Goal: Information Seeking & Learning: Learn about a topic

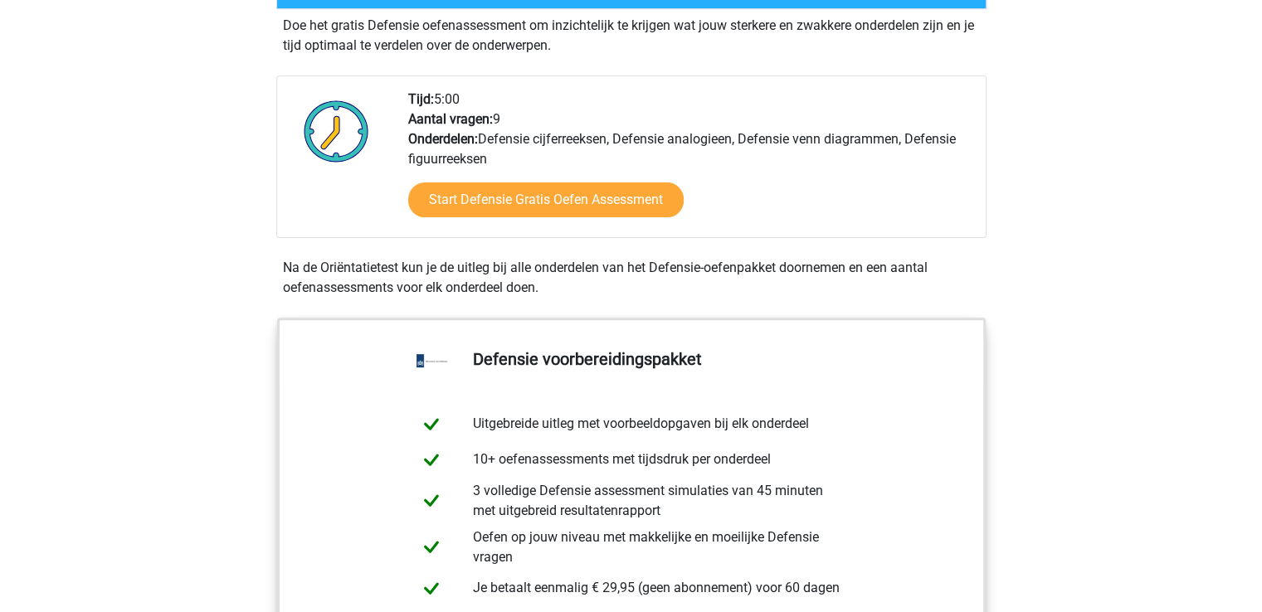
scroll to position [410, 0]
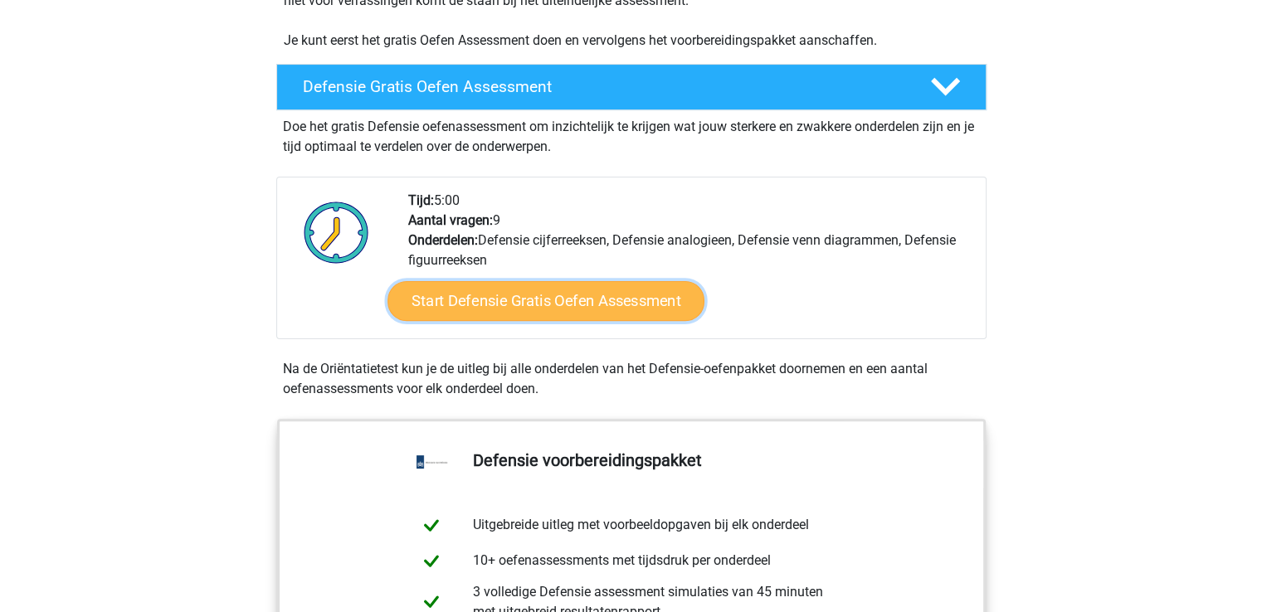
click at [620, 296] on link "Start Defensie Gratis Oefen Assessment" at bounding box center [545, 301] width 317 height 40
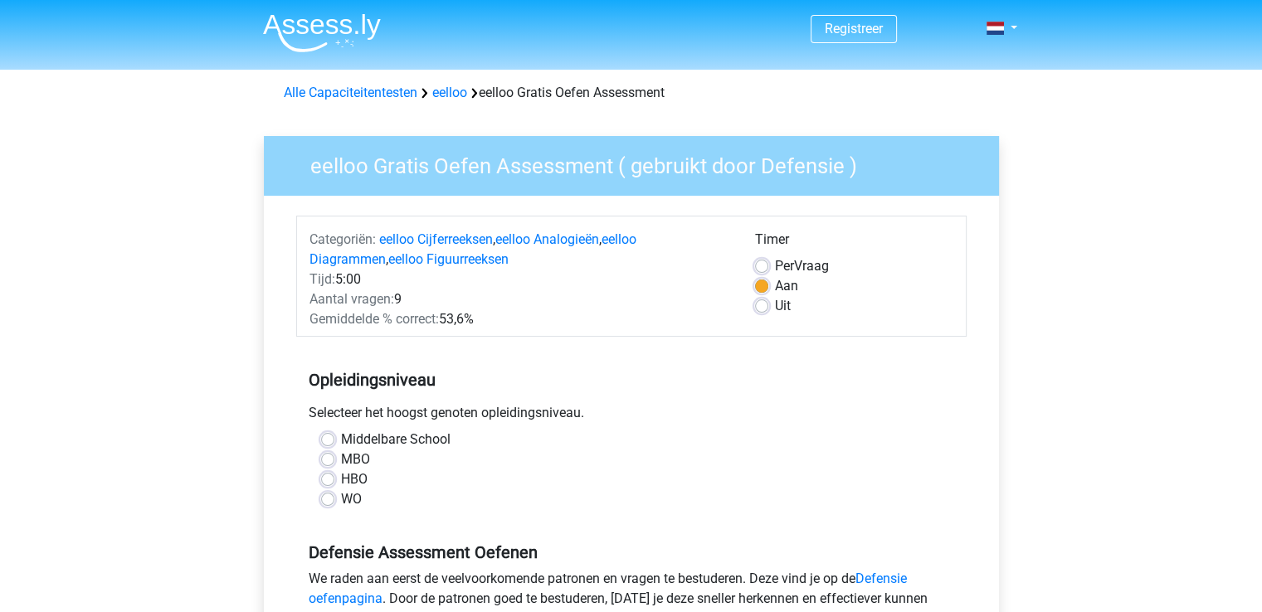
click at [775, 262] on label "Per Vraag" at bounding box center [802, 266] width 54 height 20
click at [763, 262] on input "Per Vraag" at bounding box center [761, 264] width 13 height 17
radio input "true"
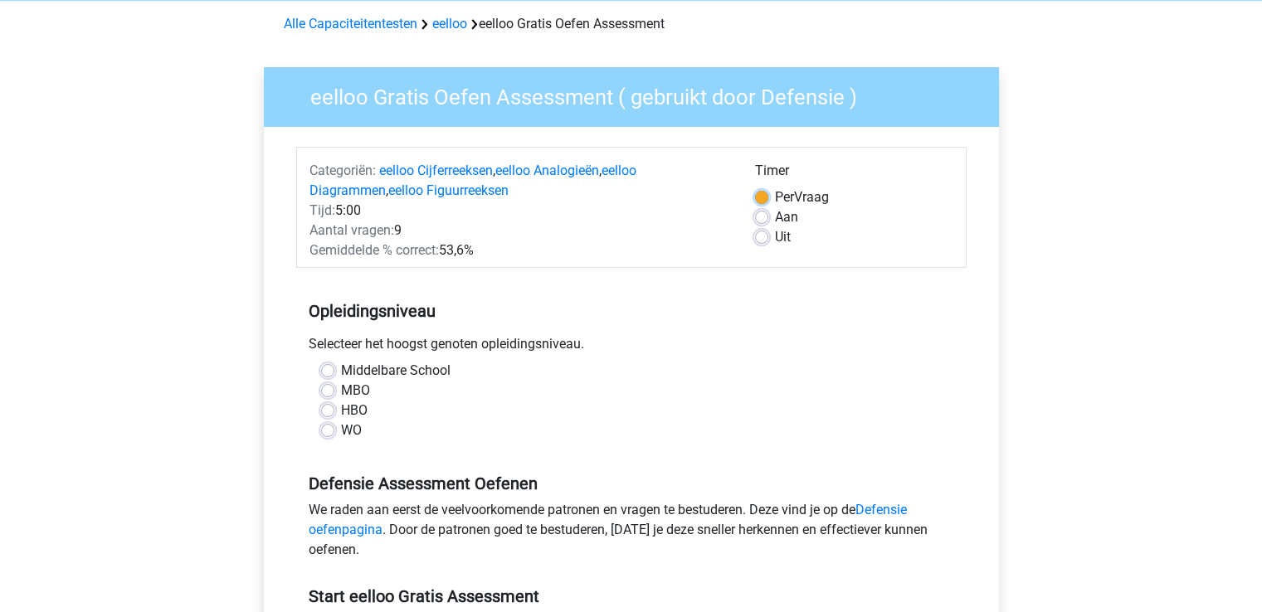
scroll to position [70, 0]
click at [341, 389] on label "MBO" at bounding box center [355, 390] width 29 height 20
click at [331, 389] on input "MBO" at bounding box center [327, 388] width 13 height 17
radio input "true"
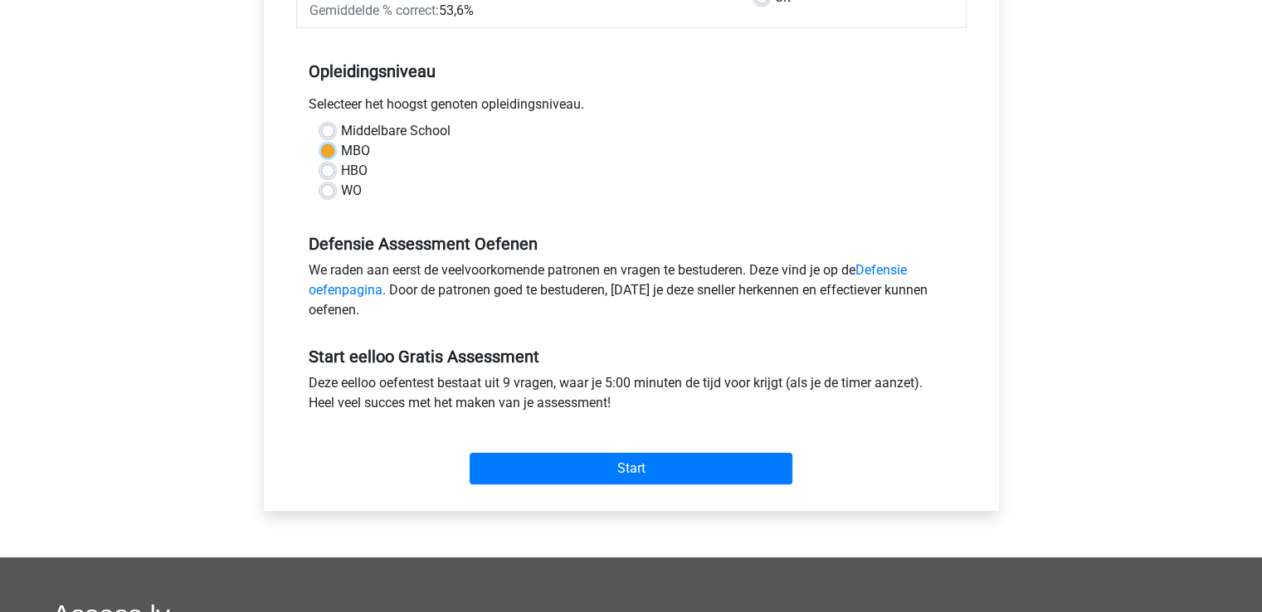
scroll to position [309, 0]
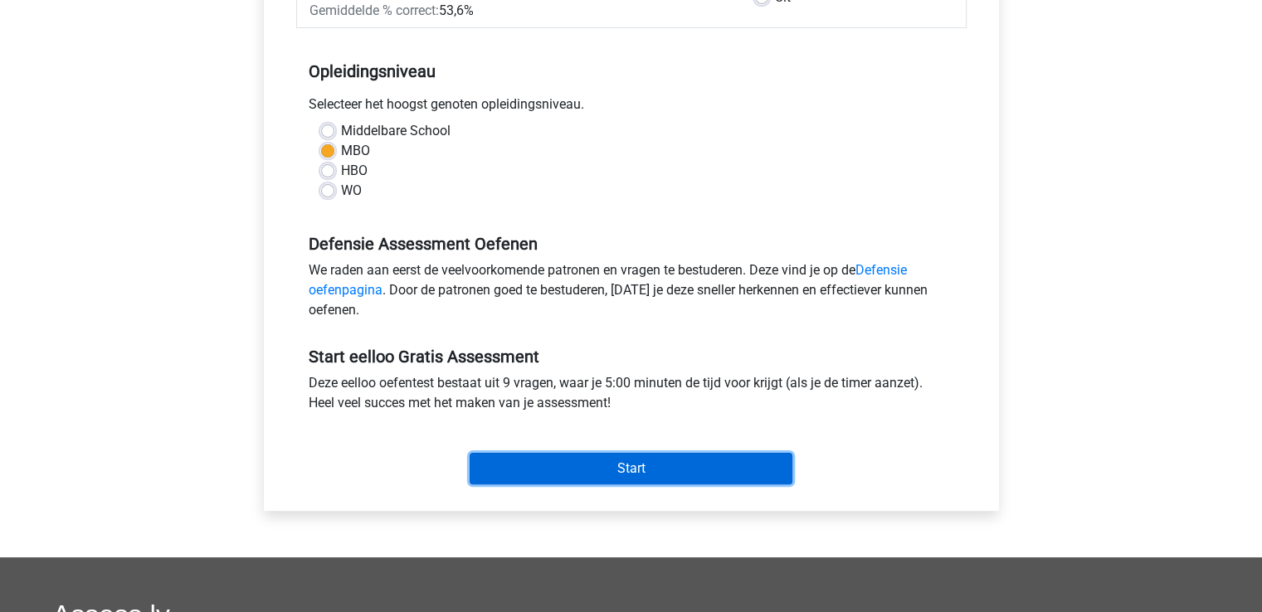
click at [692, 469] on input "Start" at bounding box center [631, 469] width 323 height 32
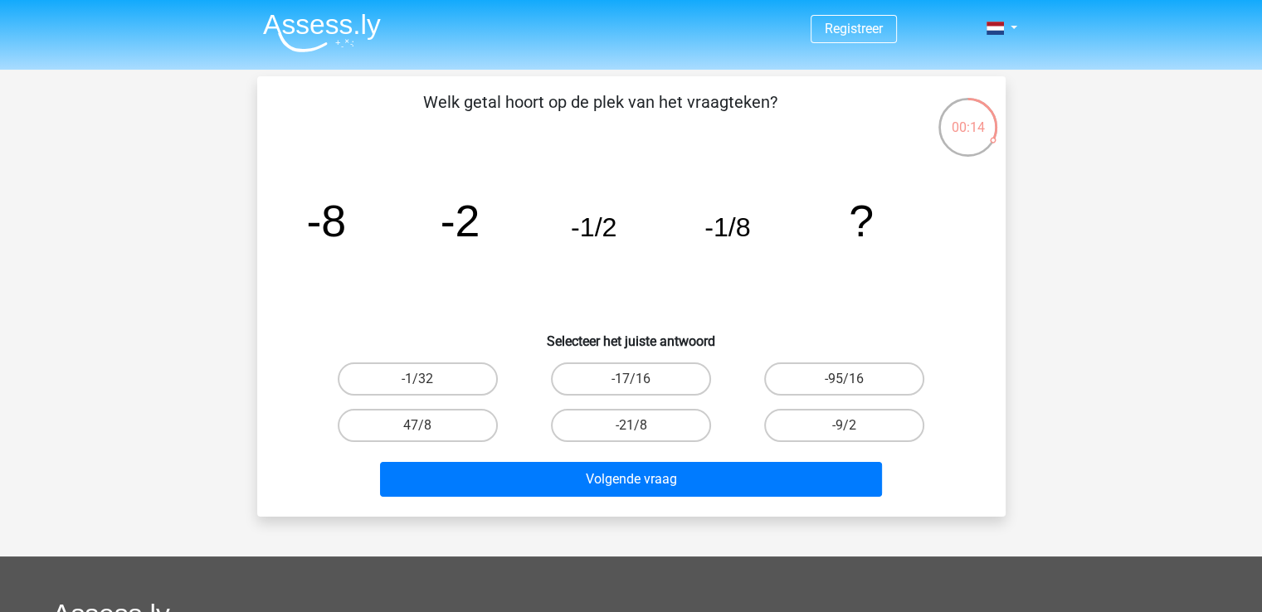
click at [967, 140] on div "00:14" at bounding box center [968, 114] width 62 height 62
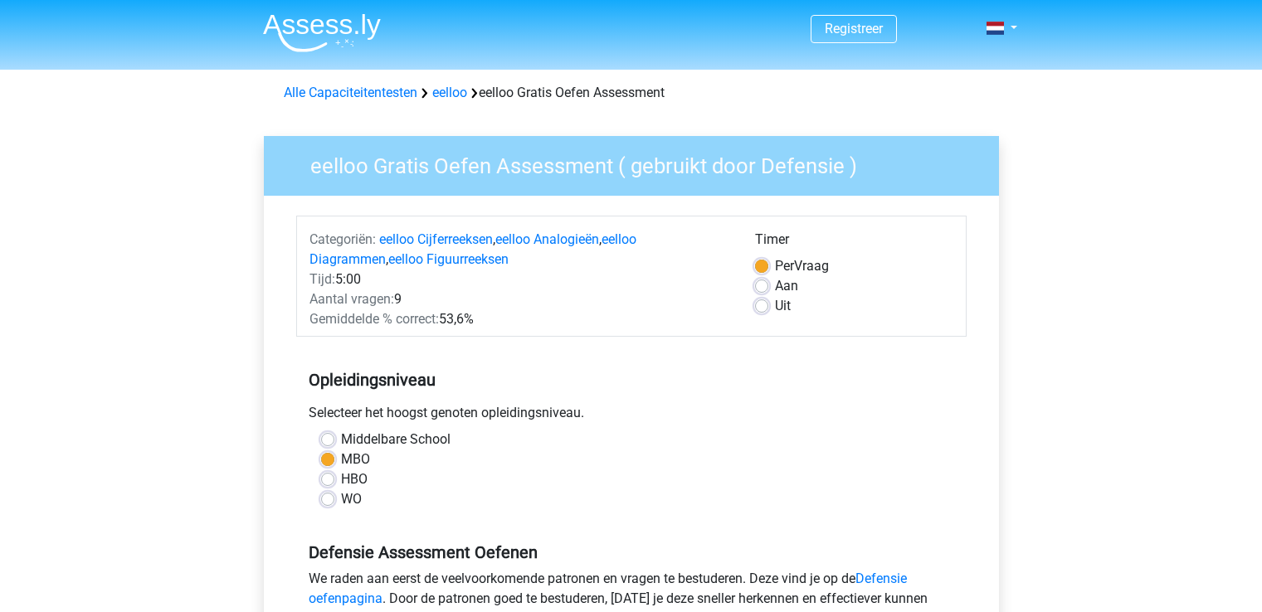
scroll to position [309, 0]
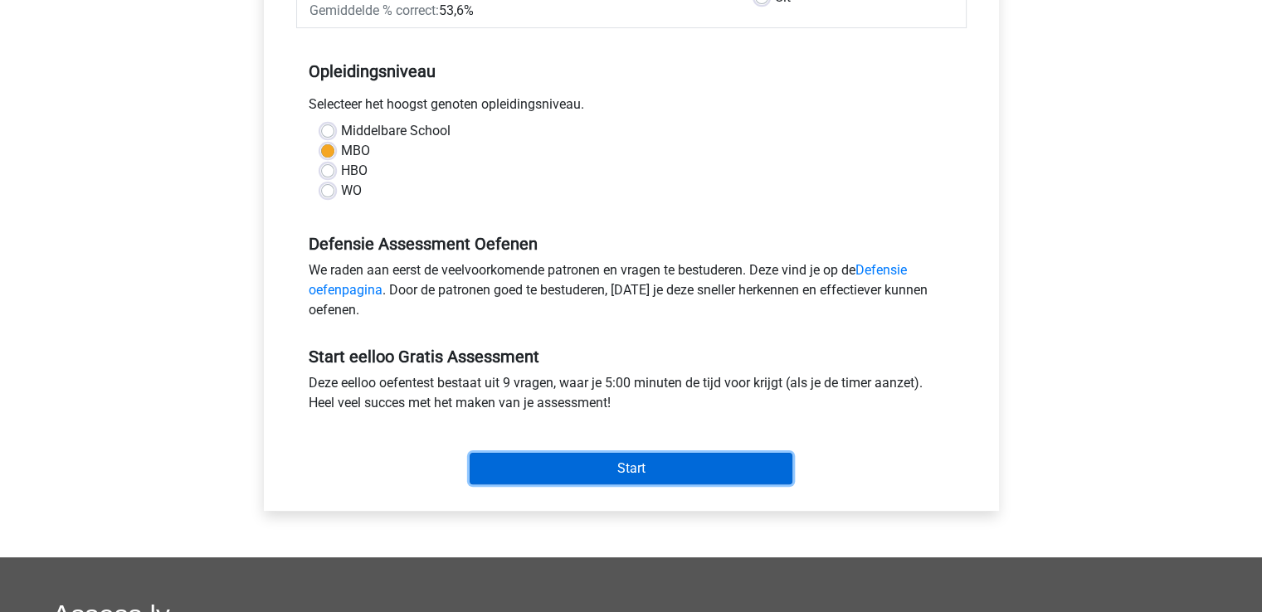
click at [633, 470] on input "Start" at bounding box center [631, 469] width 323 height 32
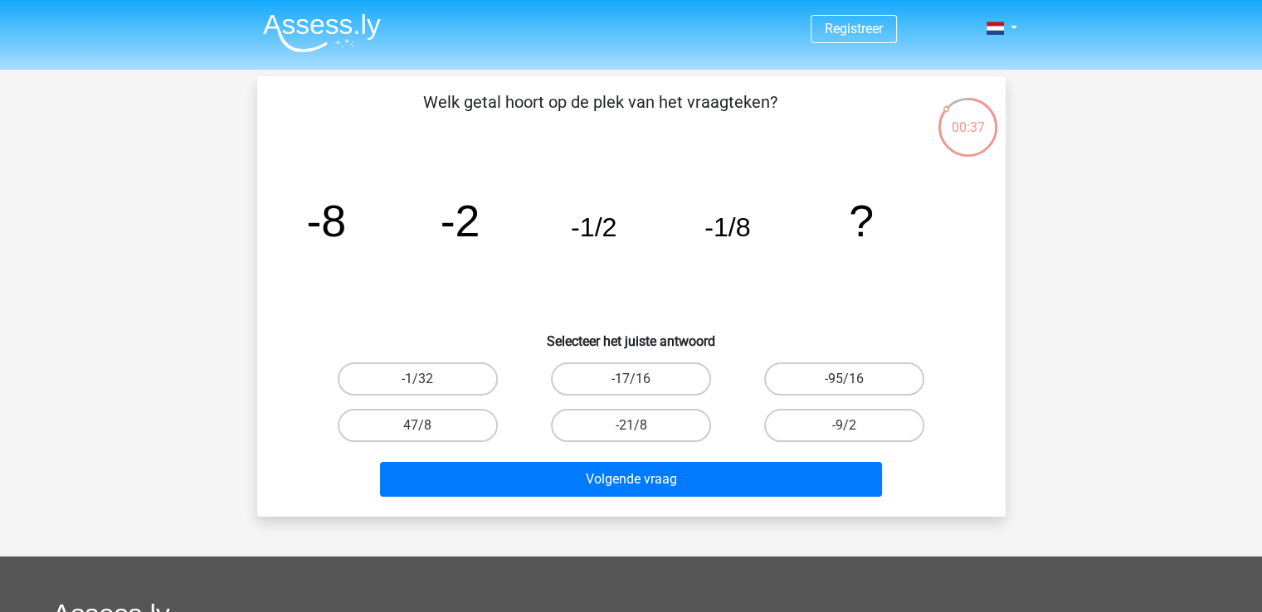
drag, startPoint x: 0, startPoint y: 0, endPoint x: 875, endPoint y: 300, distance: 924.4
click at [875, 300] on div "Welk getal hoort op de plek van het vraagteken? image/svg+xml -8 -2 -1/2 -1/8 ?…" at bounding box center [631, 297] width 735 height 414
click at [423, 371] on label "-1/32" at bounding box center [418, 379] width 160 height 33
click at [423, 379] on input "-1/32" at bounding box center [422, 384] width 11 height 11
radio input "true"
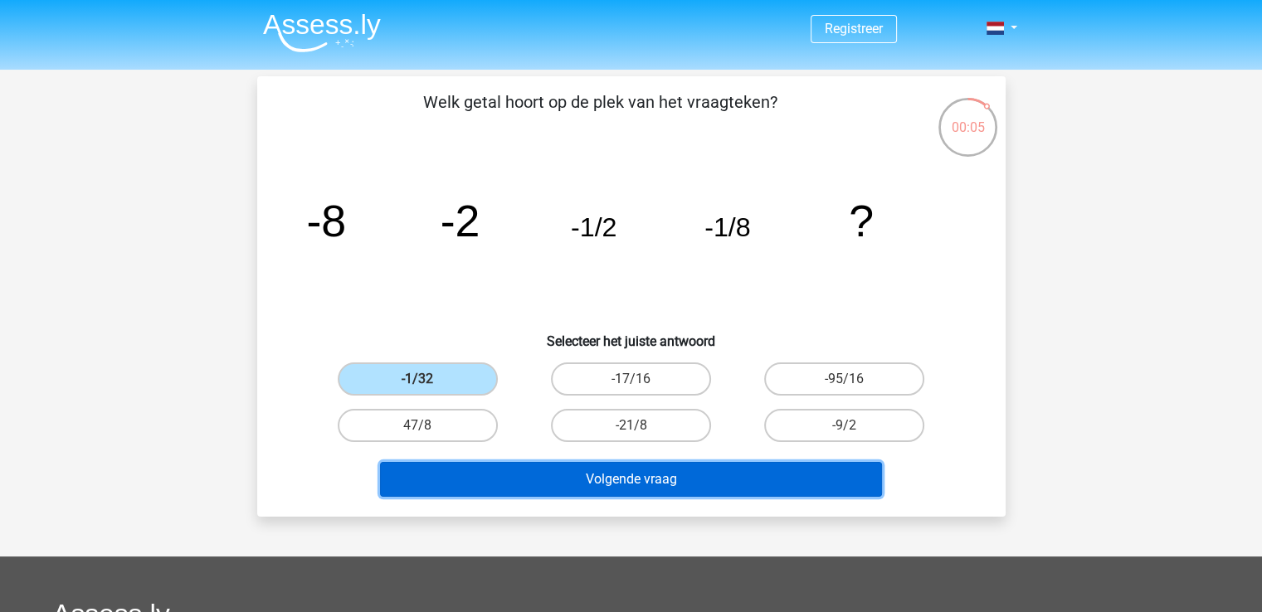
click at [580, 467] on button "Volgende vraag" at bounding box center [631, 479] width 502 height 35
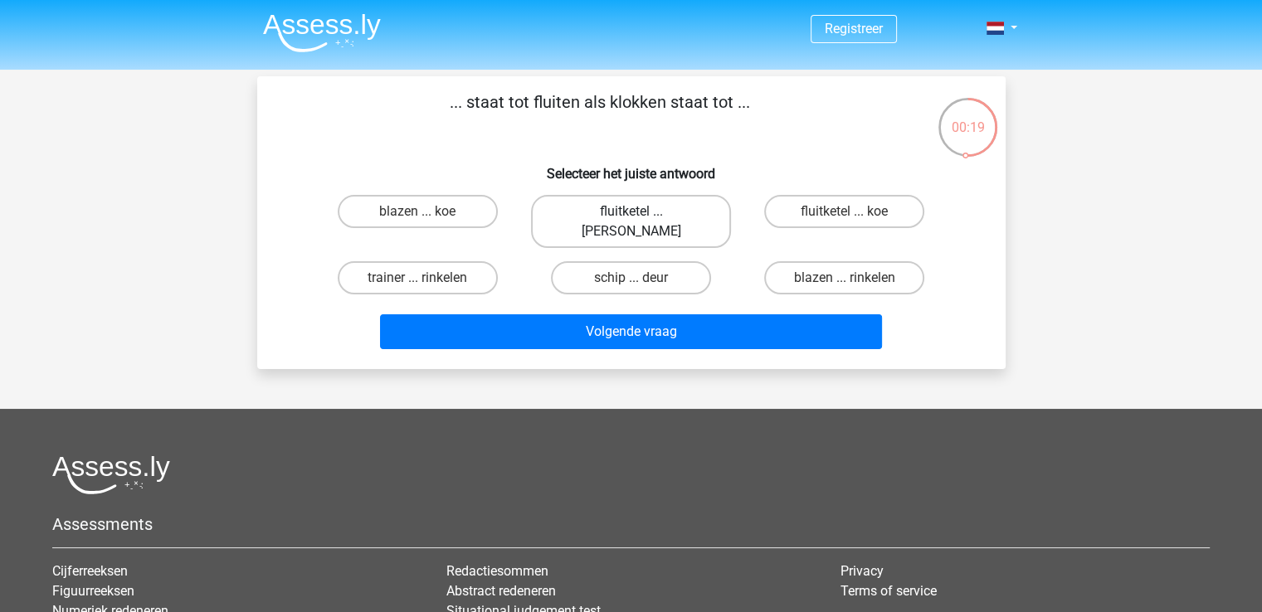
click at [683, 216] on label "fluitketel ... luiden" at bounding box center [631, 221] width 200 height 53
click at [641, 216] on input "fluitketel ... luiden" at bounding box center [636, 217] width 11 height 11
radio input "true"
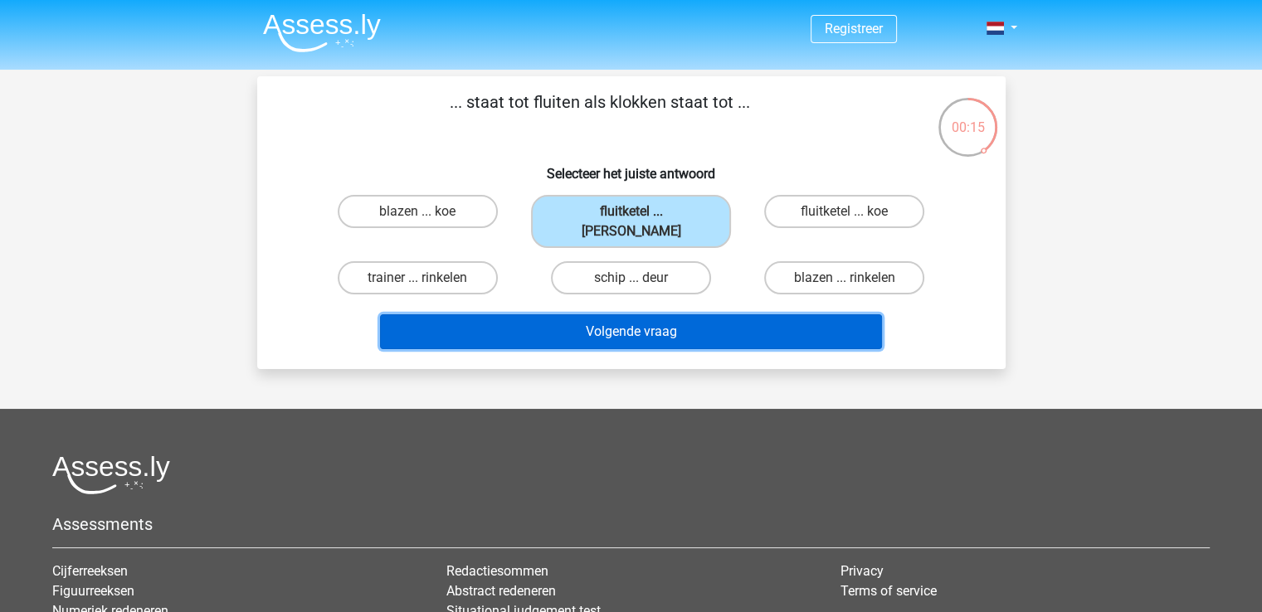
click at [680, 314] on button "Volgende vraag" at bounding box center [631, 331] width 502 height 35
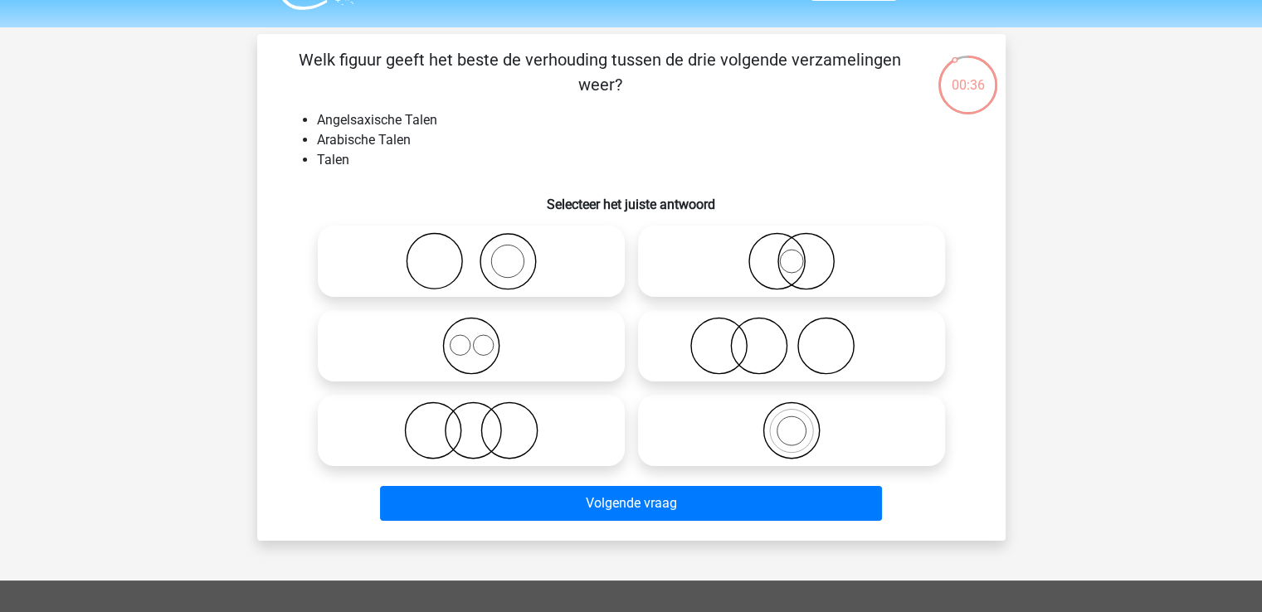
scroll to position [41, 0]
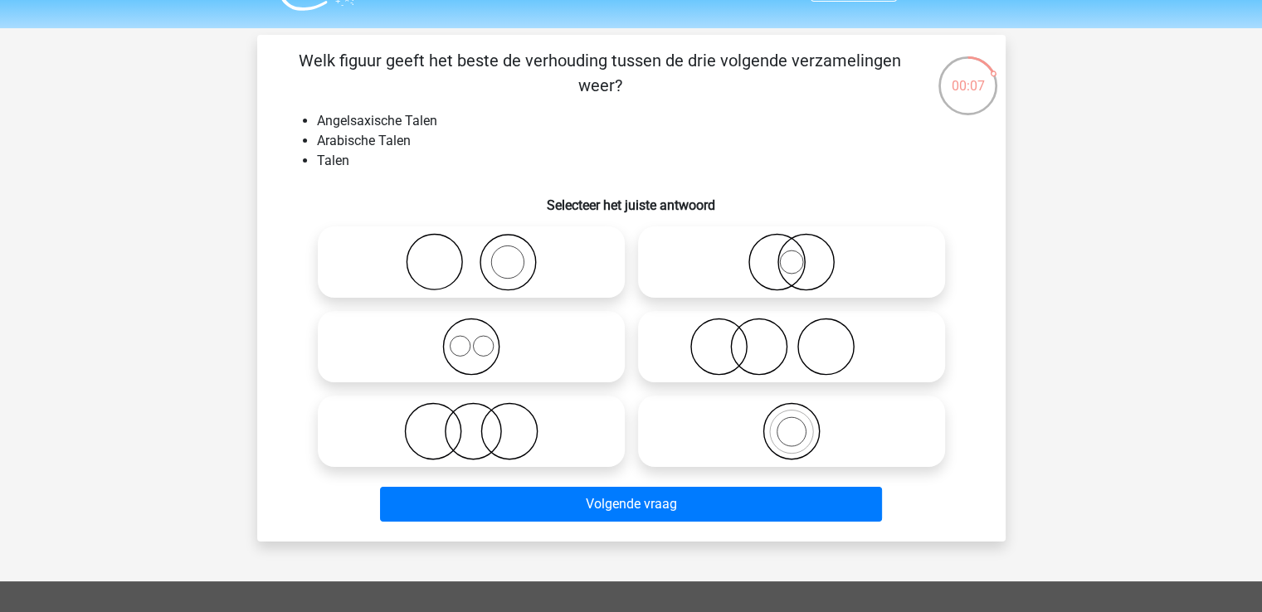
click at [801, 257] on icon at bounding box center [792, 262] width 294 height 58
click at [801, 254] on input "radio" at bounding box center [797, 248] width 11 height 11
radio input "true"
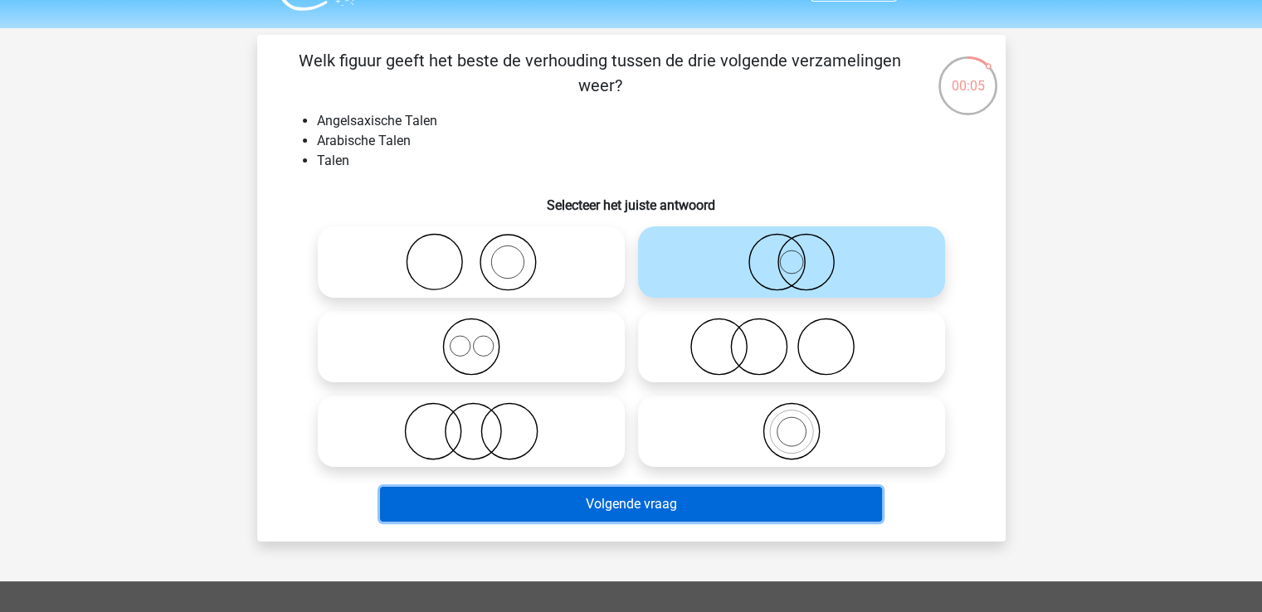
click at [701, 504] on button "Volgende vraag" at bounding box center [631, 504] width 502 height 35
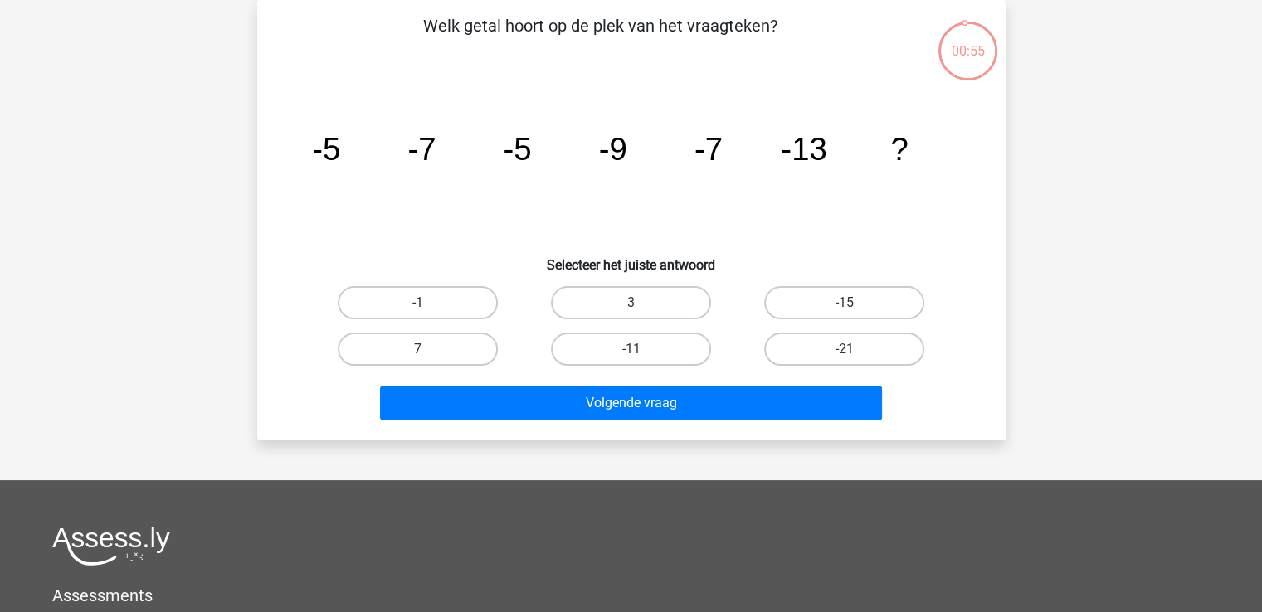
scroll to position [0, 0]
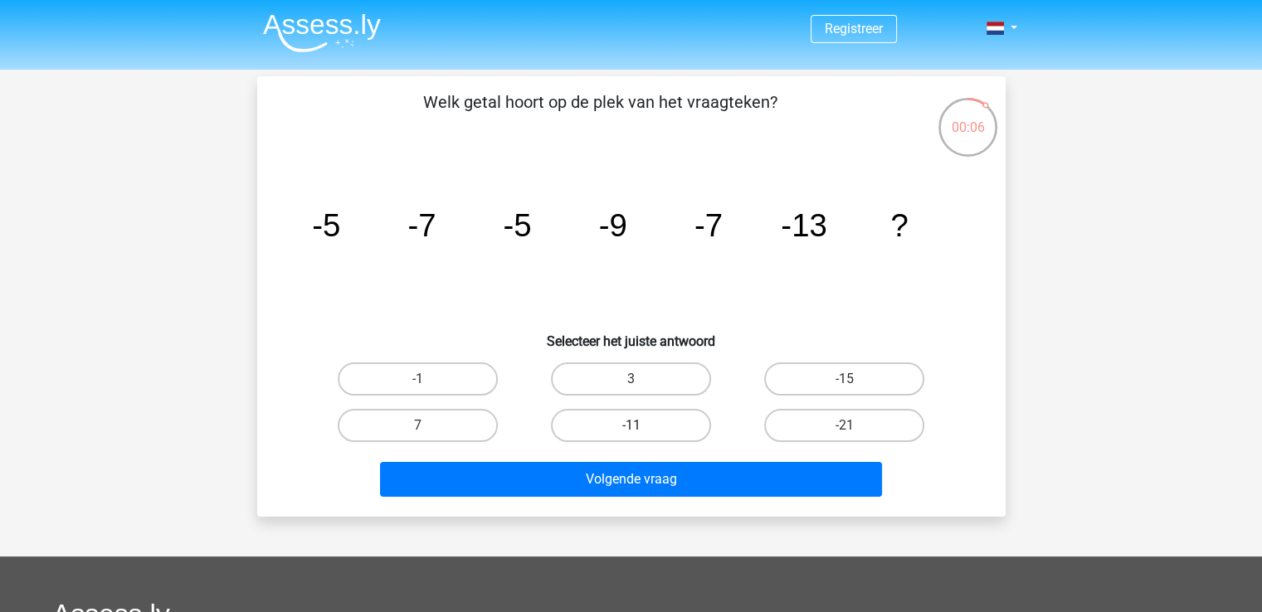
click at [674, 423] on label "-11" at bounding box center [631, 425] width 160 height 33
click at [641, 426] on input "-11" at bounding box center [636, 431] width 11 height 11
radio input "true"
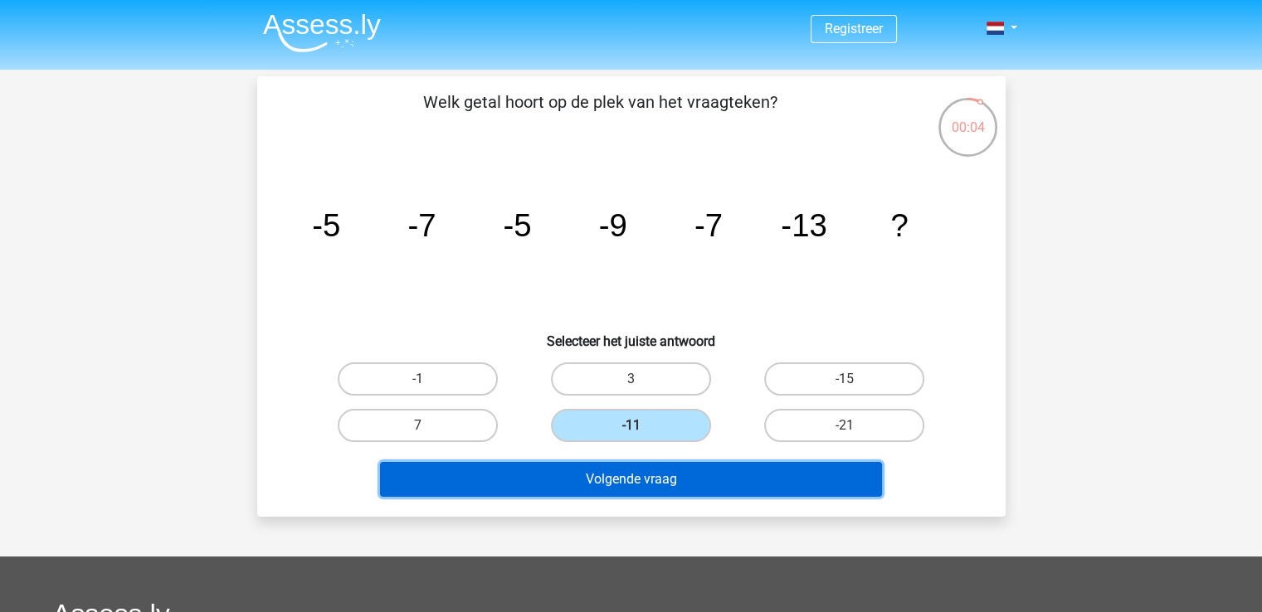
click at [693, 489] on button "Volgende vraag" at bounding box center [631, 479] width 502 height 35
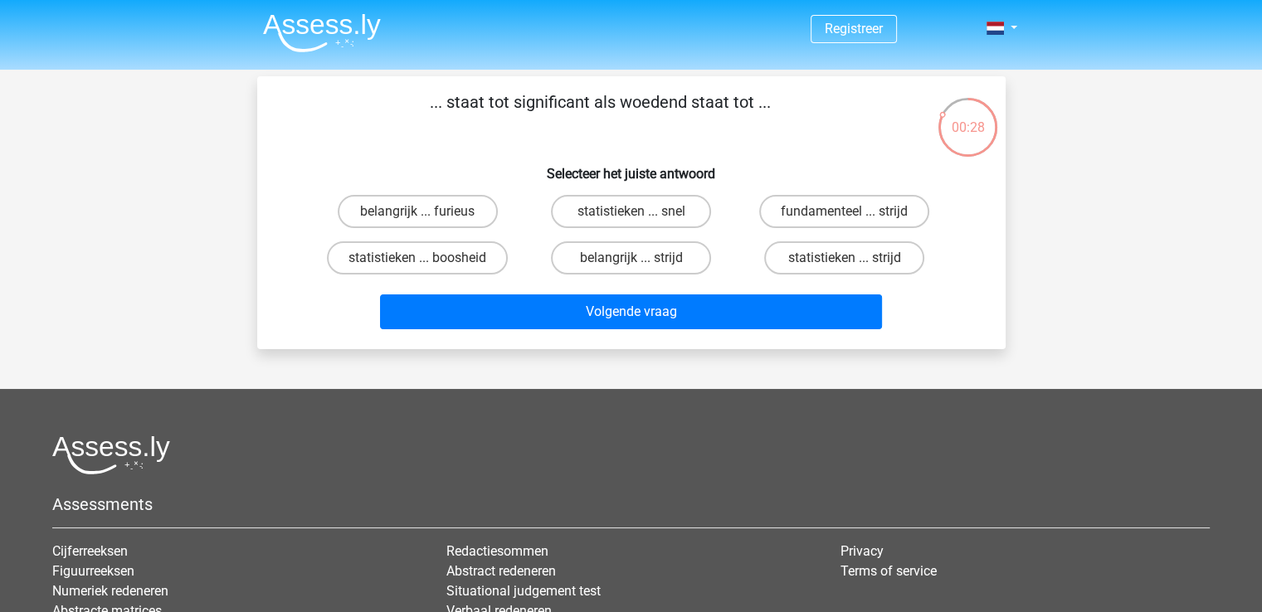
click at [693, 489] on div "Assessments Cijferreeksen Figuurreeksen Numeriek redeneren Abstracte matrices V…" at bounding box center [631, 575] width 1182 height 279
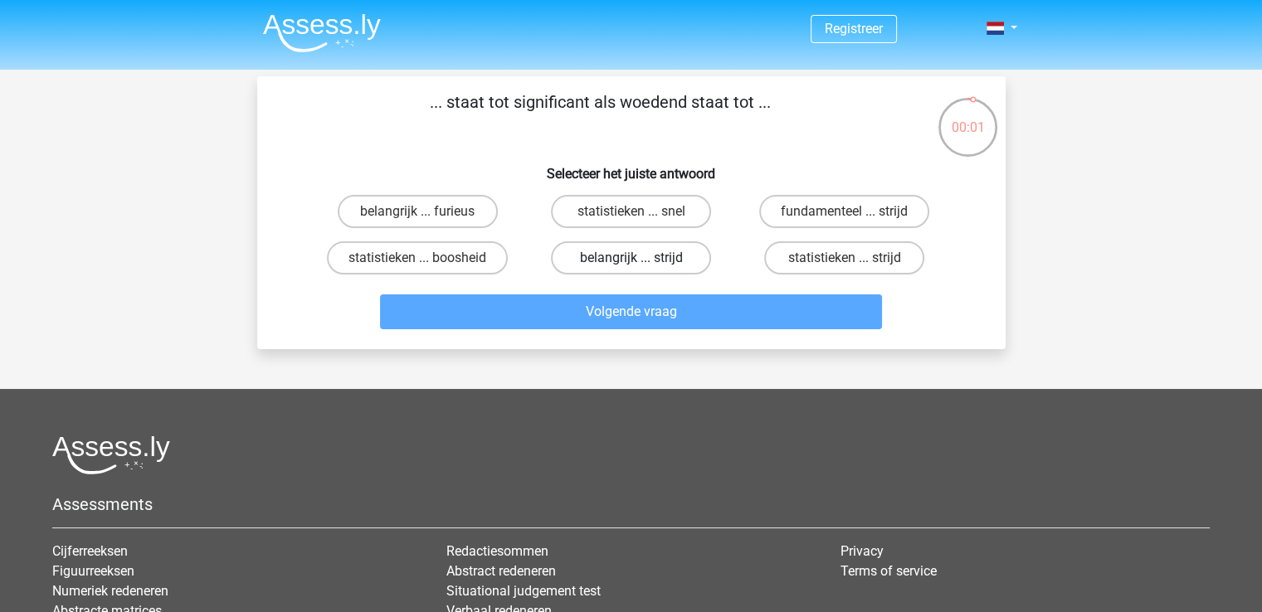
click at [652, 247] on label "belangrijk ... strijd" at bounding box center [631, 257] width 160 height 33
click at [641, 258] on input "belangrijk ... strijd" at bounding box center [636, 263] width 11 height 11
radio input "true"
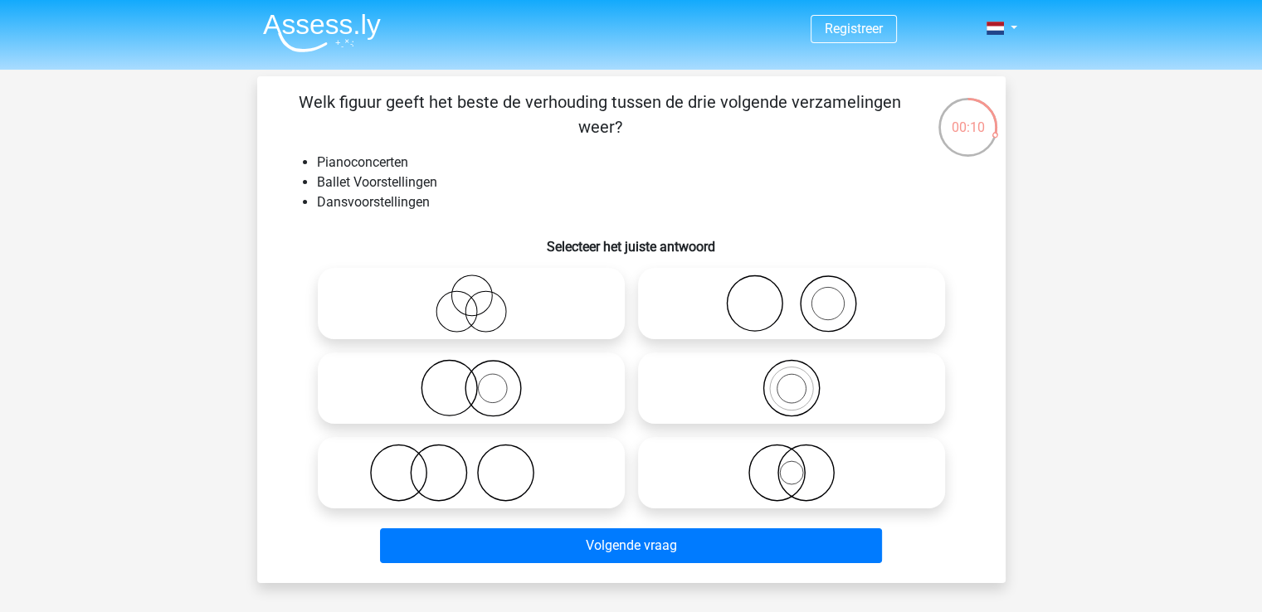
click at [835, 307] on icon at bounding box center [792, 304] width 294 height 58
click at [802, 295] on input "radio" at bounding box center [797, 290] width 11 height 11
radio input "true"
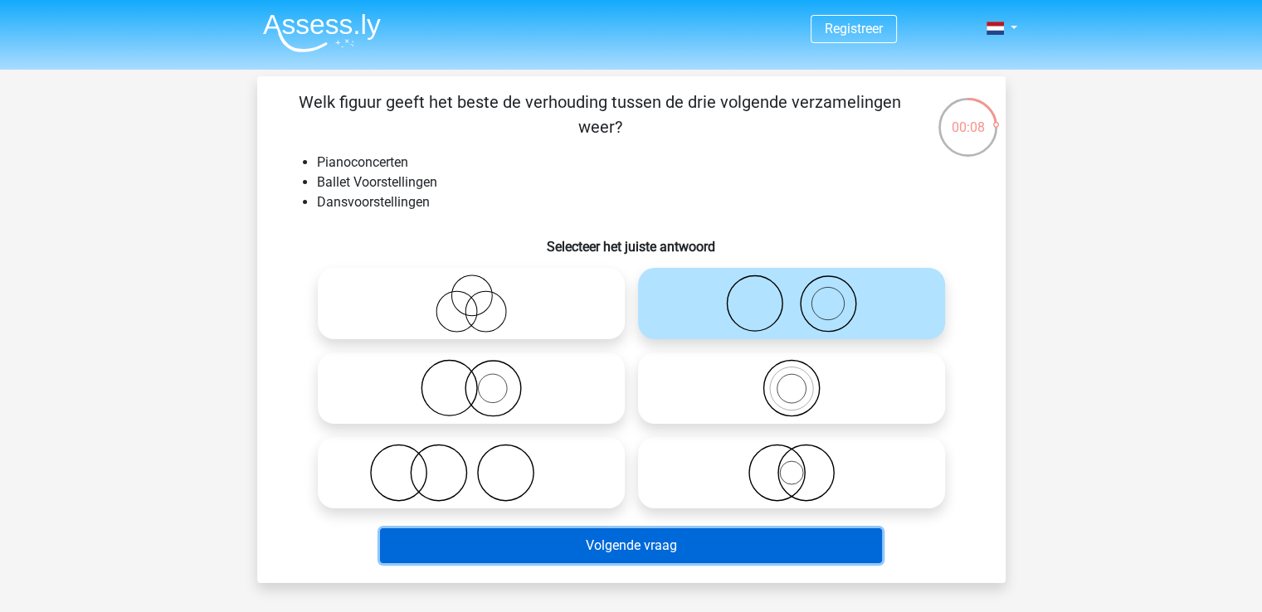
click at [735, 541] on button "Volgende vraag" at bounding box center [631, 546] width 502 height 35
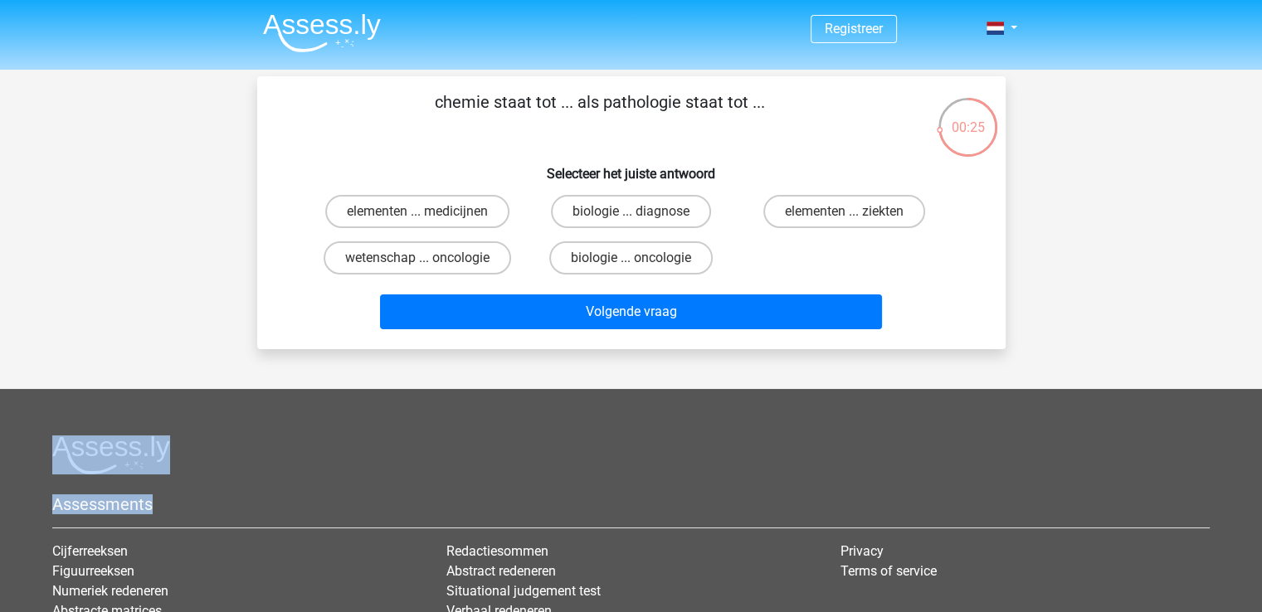
drag, startPoint x: 0, startPoint y: 0, endPoint x: 699, endPoint y: 462, distance: 837.7
click at [699, 462] on div "Registreer" at bounding box center [631, 413] width 1262 height 827
click at [898, 202] on label "elementen ... ziekten" at bounding box center [844, 211] width 162 height 33
click at [855, 212] on input "elementen ... ziekten" at bounding box center [850, 217] width 11 height 11
radio input "true"
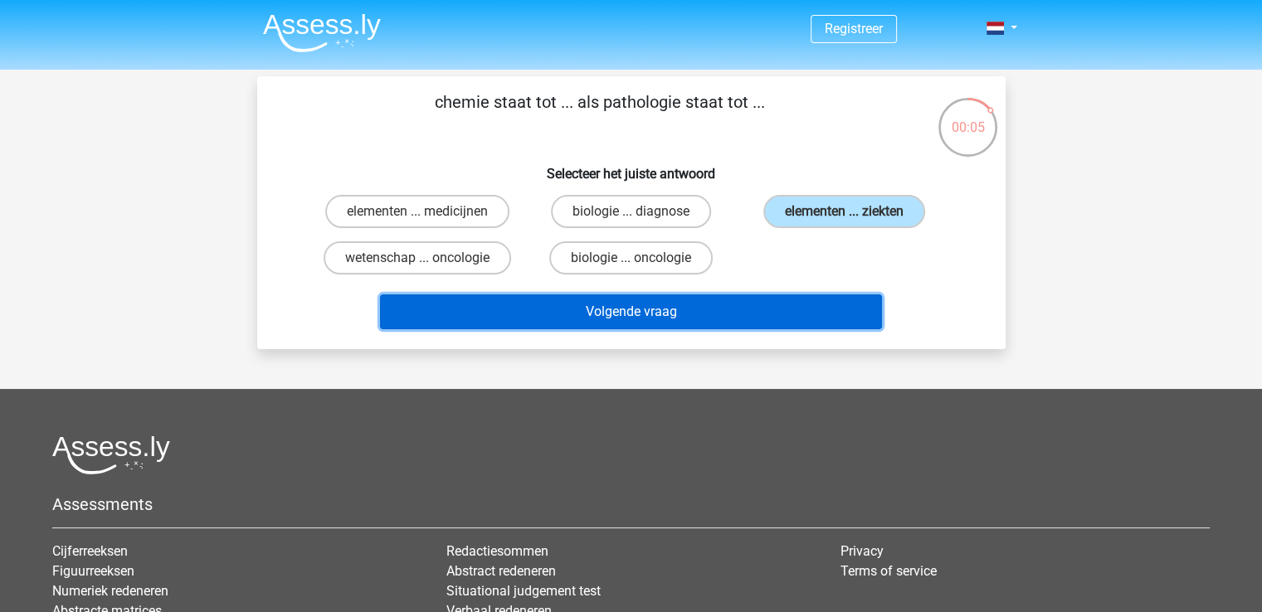
click at [767, 309] on button "Volgende vraag" at bounding box center [631, 312] width 502 height 35
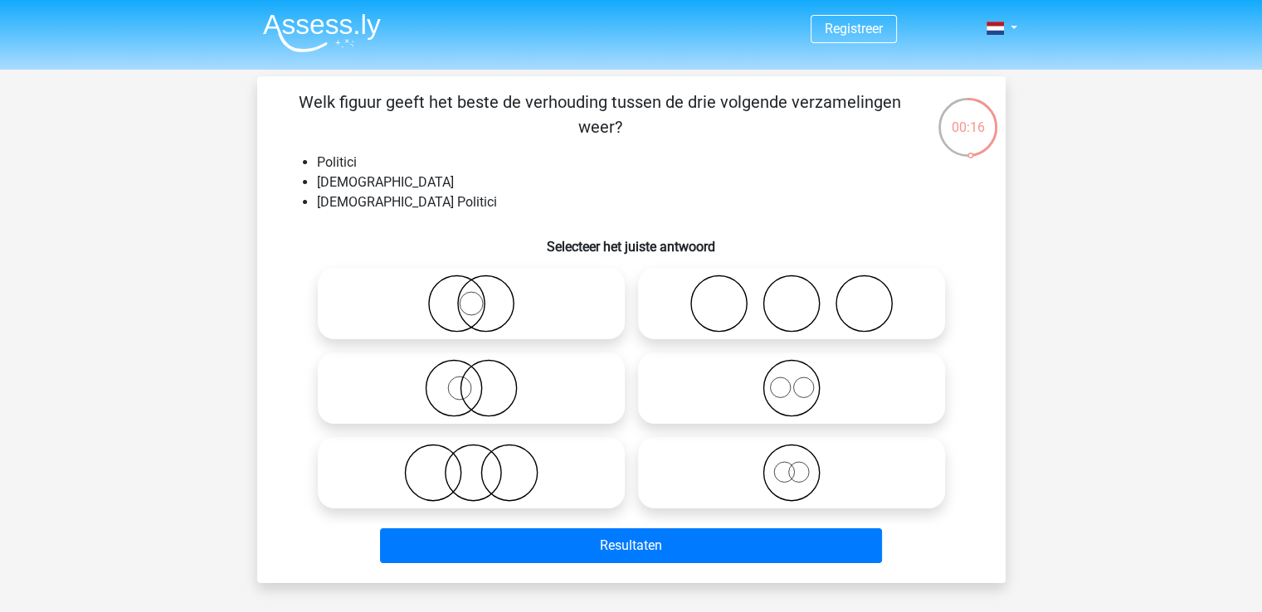
click at [537, 456] on icon at bounding box center [471, 473] width 294 height 58
click at [482, 456] on input "radio" at bounding box center [476, 459] width 11 height 11
radio input "true"
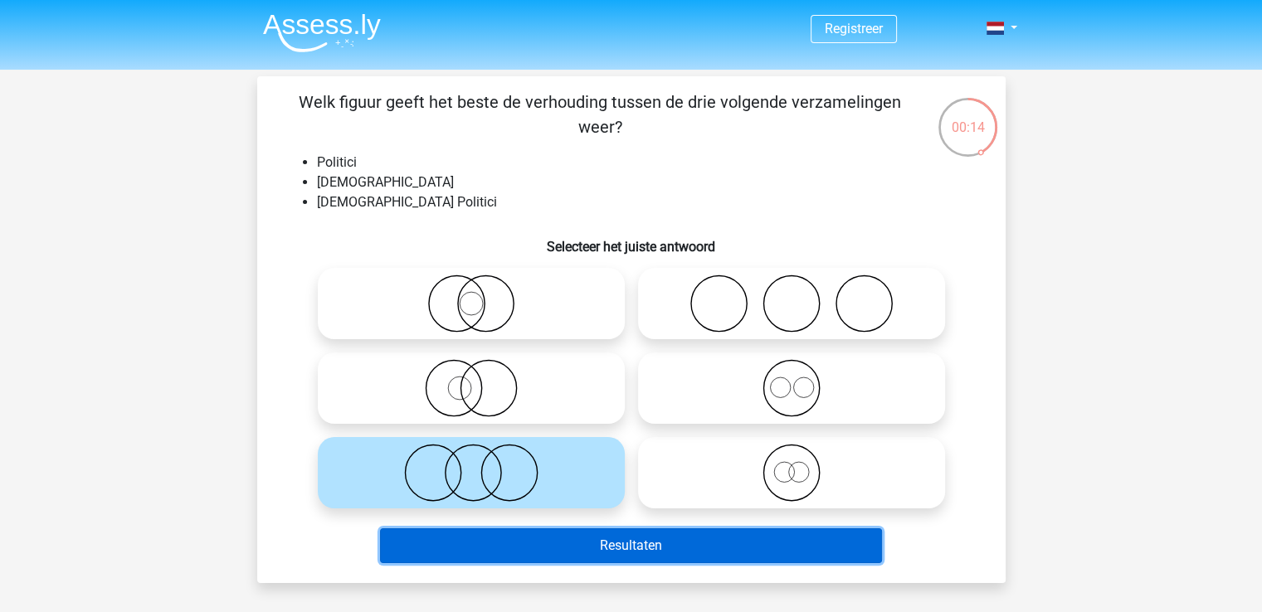
click at [673, 545] on button "Resultaten" at bounding box center [631, 546] width 502 height 35
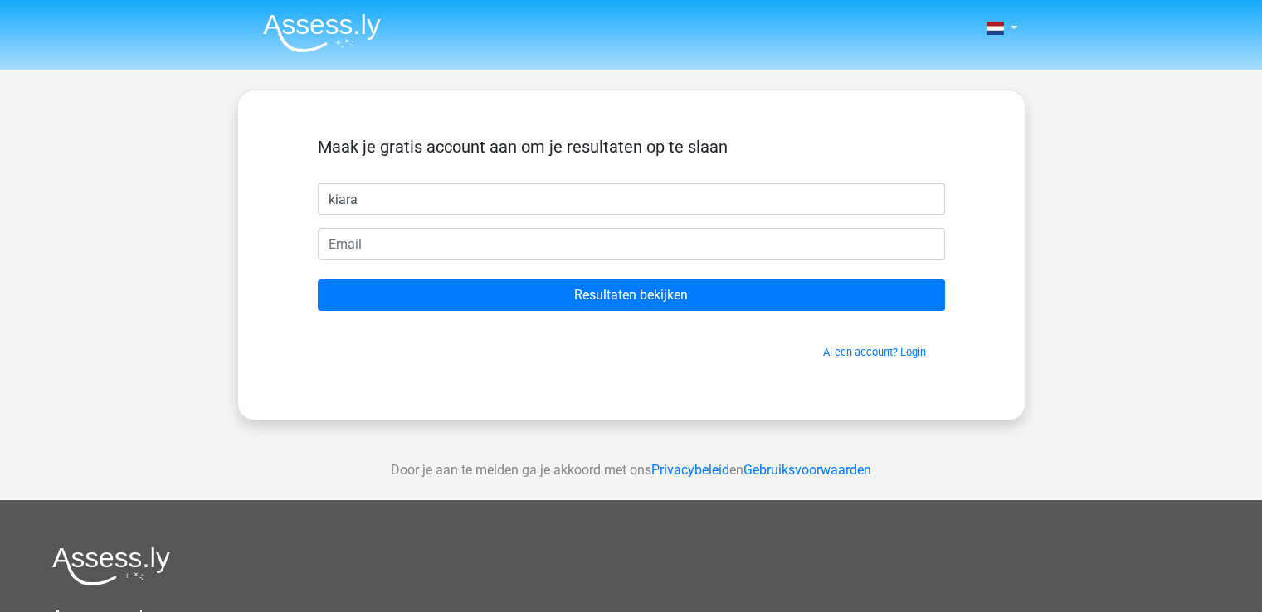
type input "kiara"
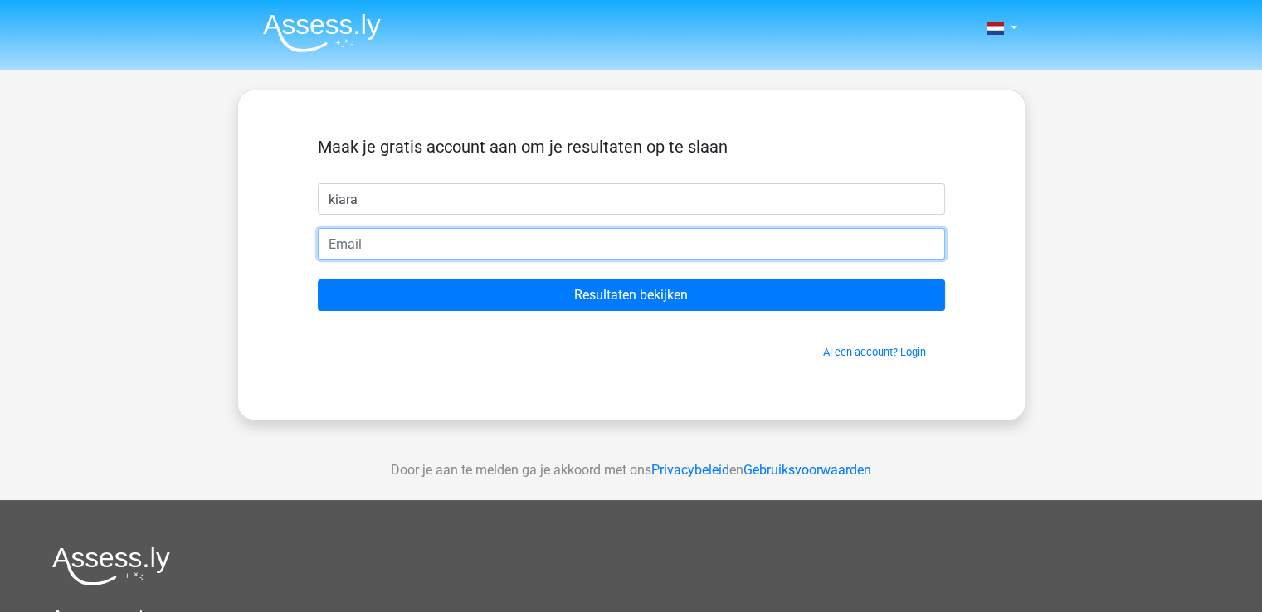
click at [498, 240] on input "email" at bounding box center [631, 244] width 627 height 32
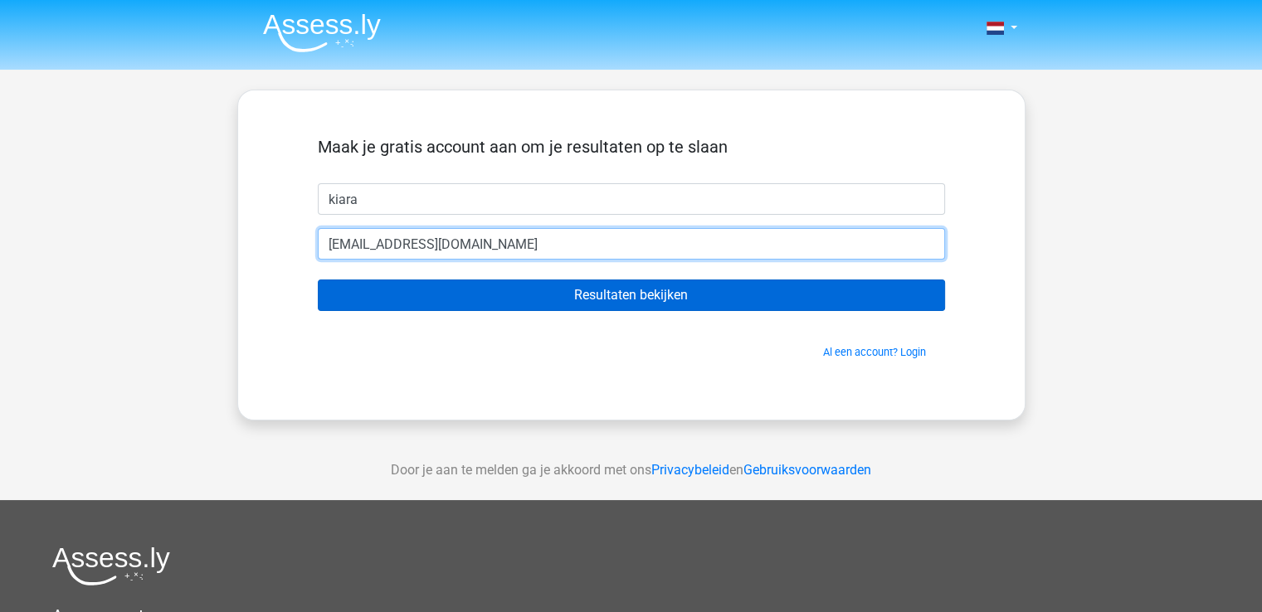
type input "[EMAIL_ADDRESS][DOMAIN_NAME]"
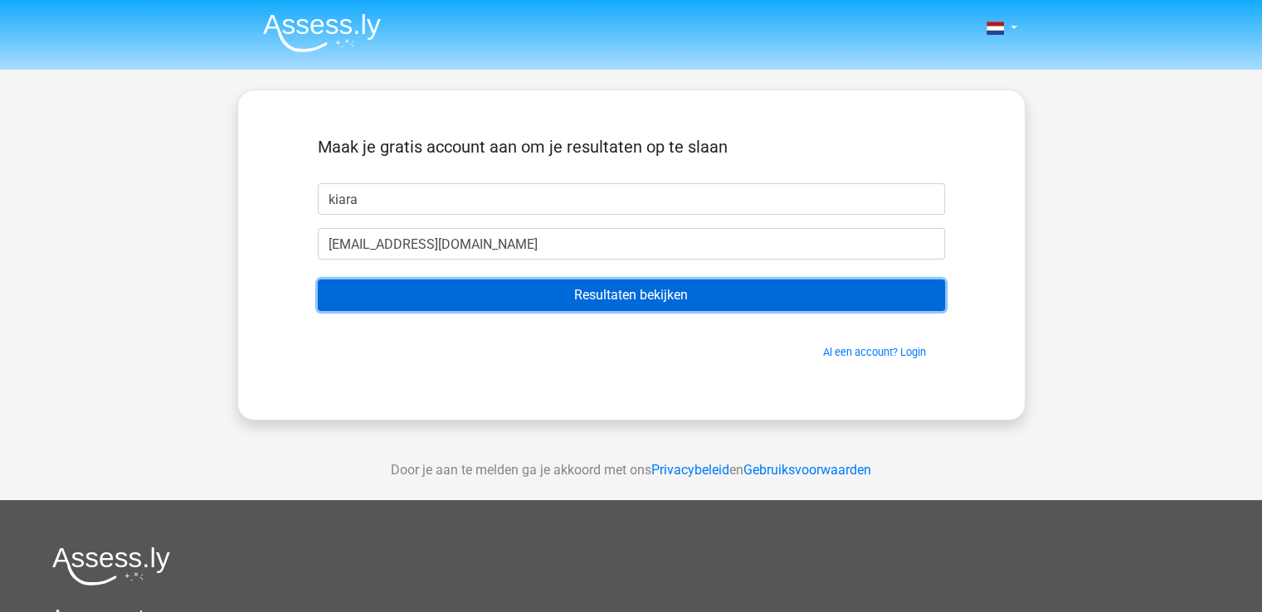
click at [573, 296] on input "Resultaten bekijken" at bounding box center [631, 296] width 627 height 32
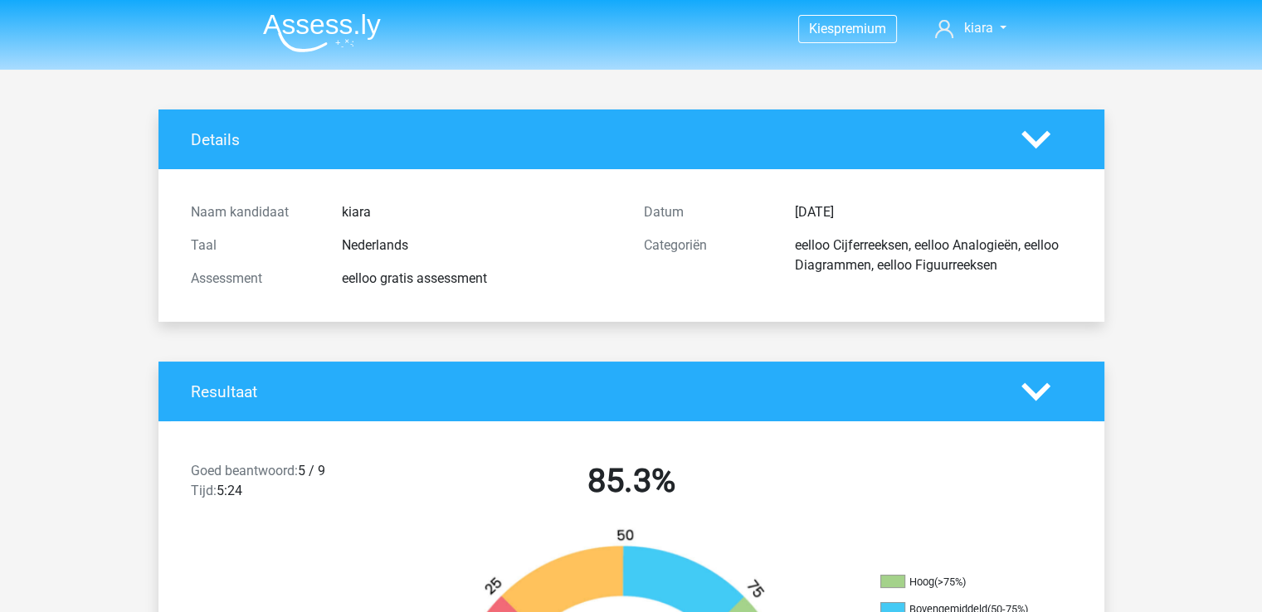
click at [1027, 134] on polygon at bounding box center [1035, 139] width 29 height 18
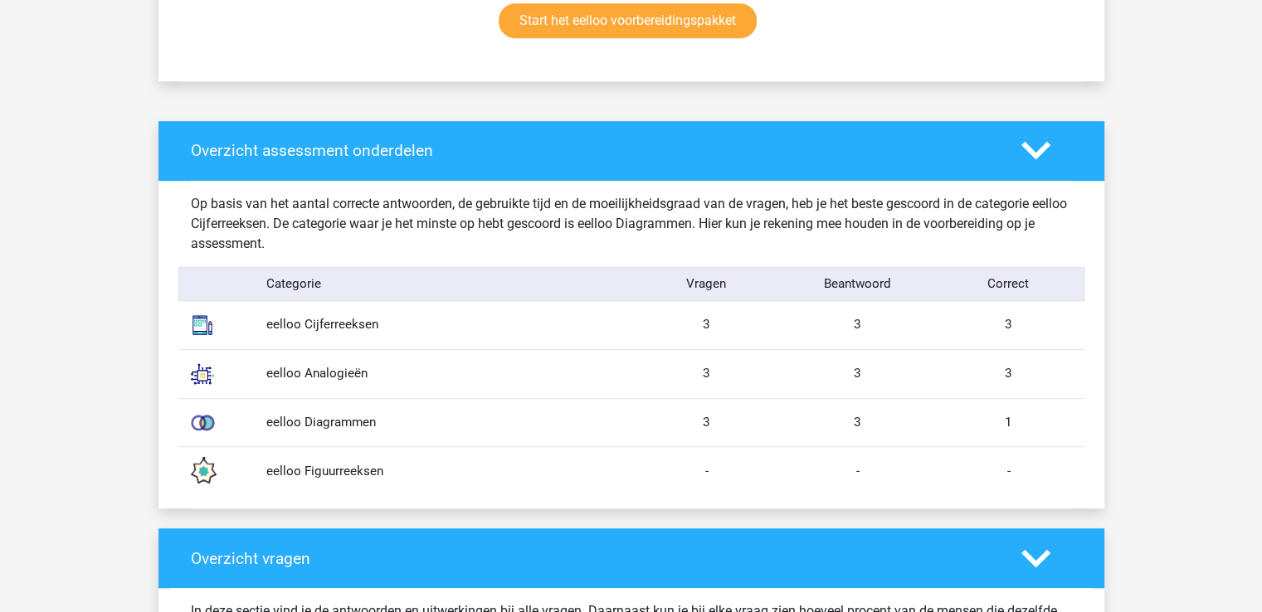
scroll to position [1045, 0]
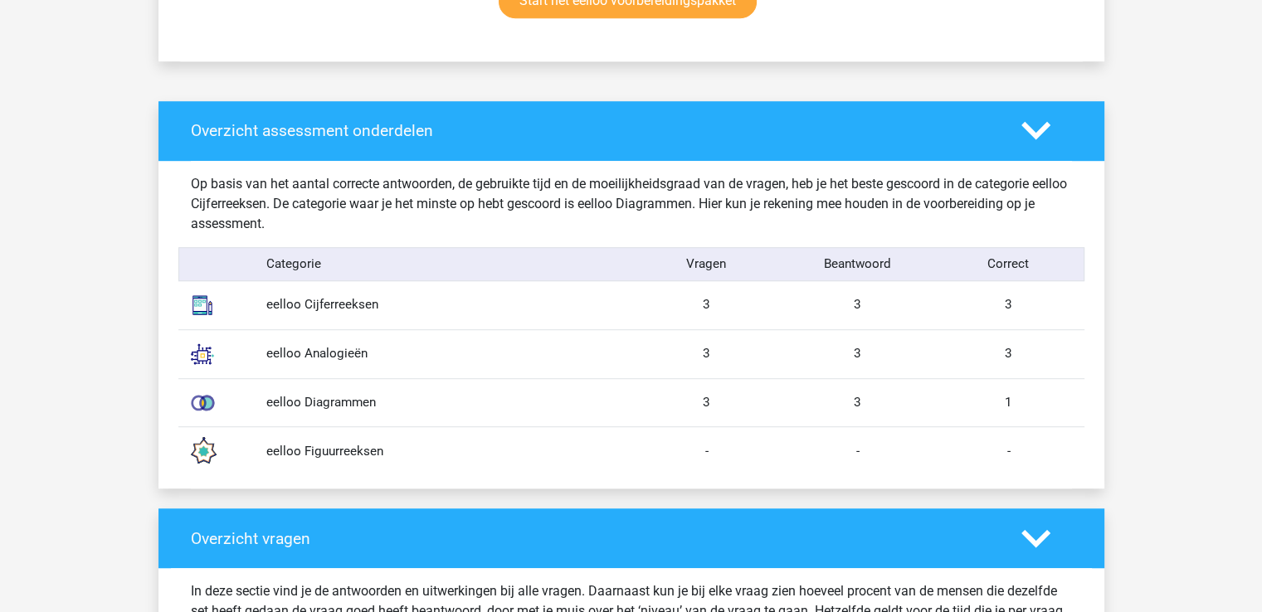
click at [668, 406] on div "3" at bounding box center [706, 402] width 151 height 19
click at [1042, 140] on icon at bounding box center [1035, 130] width 29 height 29
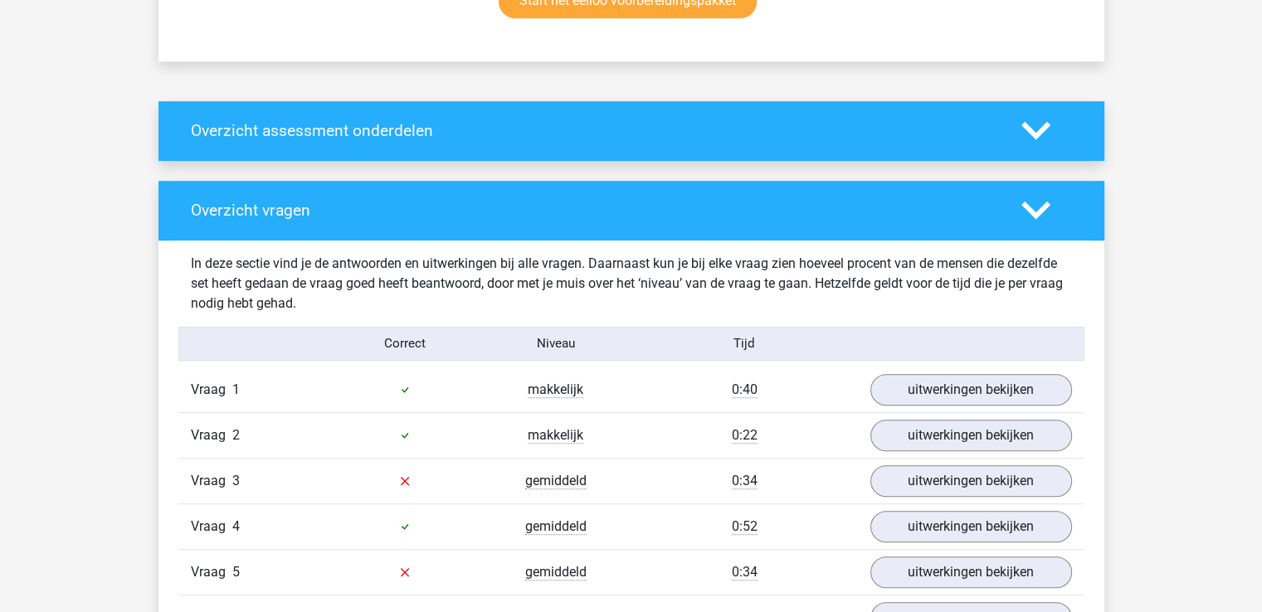
click at [1042, 140] on icon at bounding box center [1035, 130] width 29 height 29
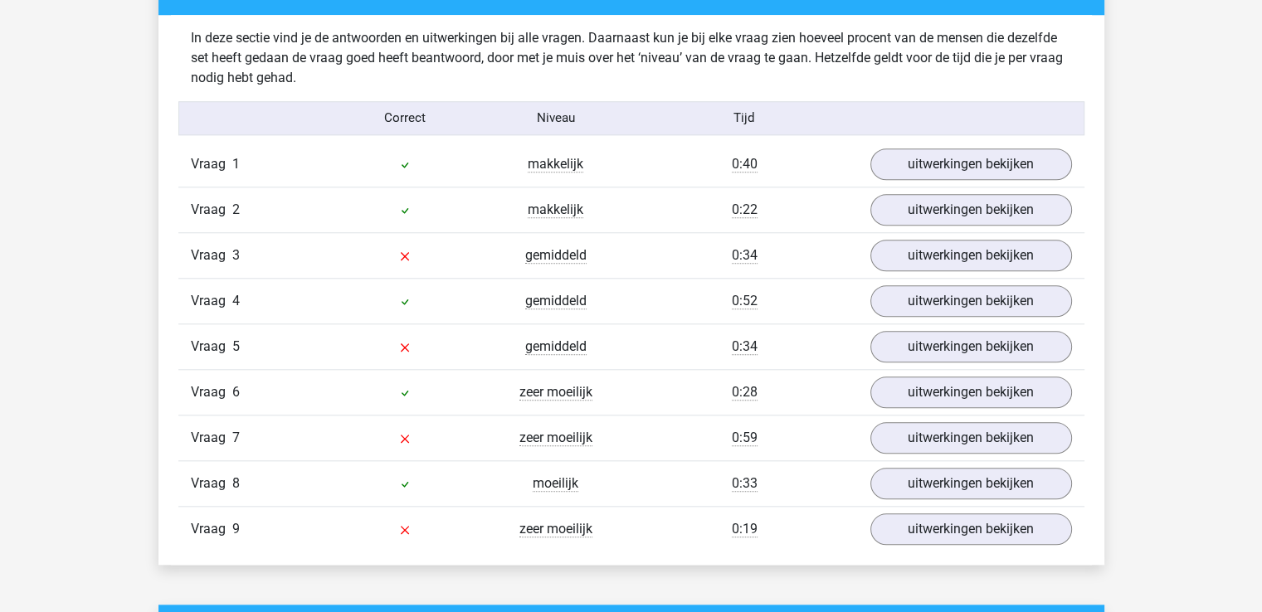
scroll to position [1606, 0]
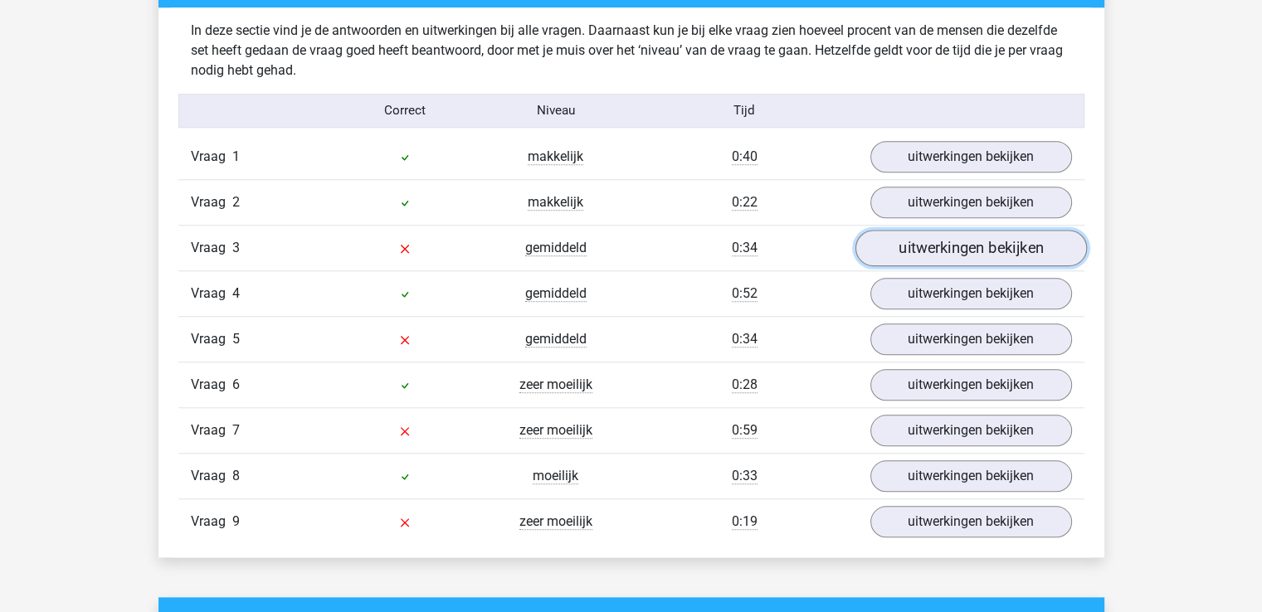
click at [918, 245] on link "uitwerkingen bekijken" at bounding box center [971, 248] width 232 height 37
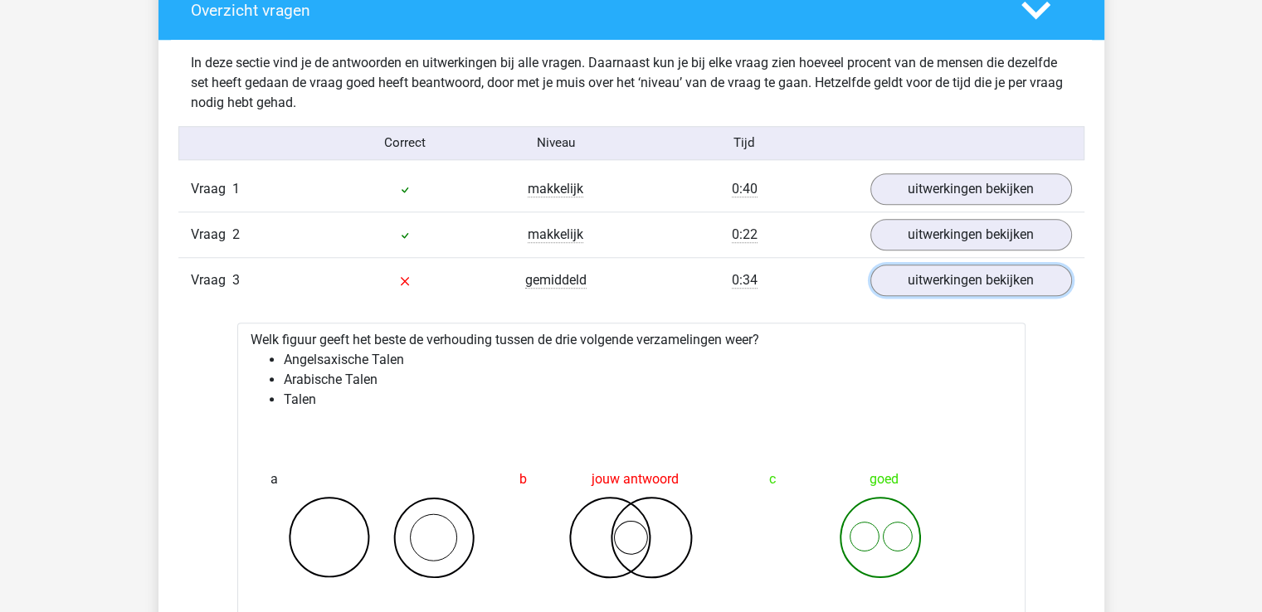
scroll to position [1582, 0]
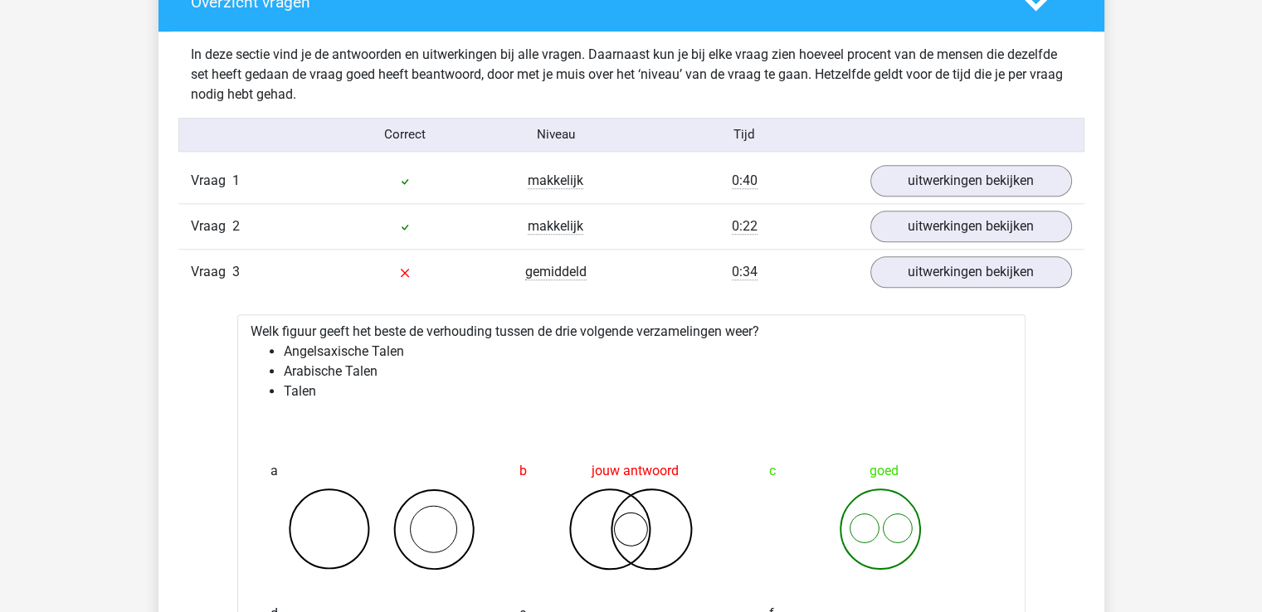
click at [1029, 1] on polygon at bounding box center [1035, 2] width 29 height 18
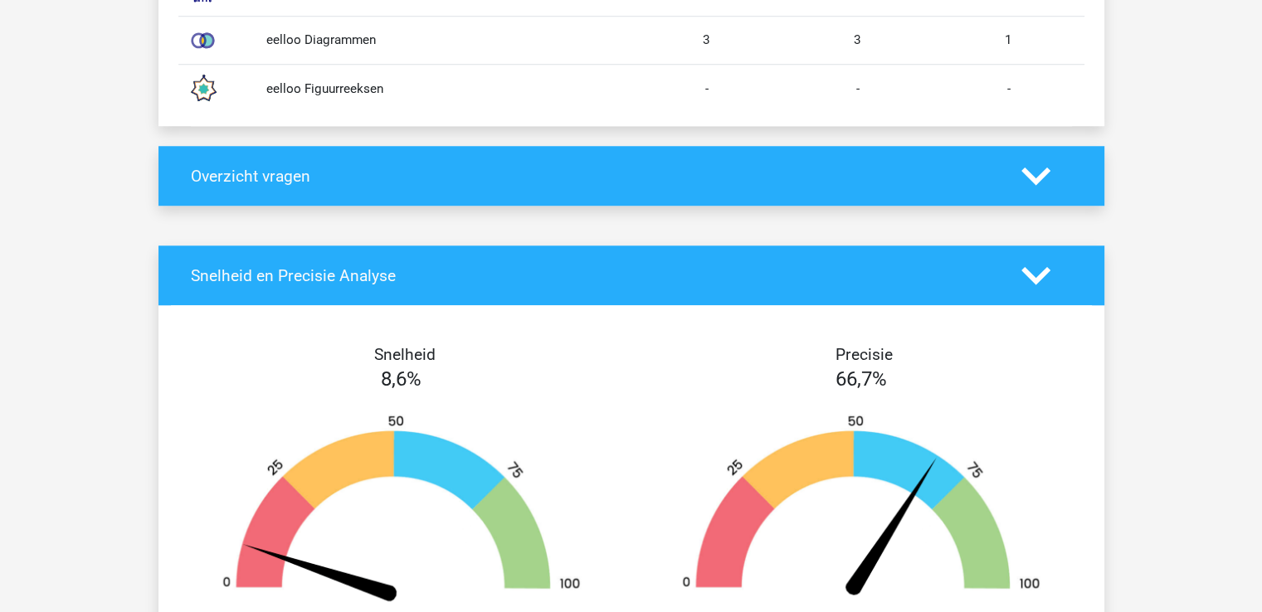
scroll to position [1404, 0]
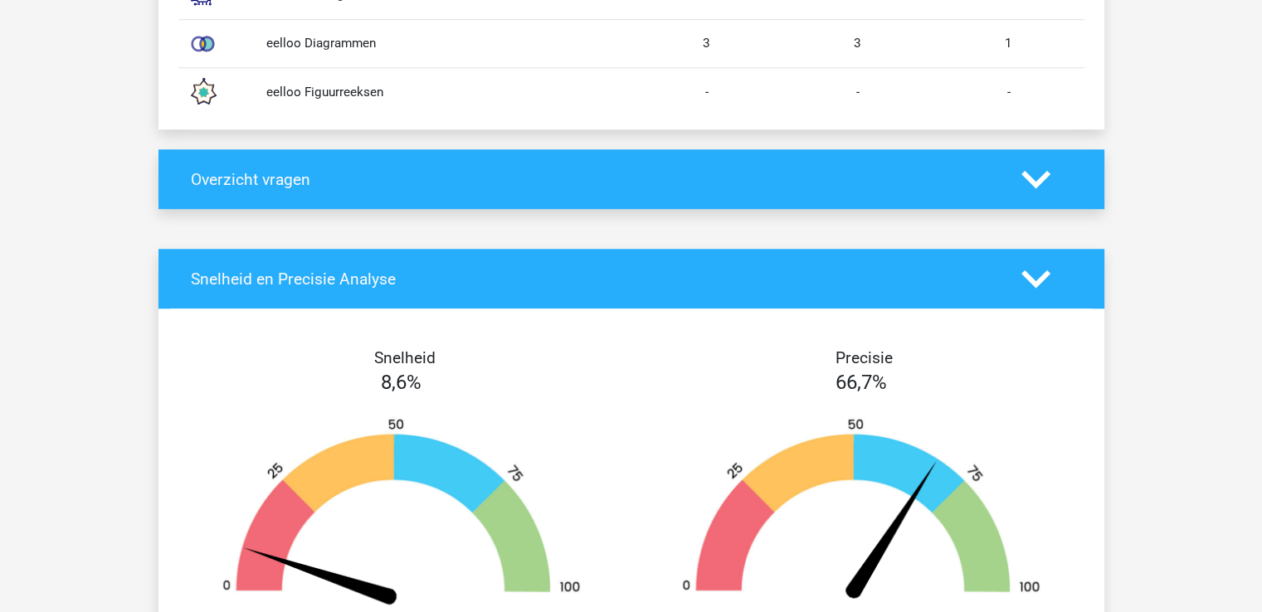
click at [1034, 180] on polygon at bounding box center [1035, 179] width 29 height 18
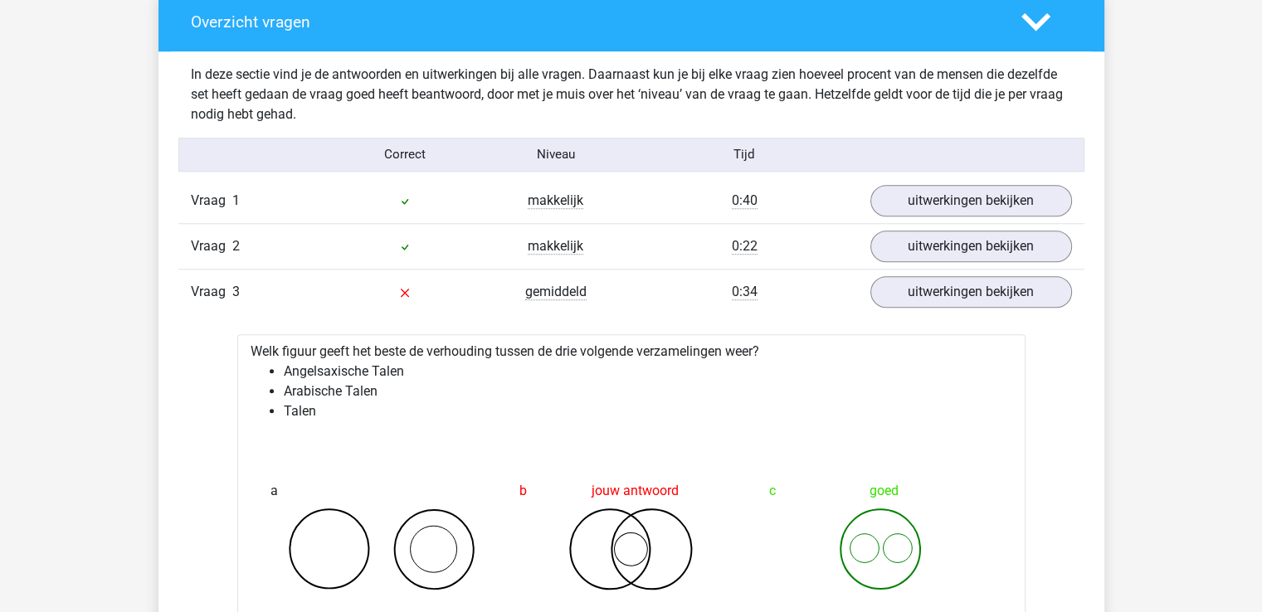
scroll to position [1576, 0]
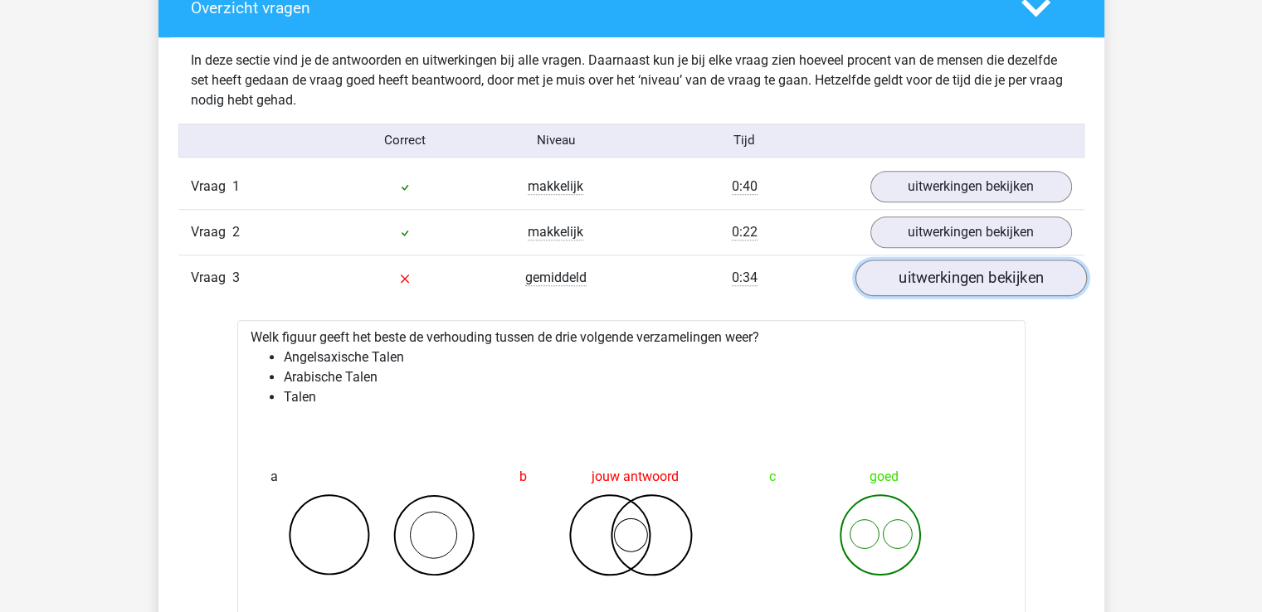
click at [946, 279] on link "uitwerkingen bekijken" at bounding box center [971, 278] width 232 height 37
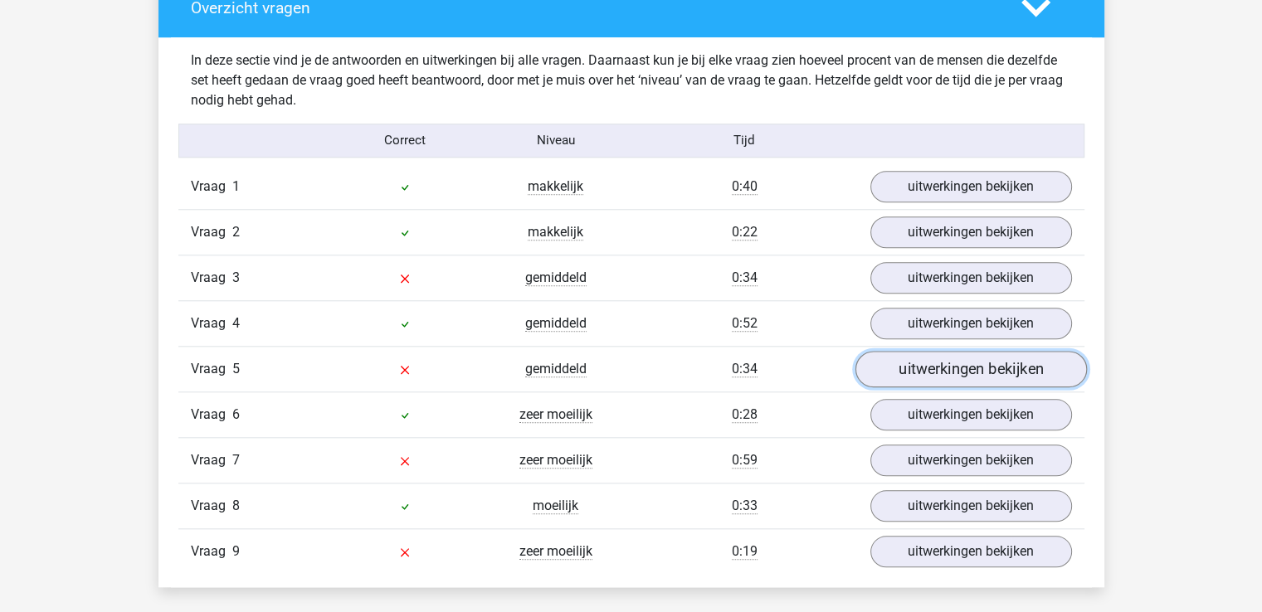
click at [914, 366] on link "uitwerkingen bekijken" at bounding box center [971, 369] width 232 height 37
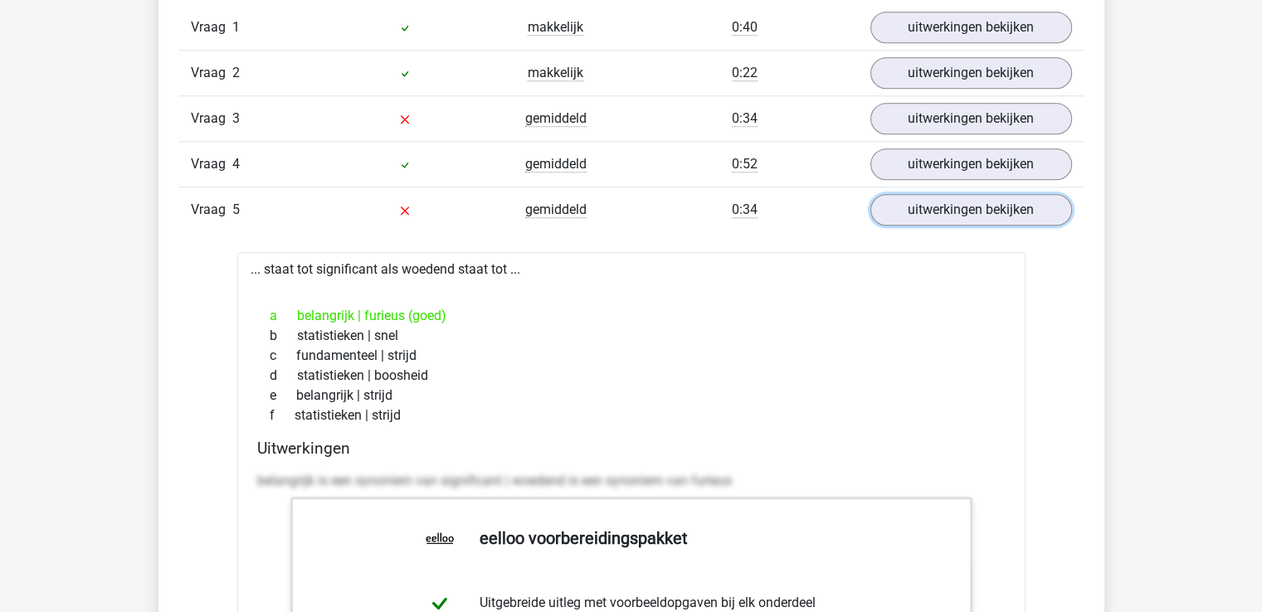
scroll to position [1733, 0]
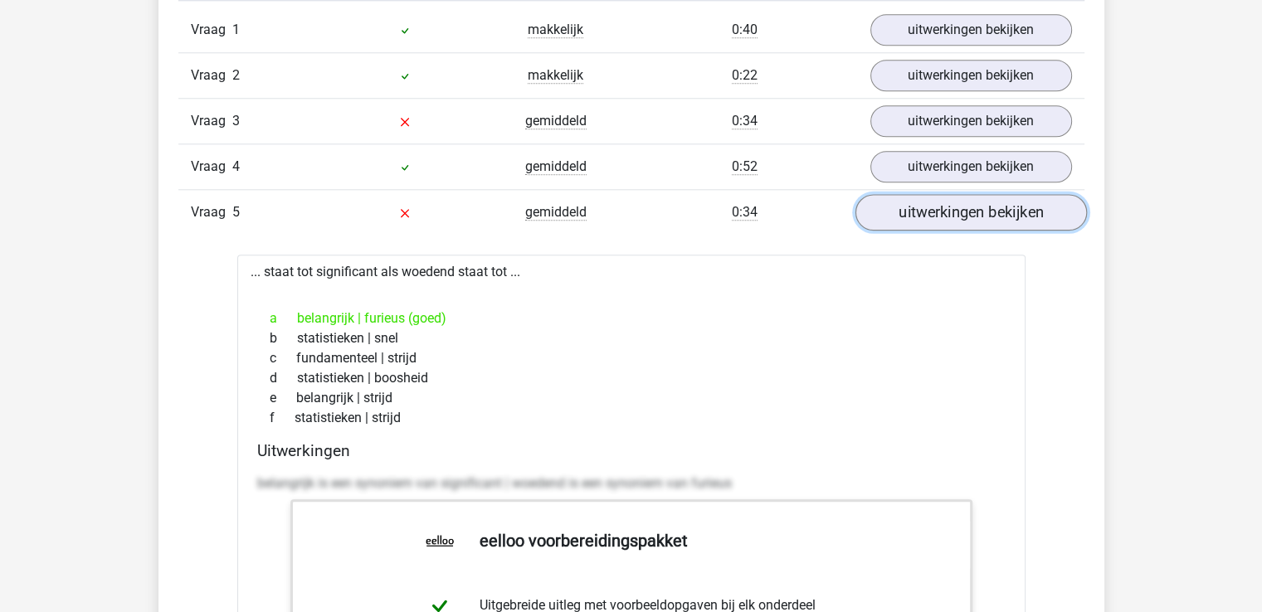
click at [920, 215] on link "uitwerkingen bekijken" at bounding box center [971, 212] width 232 height 37
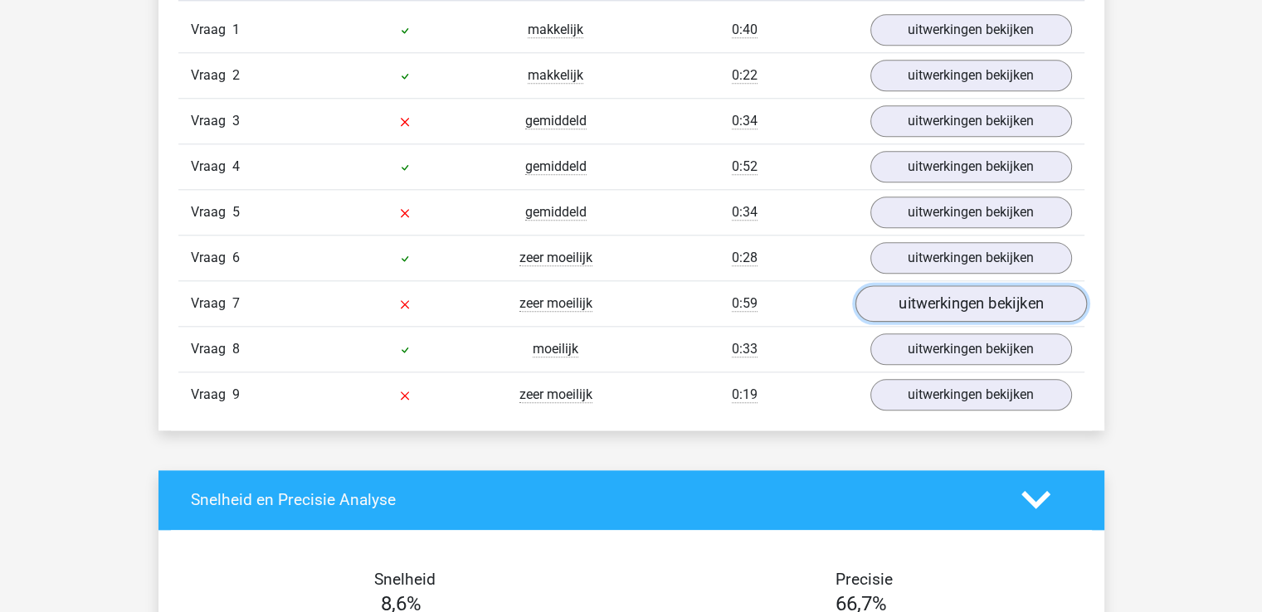
click at [926, 305] on link "uitwerkingen bekijken" at bounding box center [971, 303] width 232 height 37
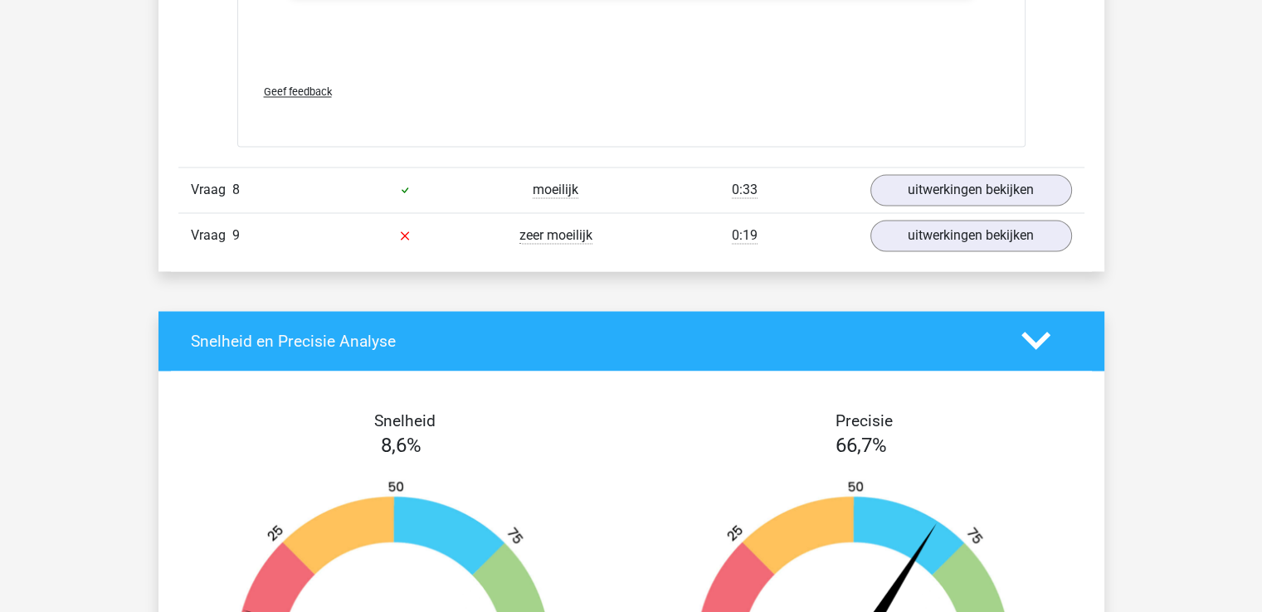
scroll to position [2807, 0]
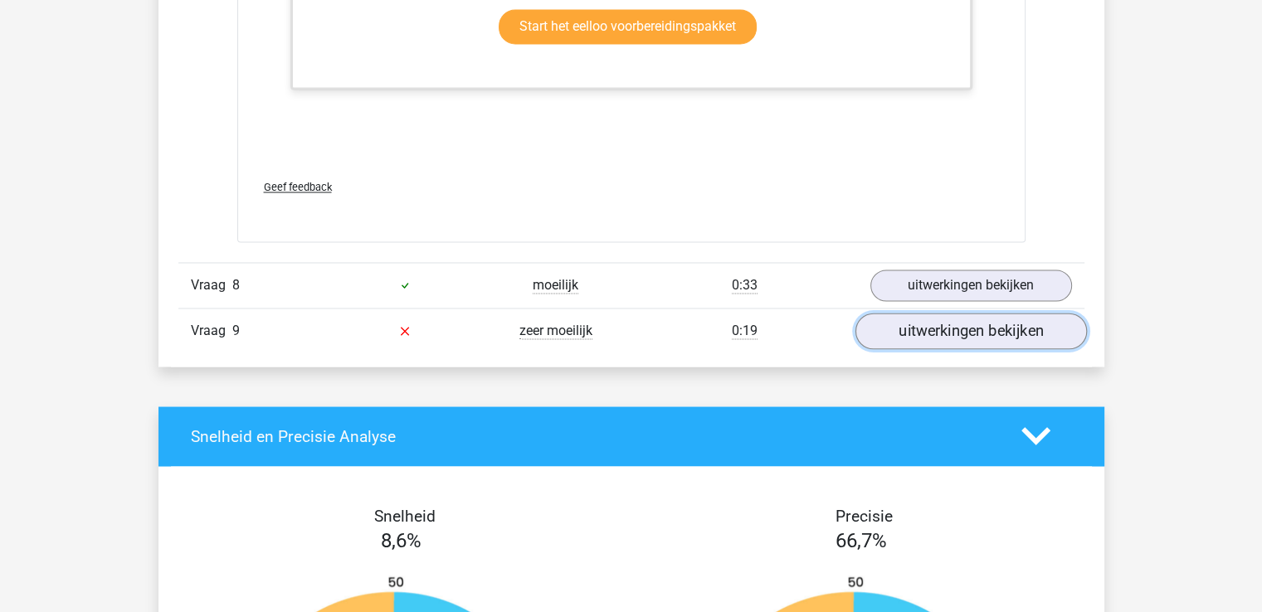
click at [1032, 333] on link "uitwerkingen bekijken" at bounding box center [971, 331] width 232 height 37
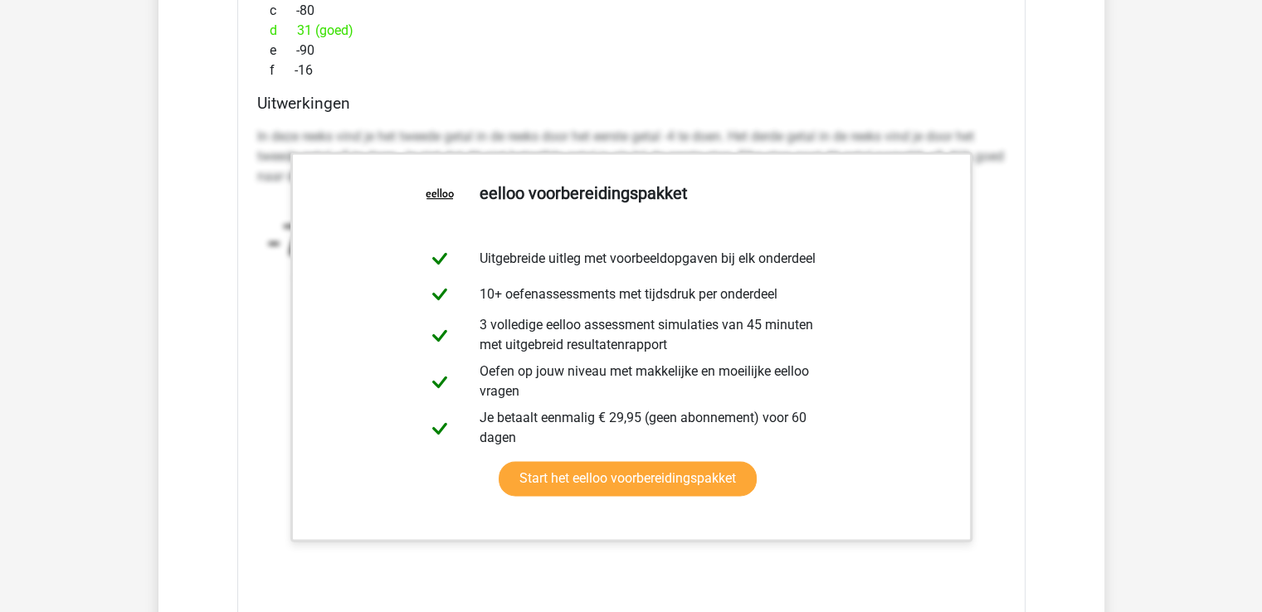
scroll to position [2358, 0]
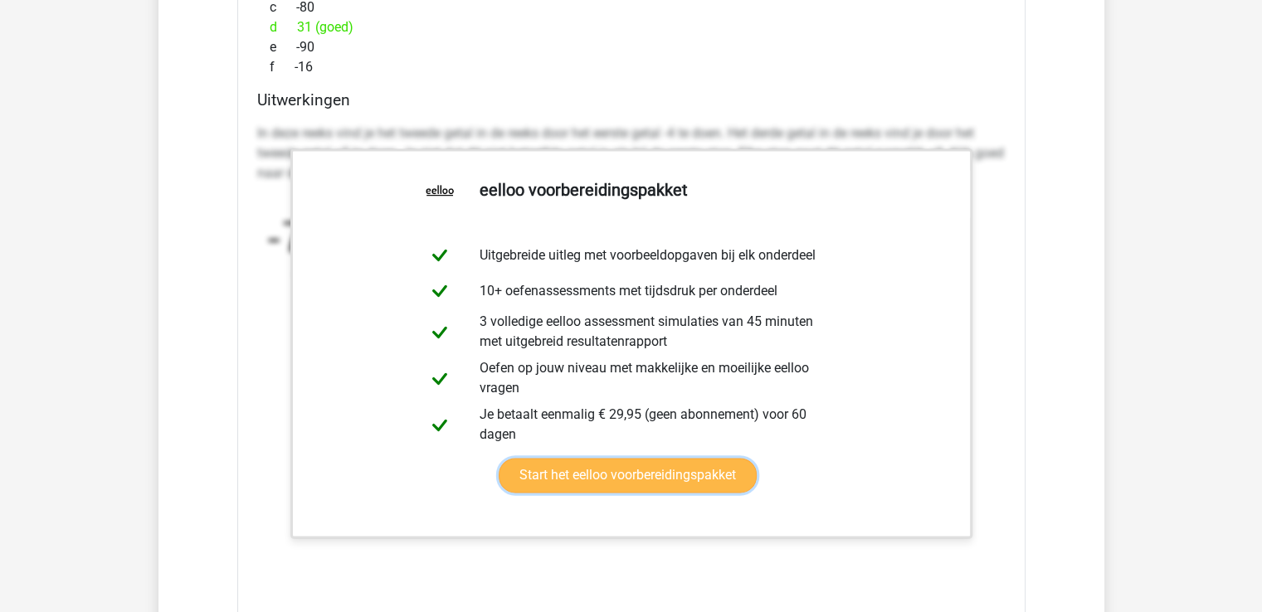
click at [692, 469] on link "Start het eelloo voorbereidingspakket" at bounding box center [628, 475] width 258 height 35
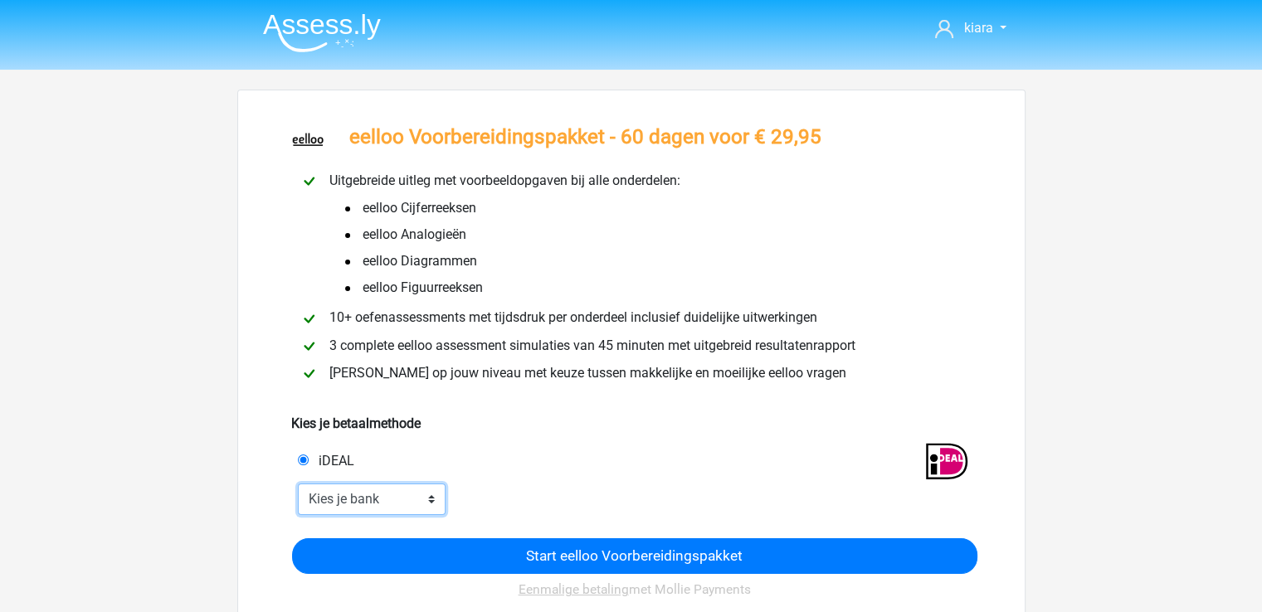
click at [414, 500] on select "Kies je bank ABN AMRO ING Rabobank ASN Bank bunq Knab N26 NN Regiobank Revolut …" at bounding box center [372, 500] width 149 height 32
select select "ideal_[SWIFT_CODE]"
click at [298, 485] on select "Kies je bank ABN AMRO ING Rabobank ASN Bank bunq Knab N26 NN Regiobank Revolut …" at bounding box center [372, 500] width 149 height 32
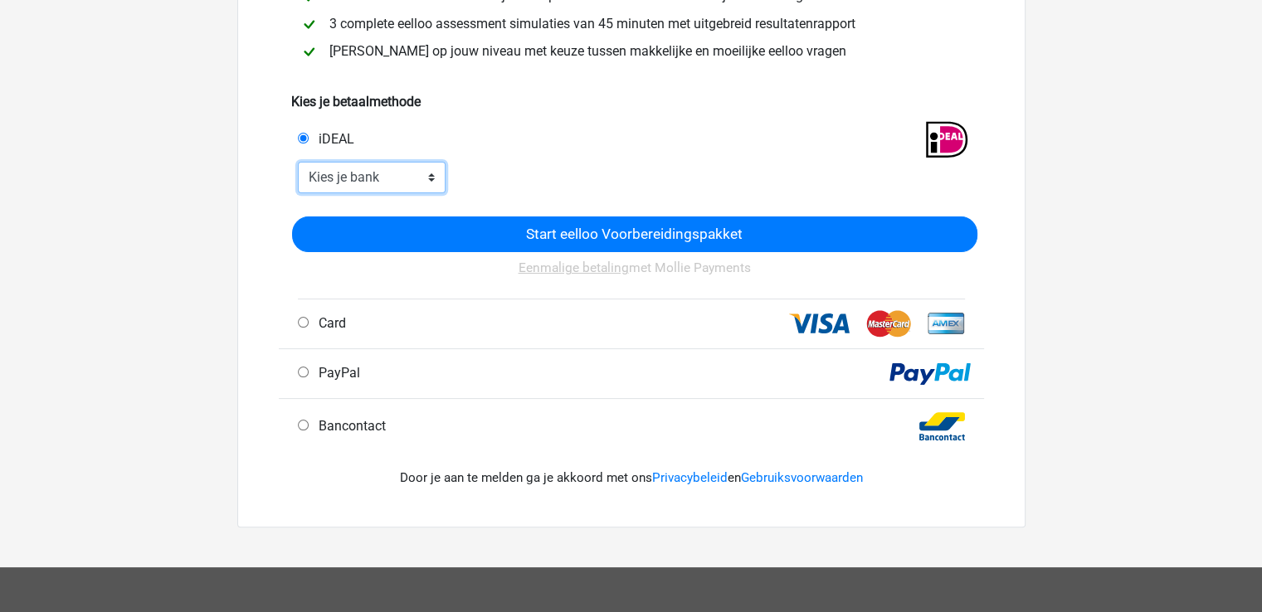
scroll to position [322, 0]
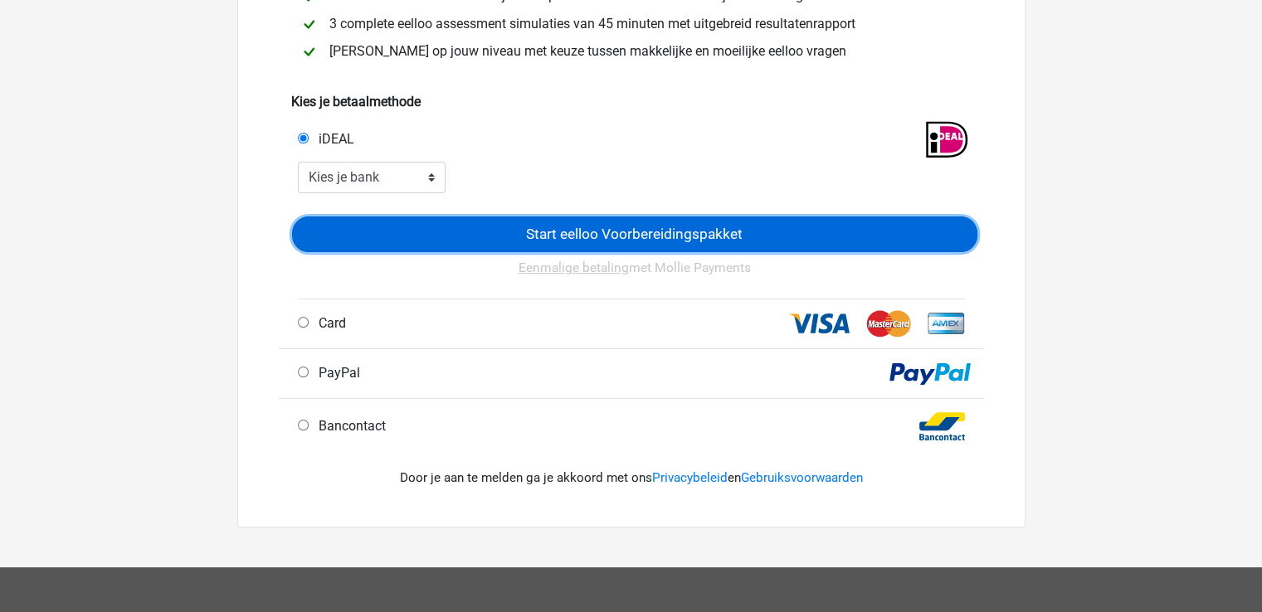
click at [617, 241] on input "Start eelloo Voorbereidingspakket" at bounding box center [634, 235] width 685 height 36
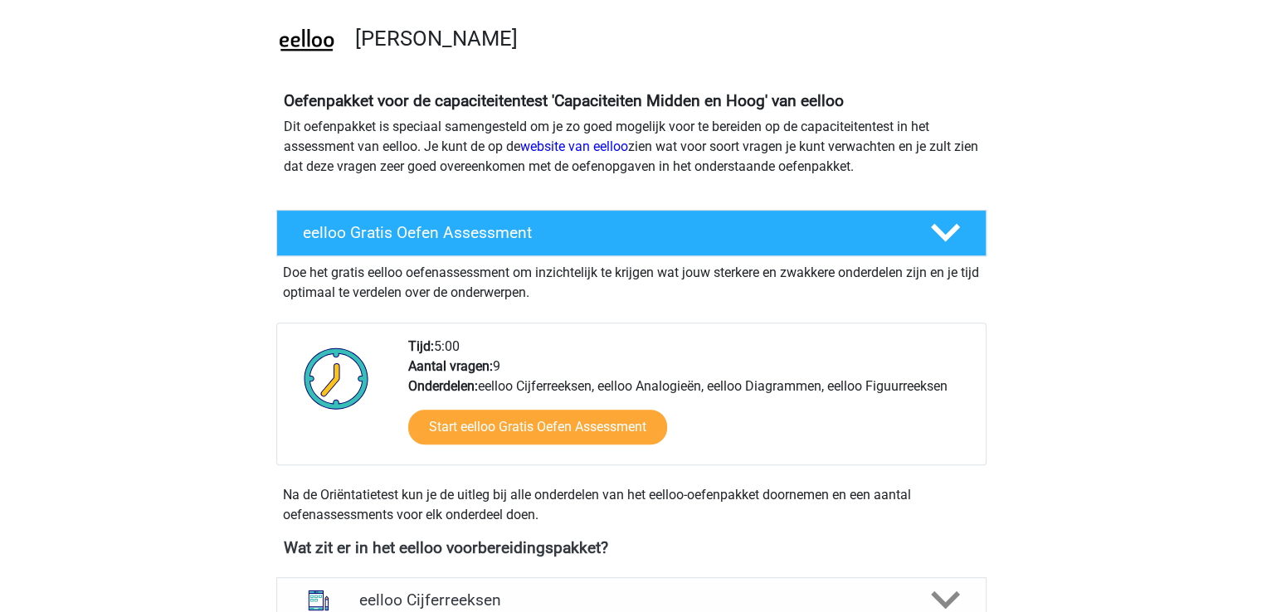
scroll to position [573, 0]
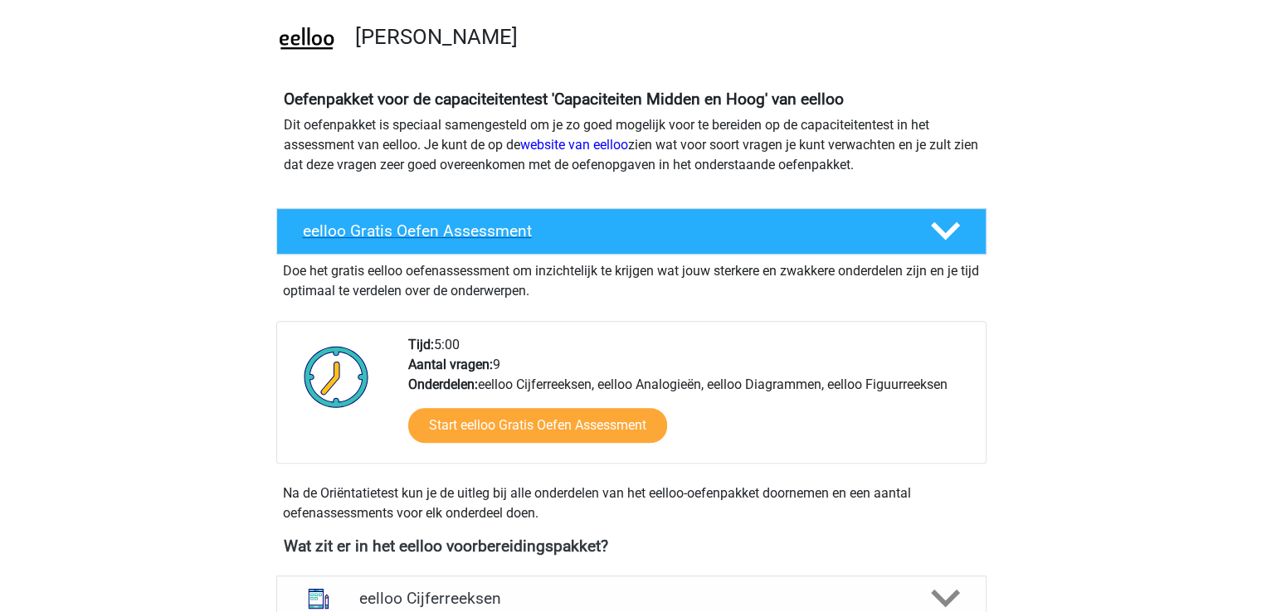
click at [953, 227] on polygon at bounding box center [945, 231] width 29 height 18
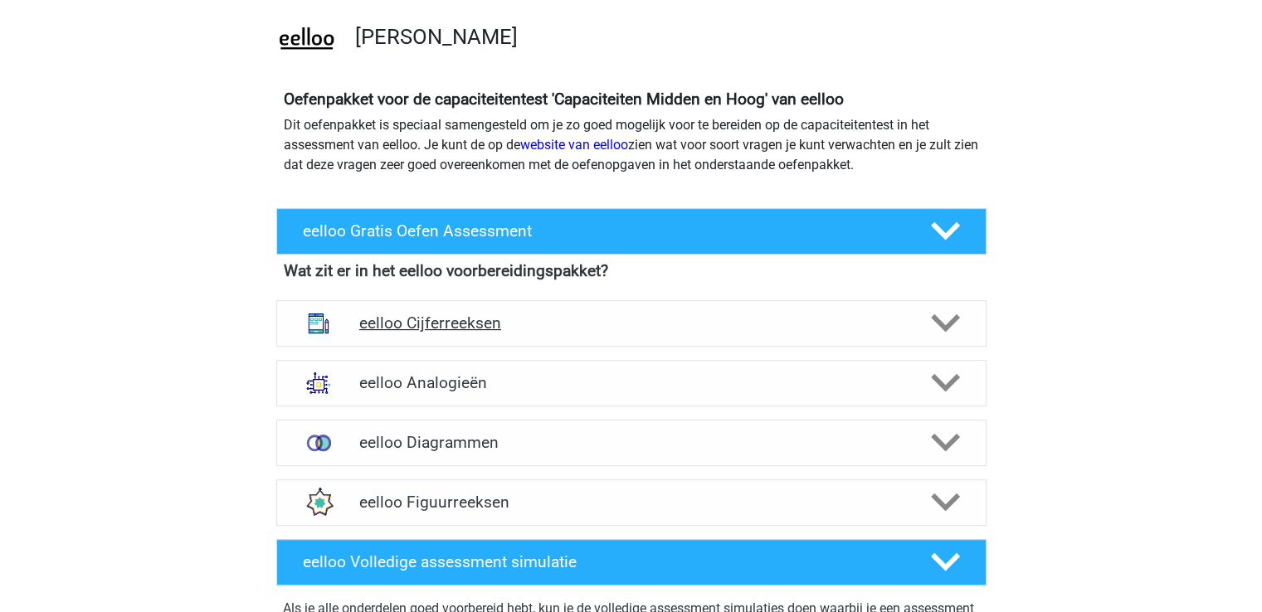
click at [938, 327] on icon at bounding box center [945, 323] width 29 height 29
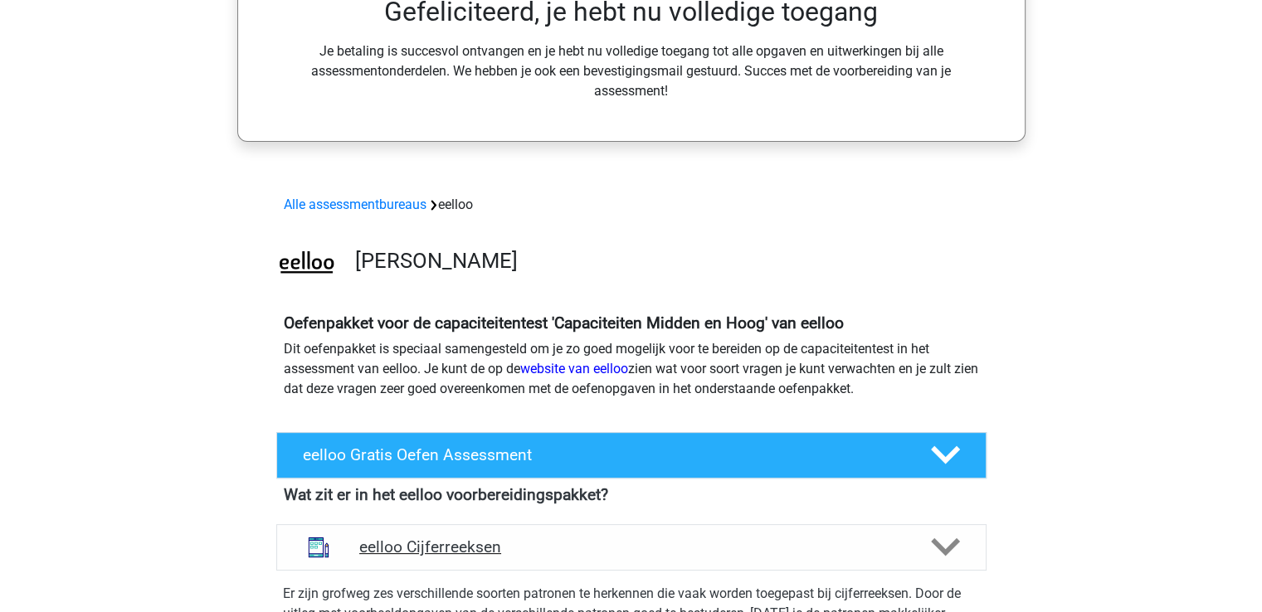
scroll to position [320, 0]
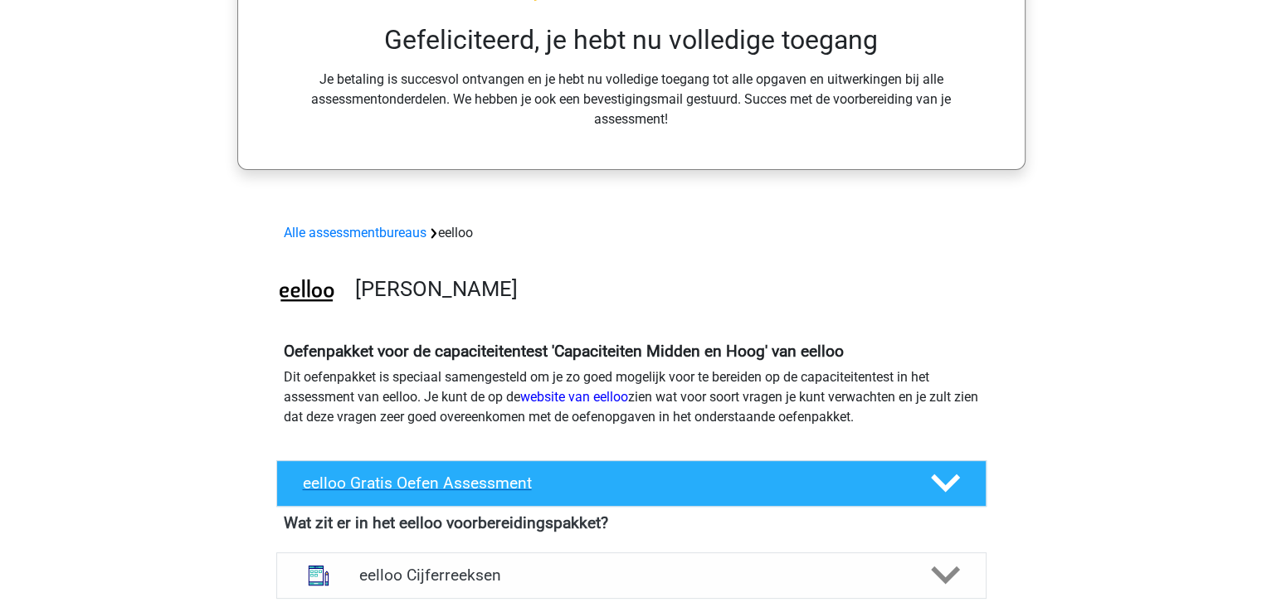
click at [949, 483] on polygon at bounding box center [945, 484] width 29 height 18
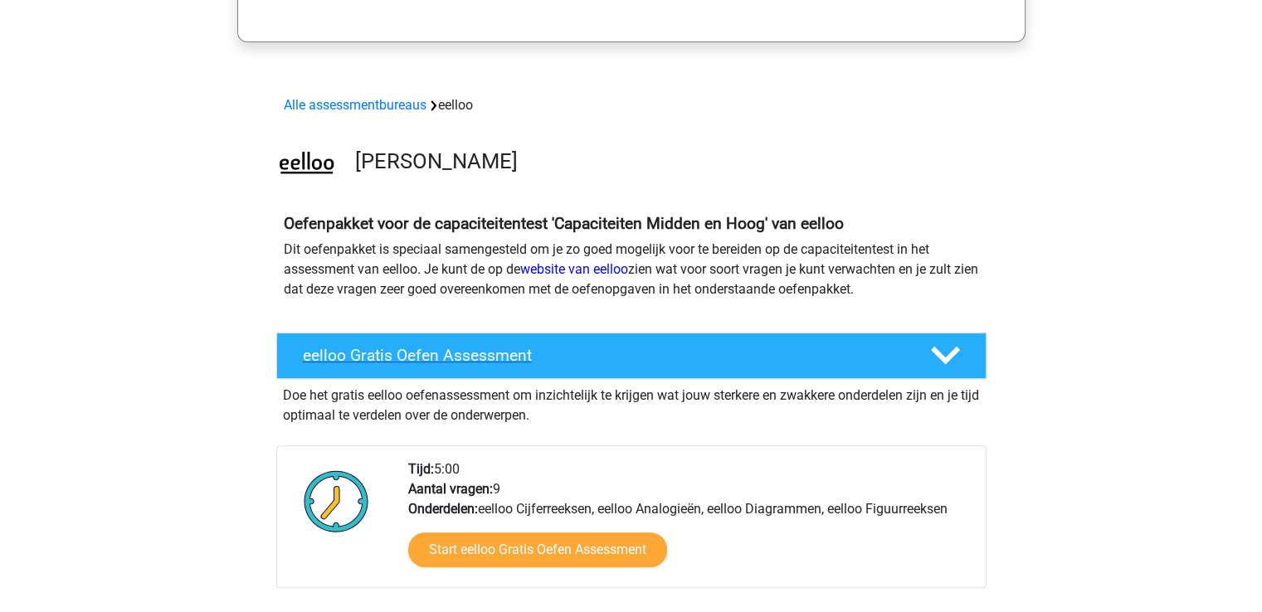
scroll to position [450, 0]
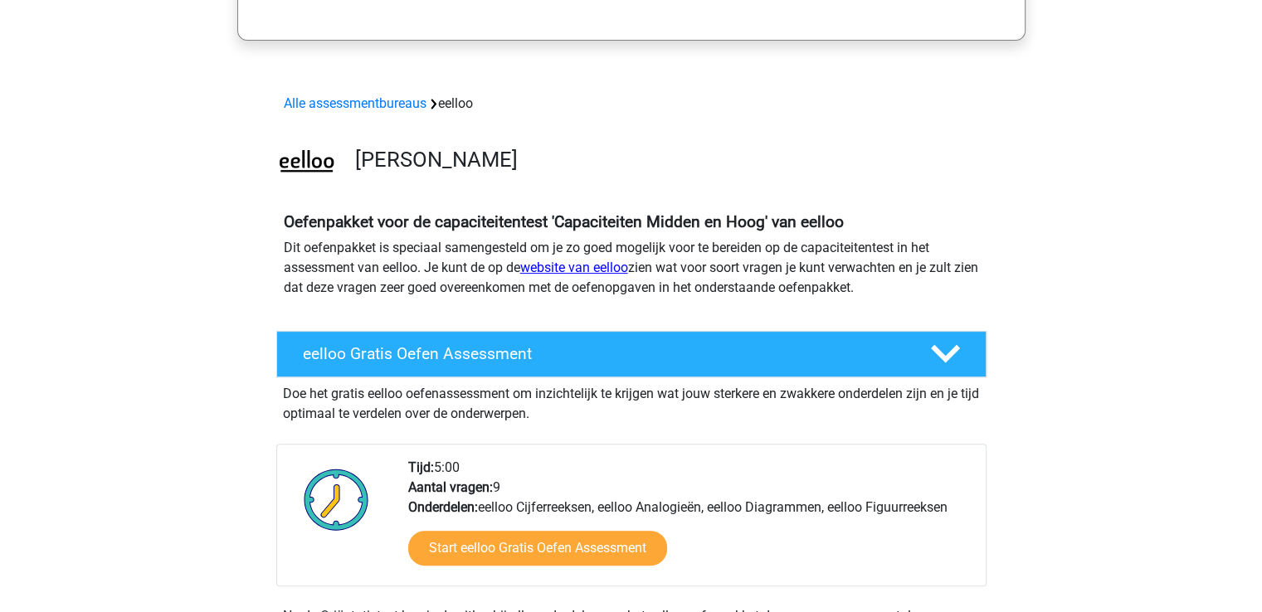
click at [581, 263] on link "website van eelloo" at bounding box center [574, 268] width 108 height 16
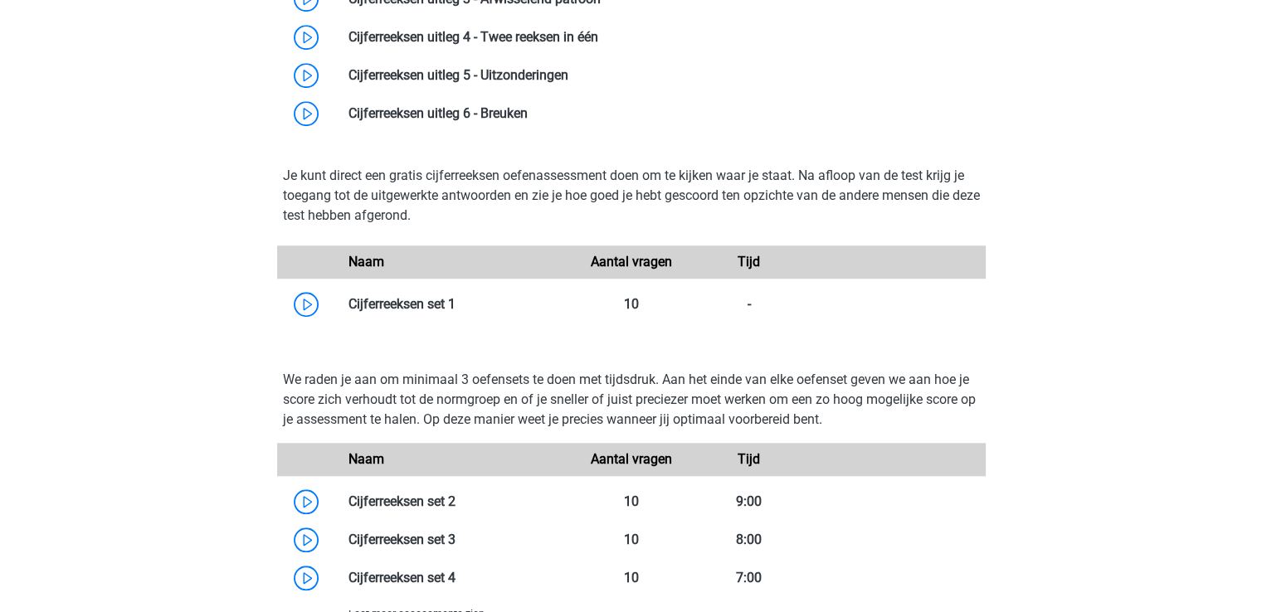
scroll to position [1387, 0]
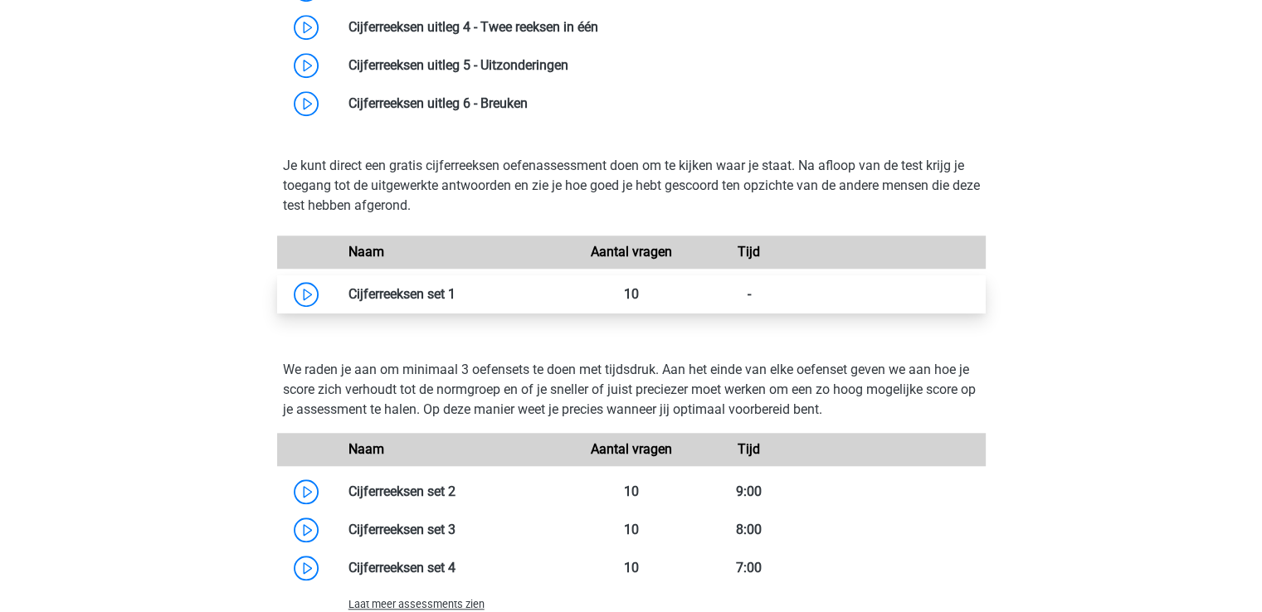
click at [456, 297] on link at bounding box center [456, 294] width 0 height 16
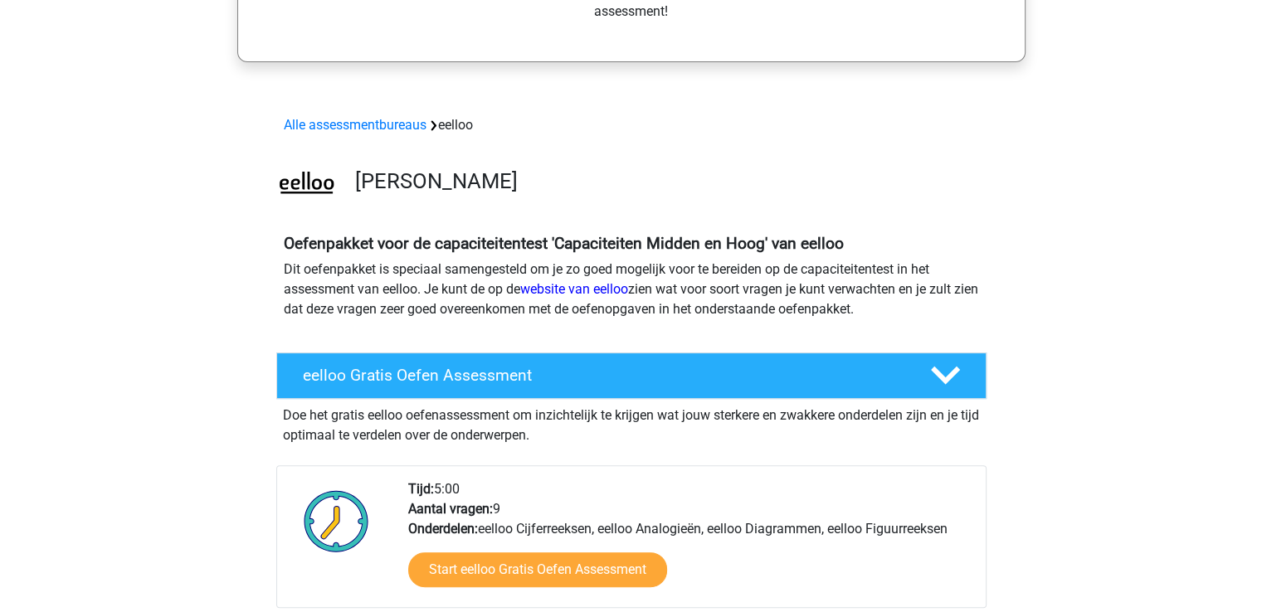
scroll to position [518, 0]
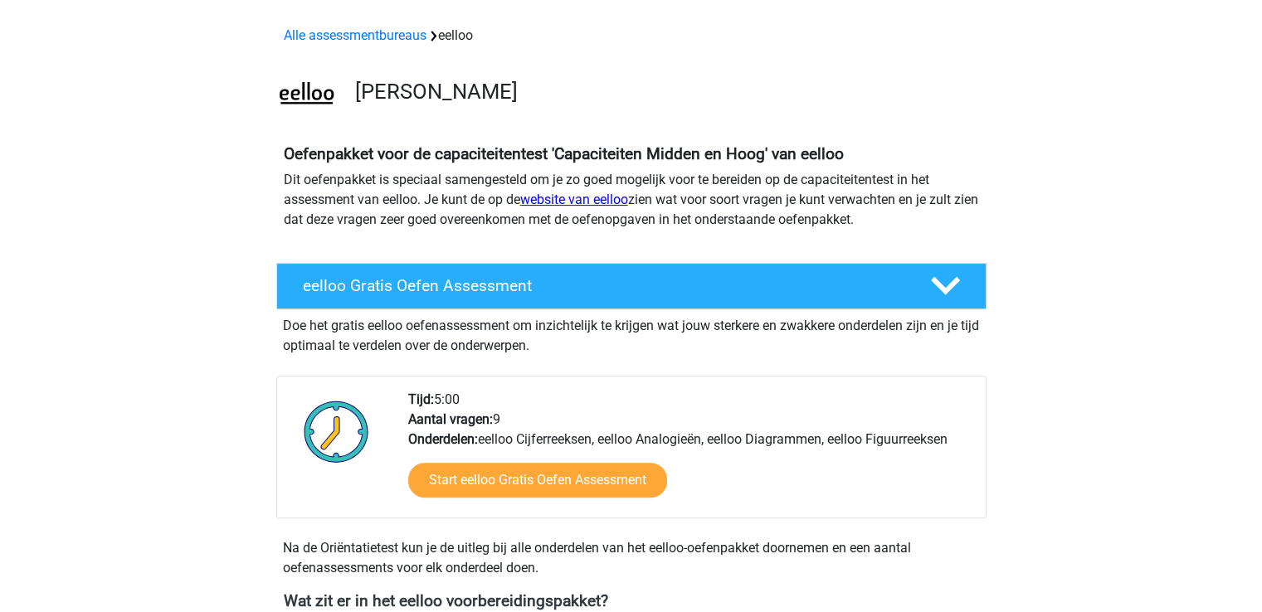
click at [614, 194] on link "website van eelloo" at bounding box center [574, 200] width 108 height 16
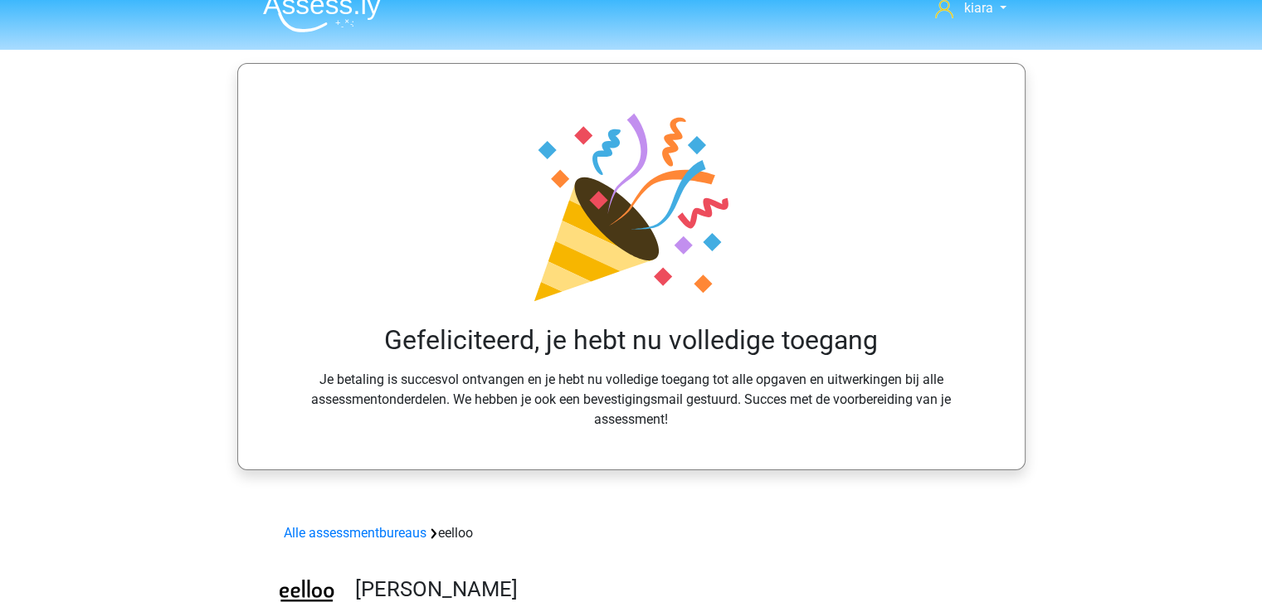
scroll to position [0, 0]
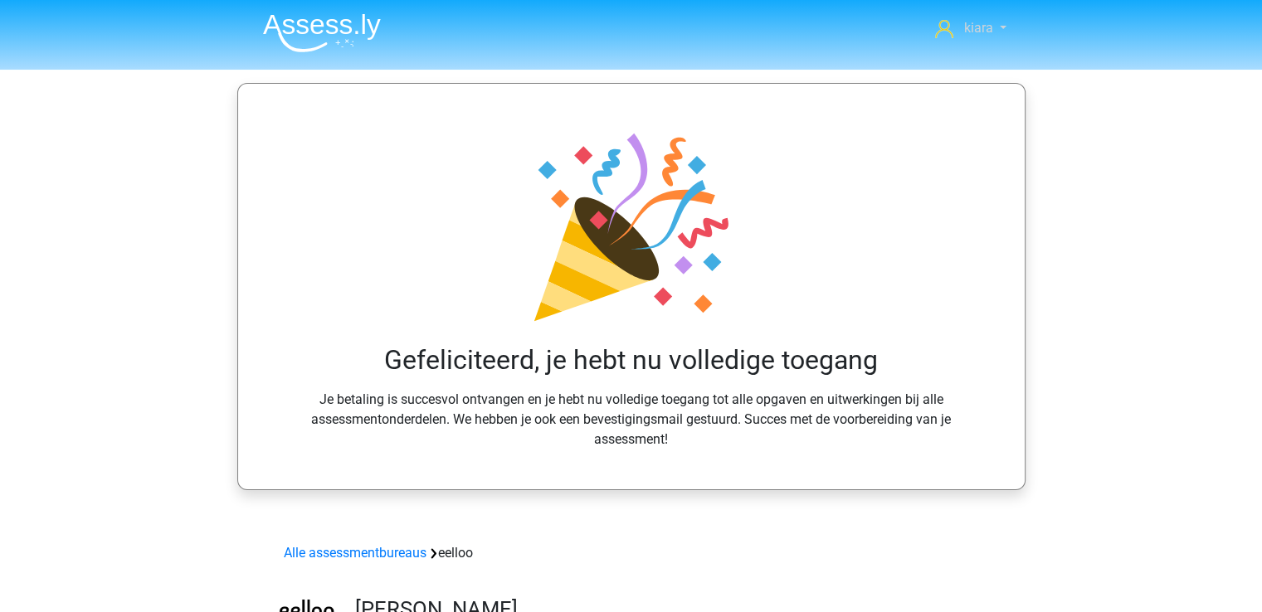
click at [999, 28] on link "kiara" at bounding box center [970, 28] width 84 height 20
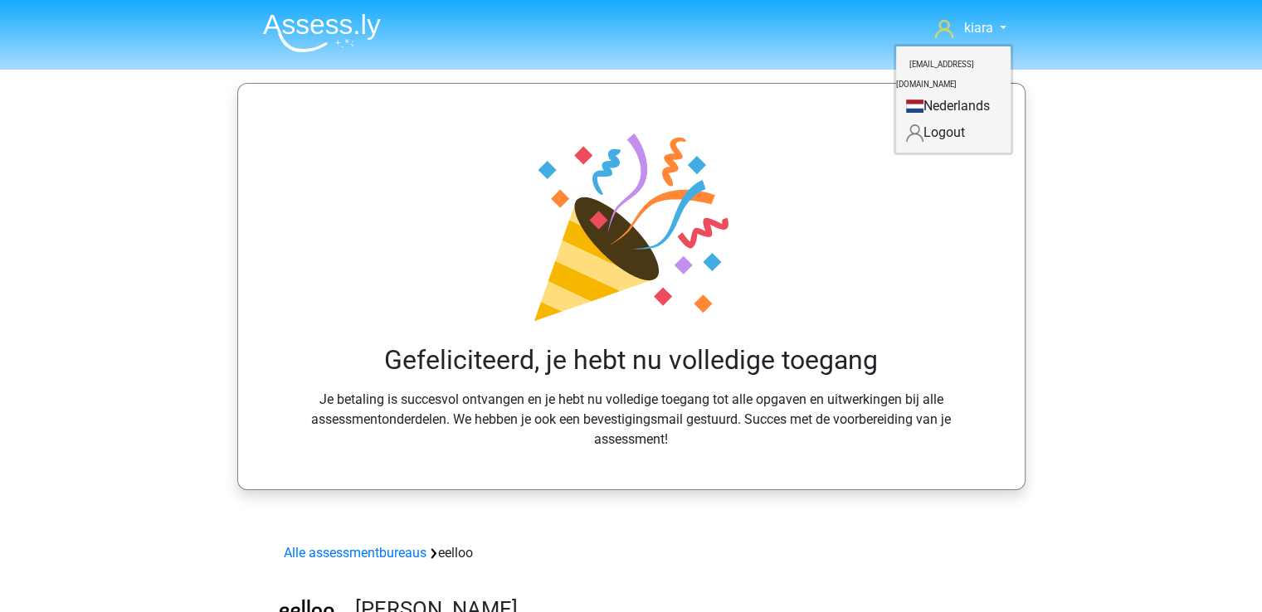
click at [693, 215] on icon at bounding box center [631, 227] width 207 height 207
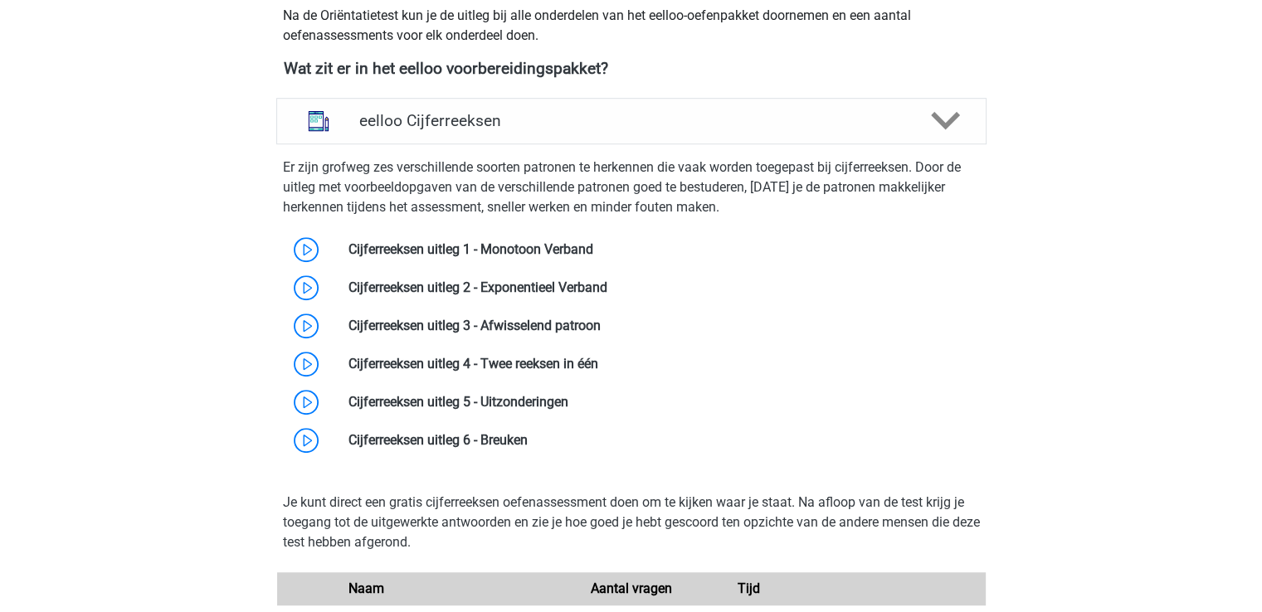
scroll to position [1051, 0]
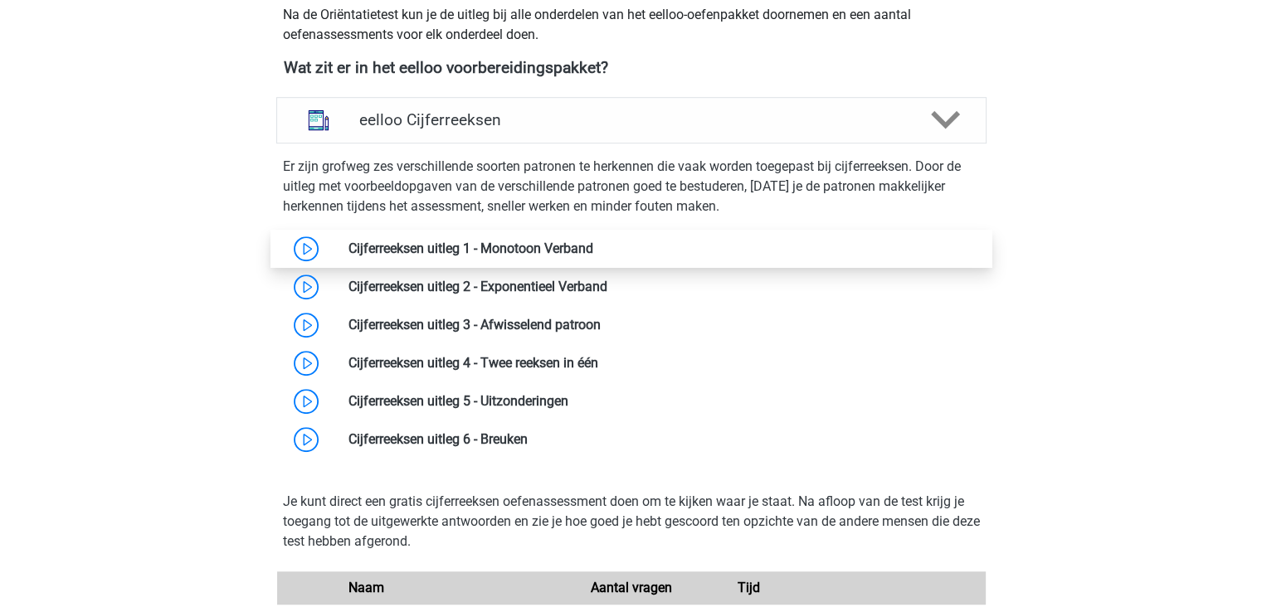
click at [593, 246] on link at bounding box center [593, 249] width 0 height 16
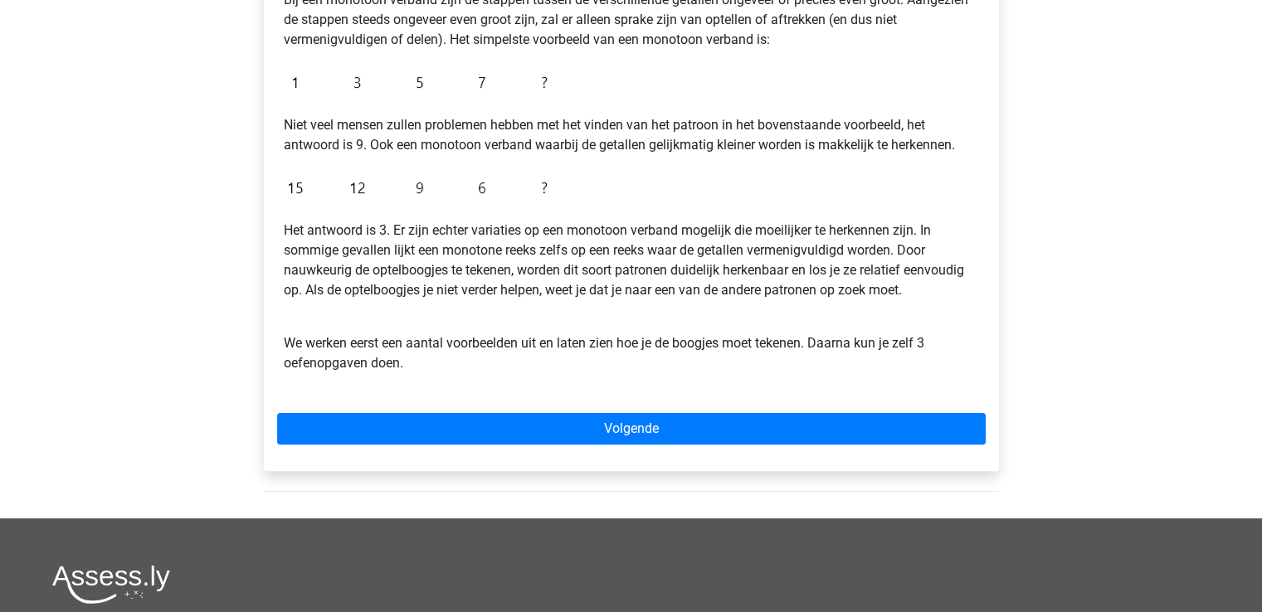
scroll to position [358, 0]
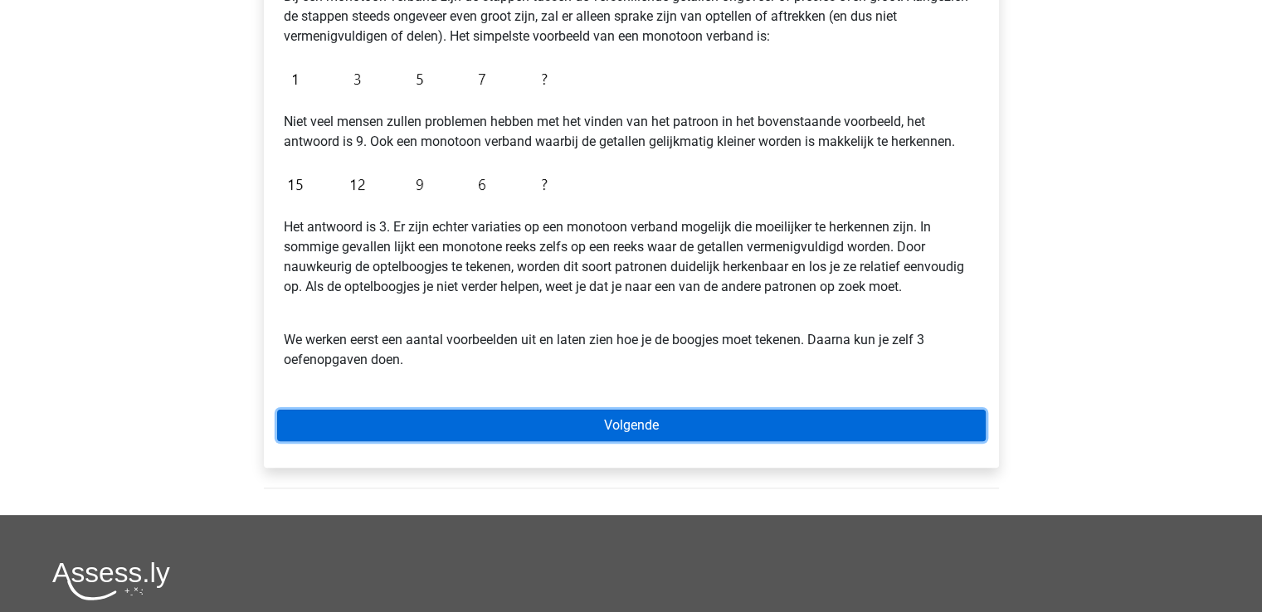
click at [570, 421] on link "Volgende" at bounding box center [631, 426] width 709 height 32
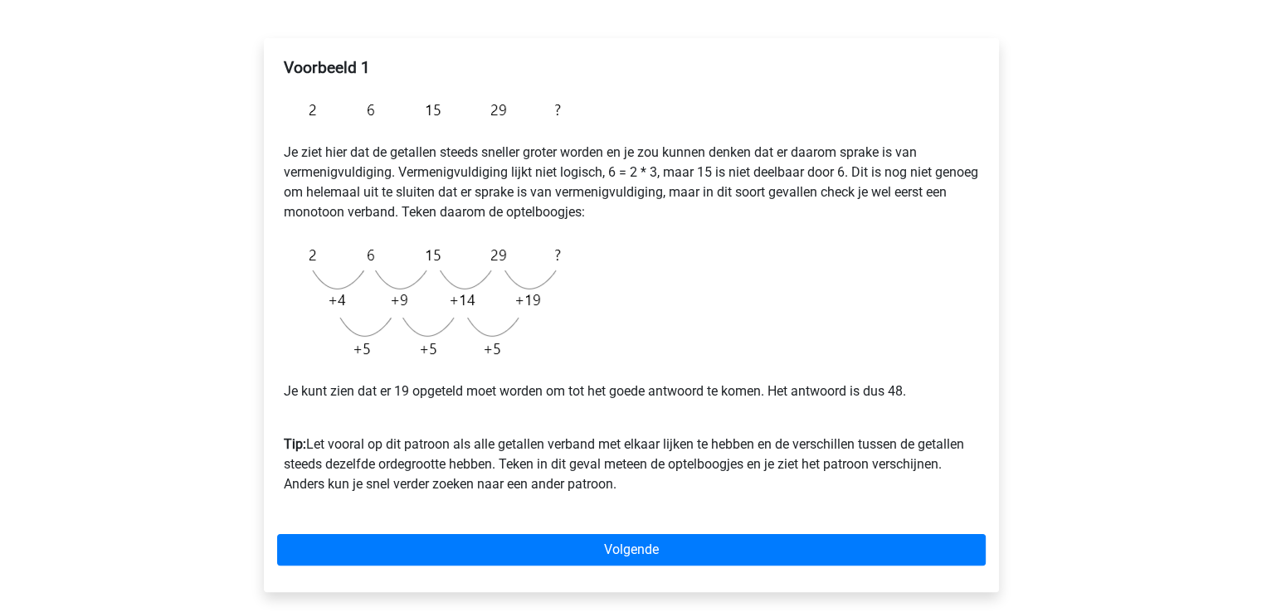
scroll to position [246, 0]
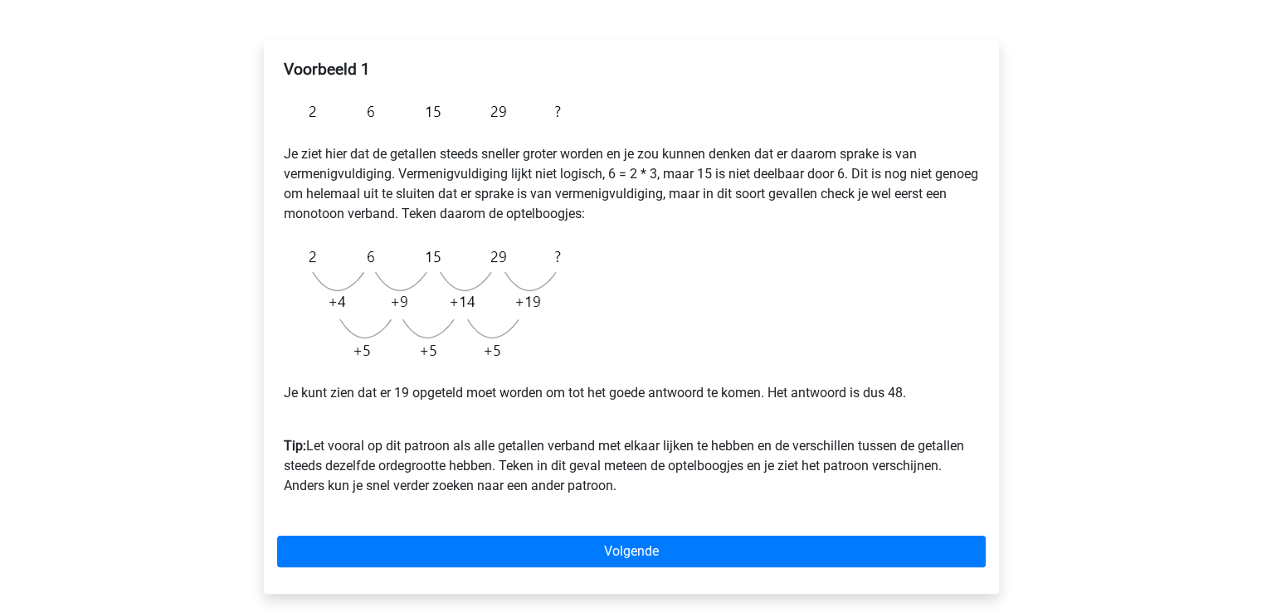
click at [703, 208] on p "Je ziet hier dat de getallen steeds sneller groter worden en je zou kunnen denk…" at bounding box center [631, 184] width 695 height 80
click at [461, 287] on img at bounding box center [426, 303] width 285 height 133
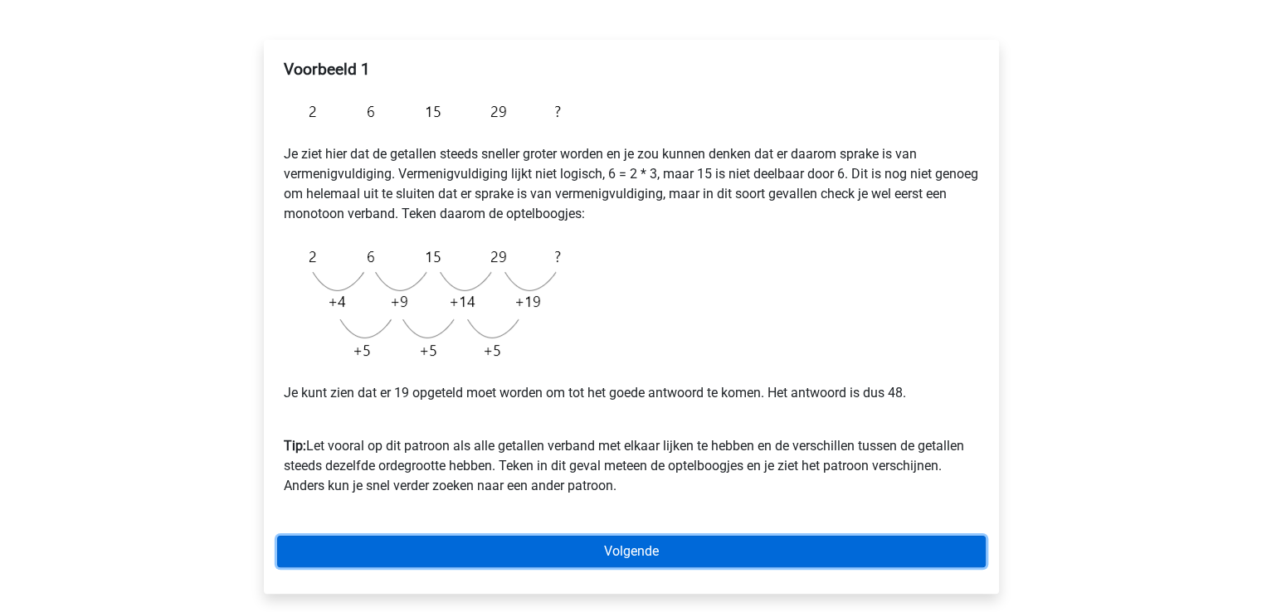
click at [820, 548] on link "Volgende" at bounding box center [631, 552] width 709 height 32
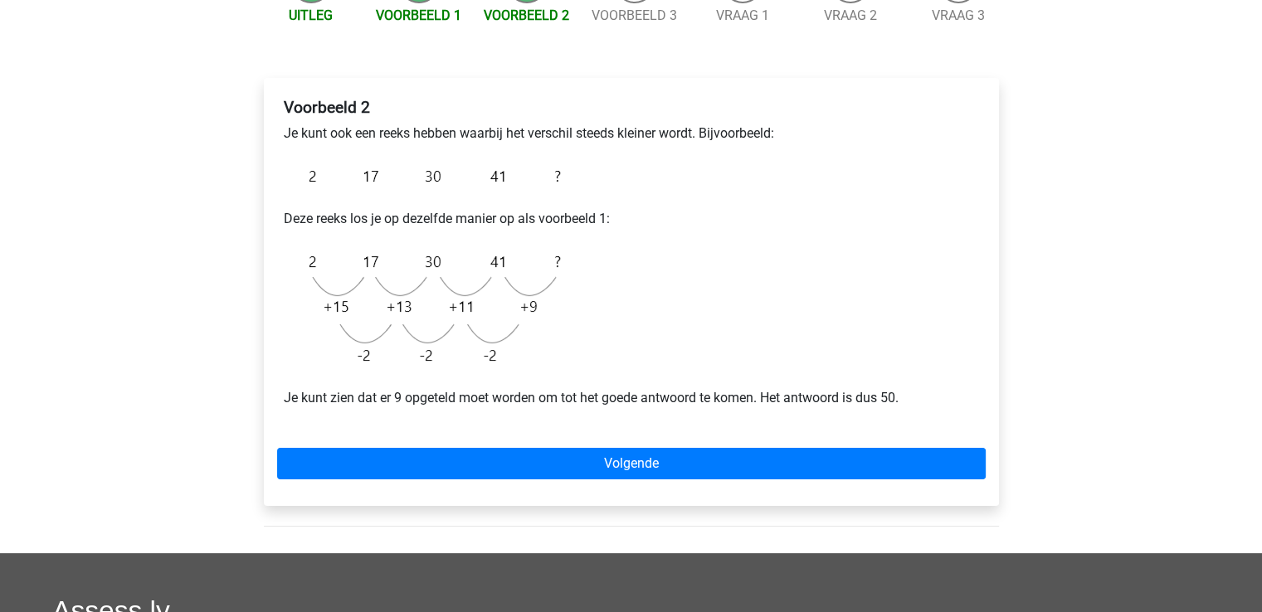
scroll to position [209, 0]
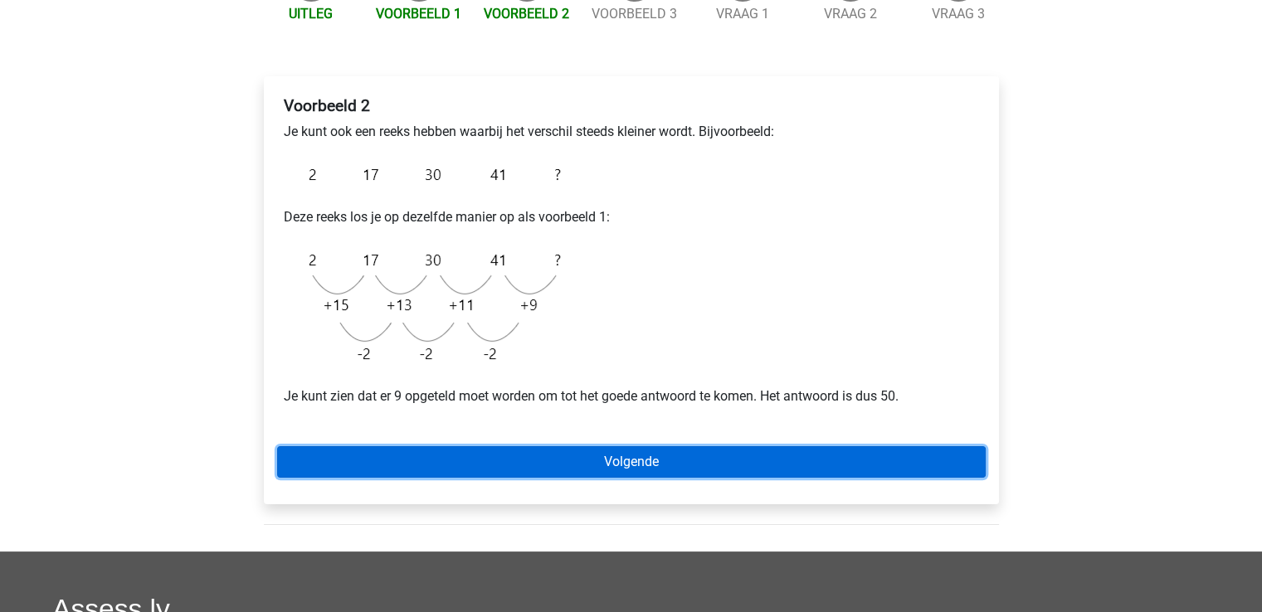
click at [909, 457] on link "Volgende" at bounding box center [631, 462] width 709 height 32
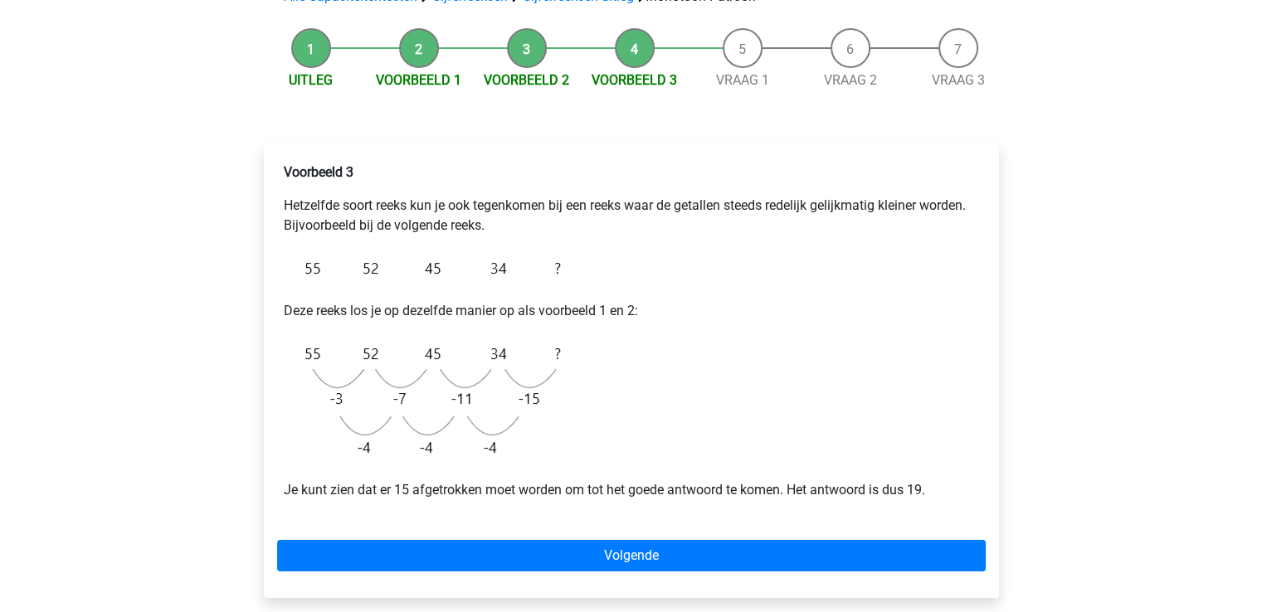
scroll to position [206, 0]
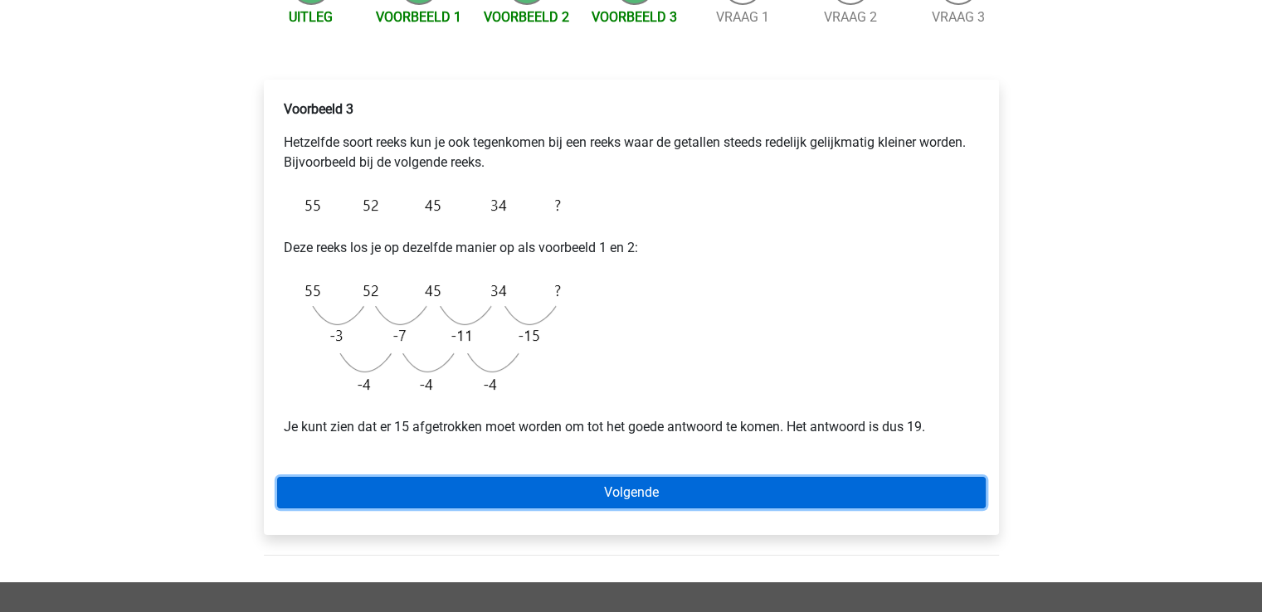
click at [823, 488] on link "Volgende" at bounding box center [631, 493] width 709 height 32
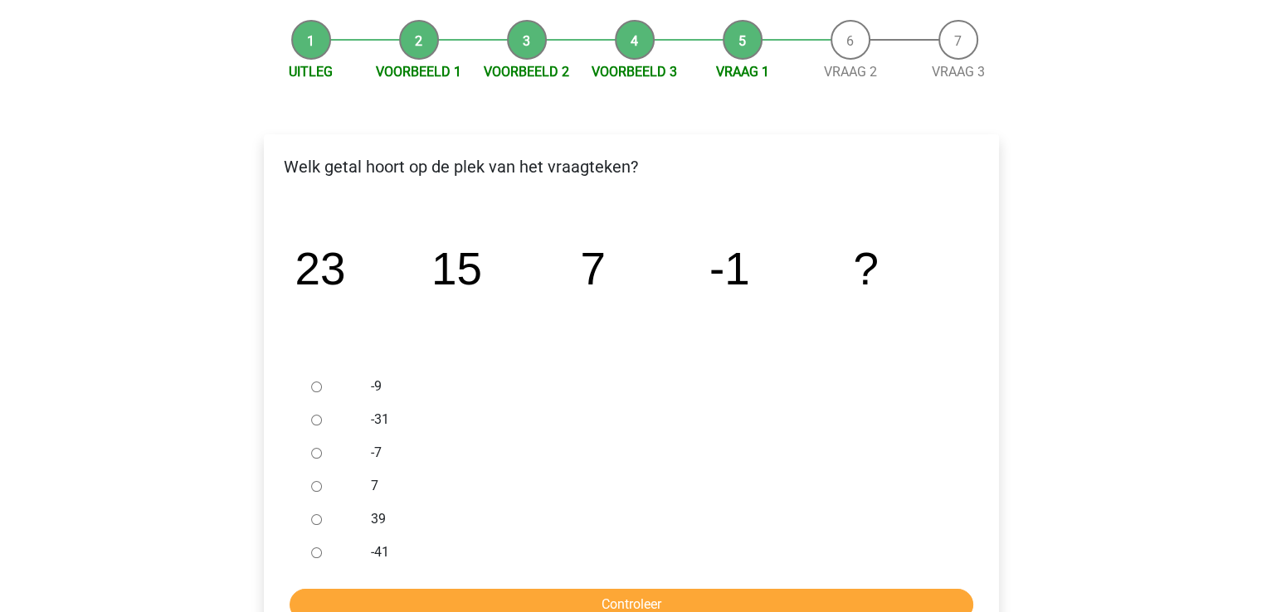
scroll to position [152, 0]
click at [640, 323] on icon "image/svg+xml 23 15 7 -1 ?" at bounding box center [631, 283] width 682 height 171
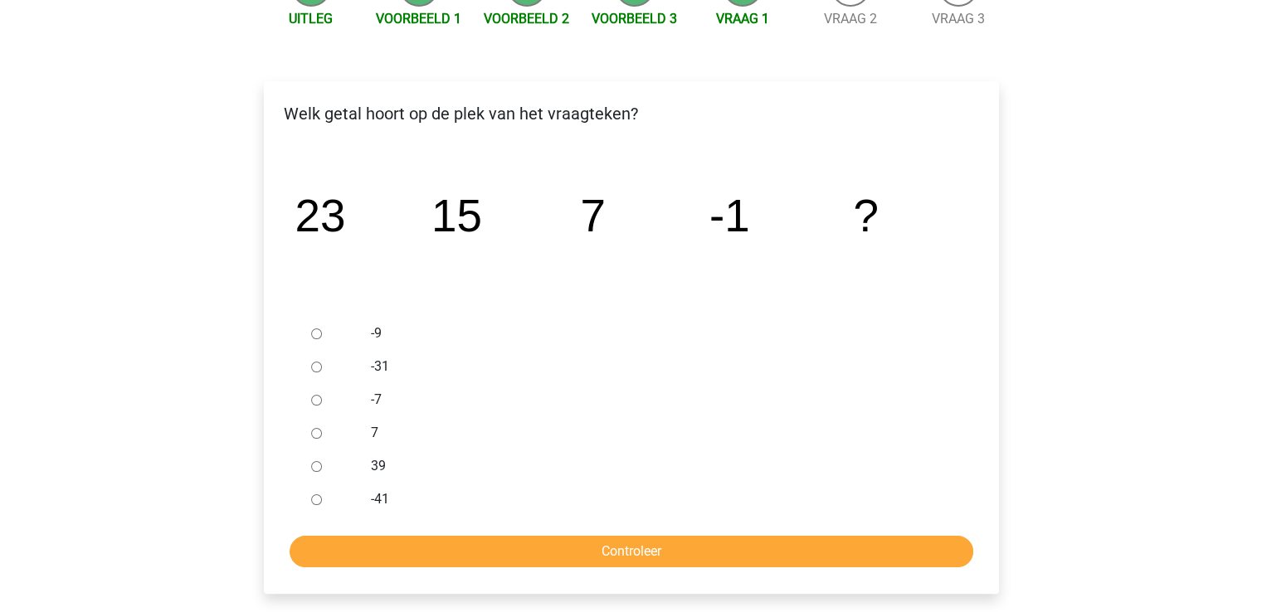
scroll to position [188, 0]
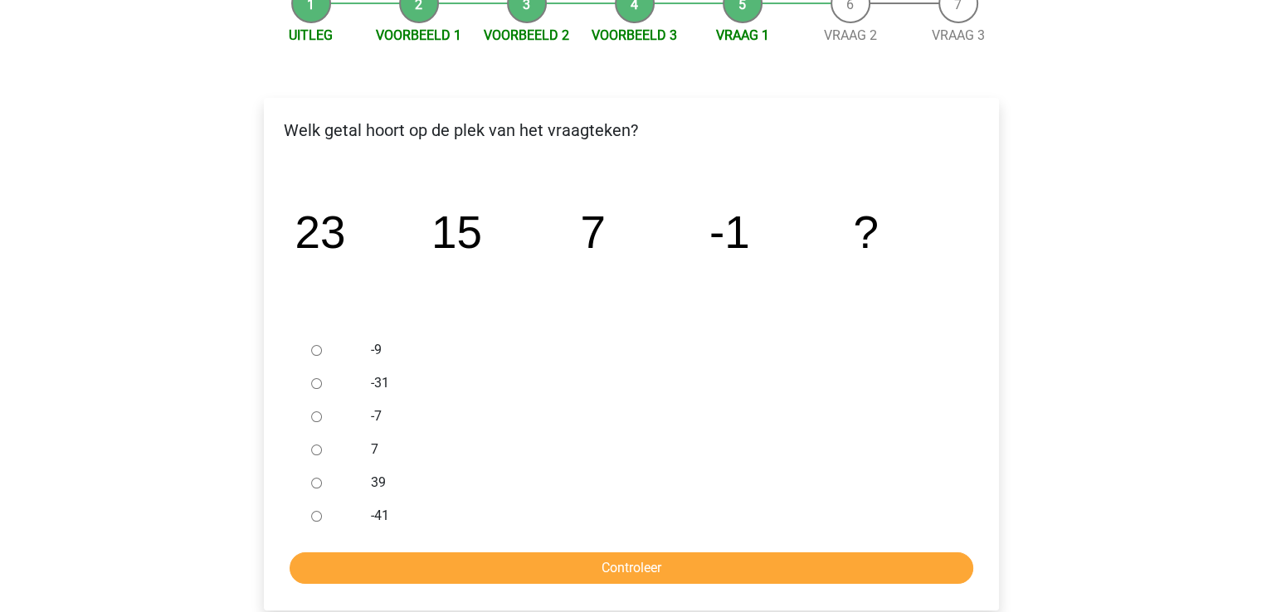
click at [311, 353] on input "-9" at bounding box center [316, 350] width 11 height 11
radio input "true"
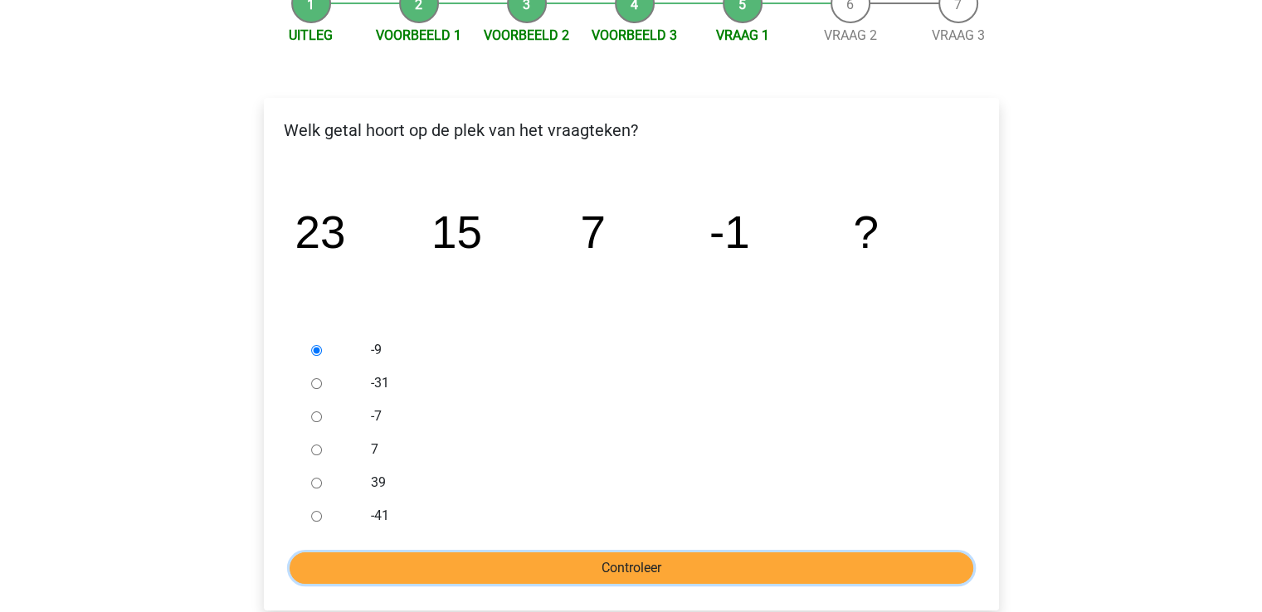
click at [697, 565] on input "Controleer" at bounding box center [632, 569] width 684 height 32
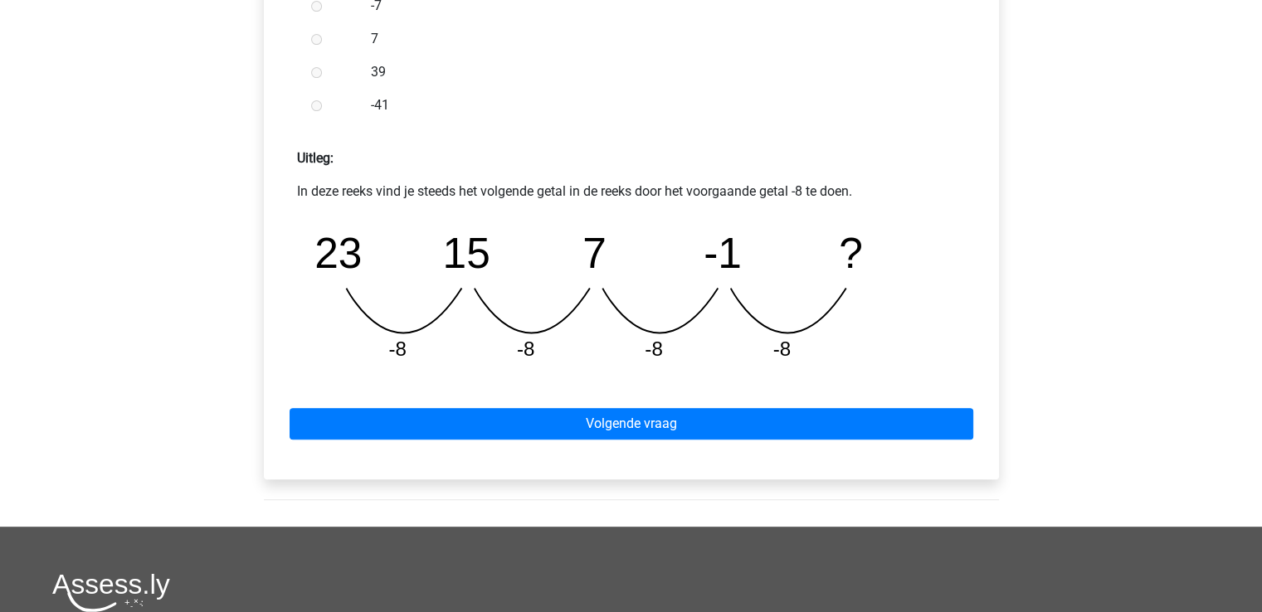
scroll to position [620, 0]
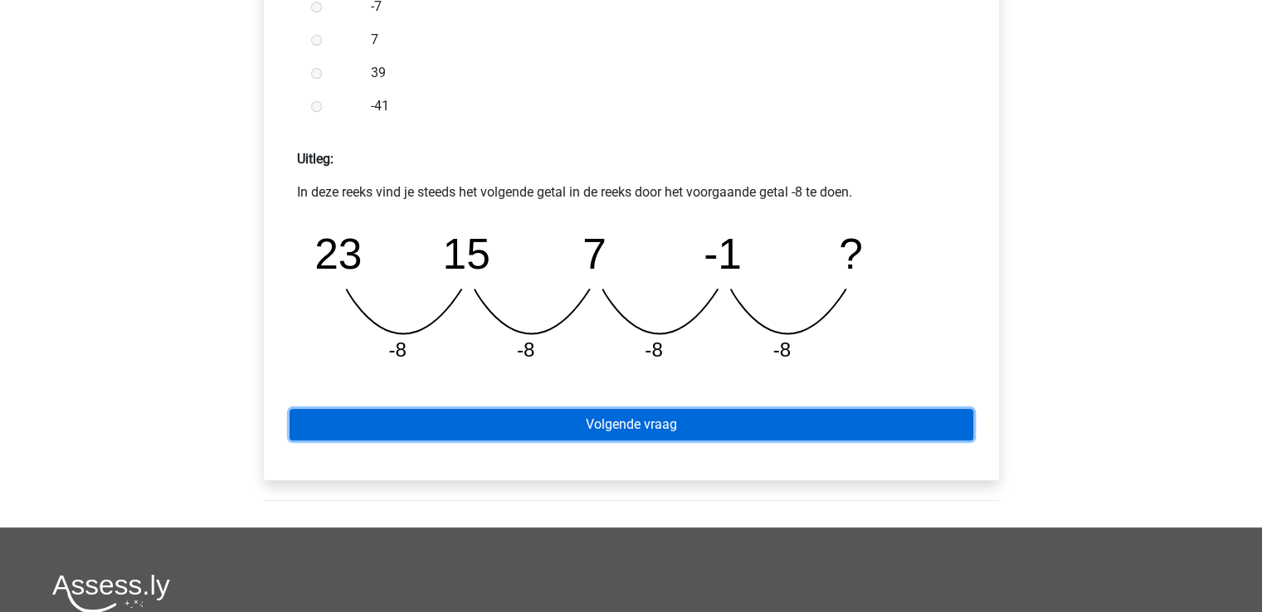
click at [664, 418] on link "Volgende vraag" at bounding box center [632, 425] width 684 height 32
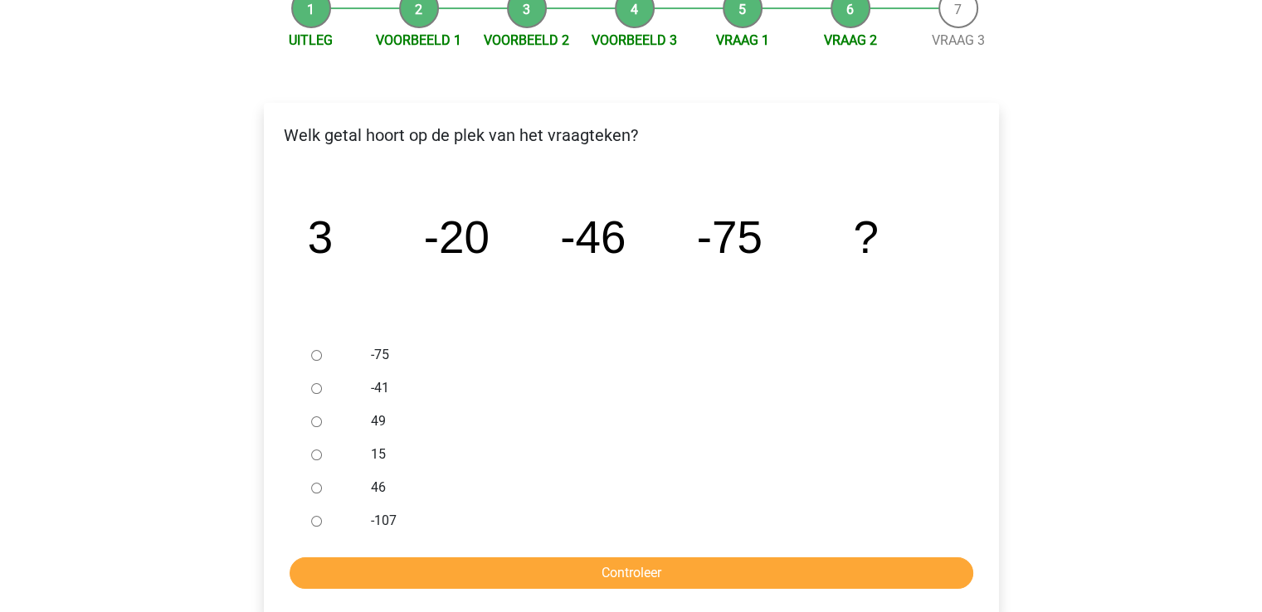
scroll to position [186, 0]
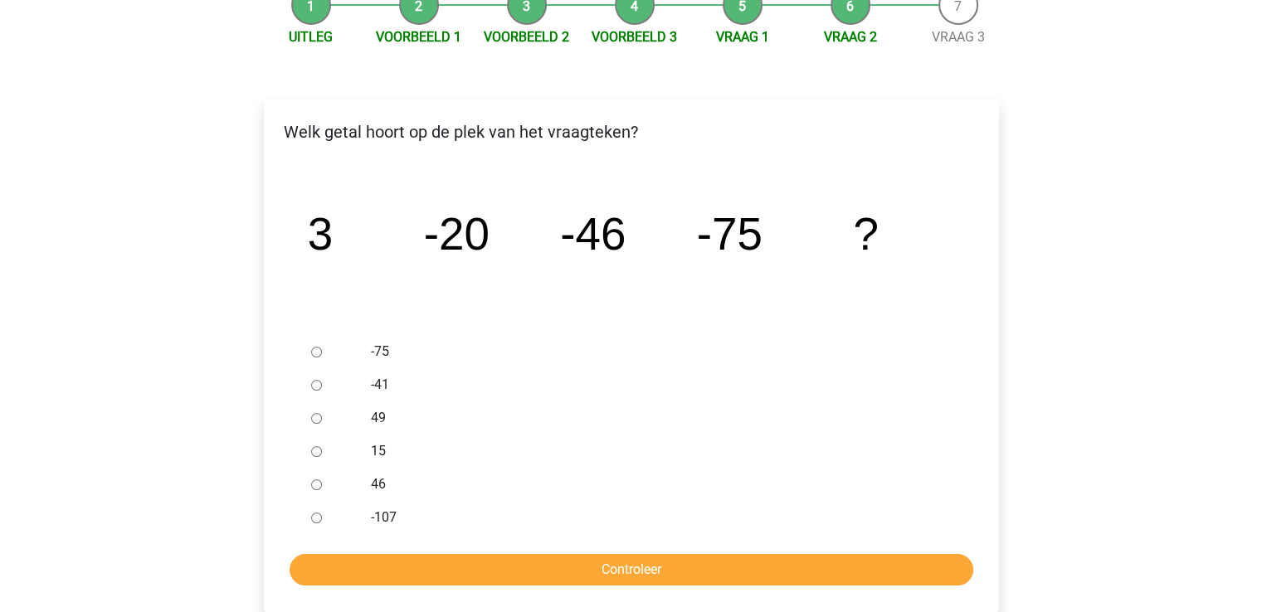
click at [617, 408] on label "49" at bounding box center [658, 418] width 574 height 20
click at [322, 413] on input "49" at bounding box center [316, 418] width 11 height 11
radio input "true"
click at [617, 408] on label "49" at bounding box center [658, 418] width 574 height 20
click at [322, 413] on input "49" at bounding box center [316, 418] width 11 height 11
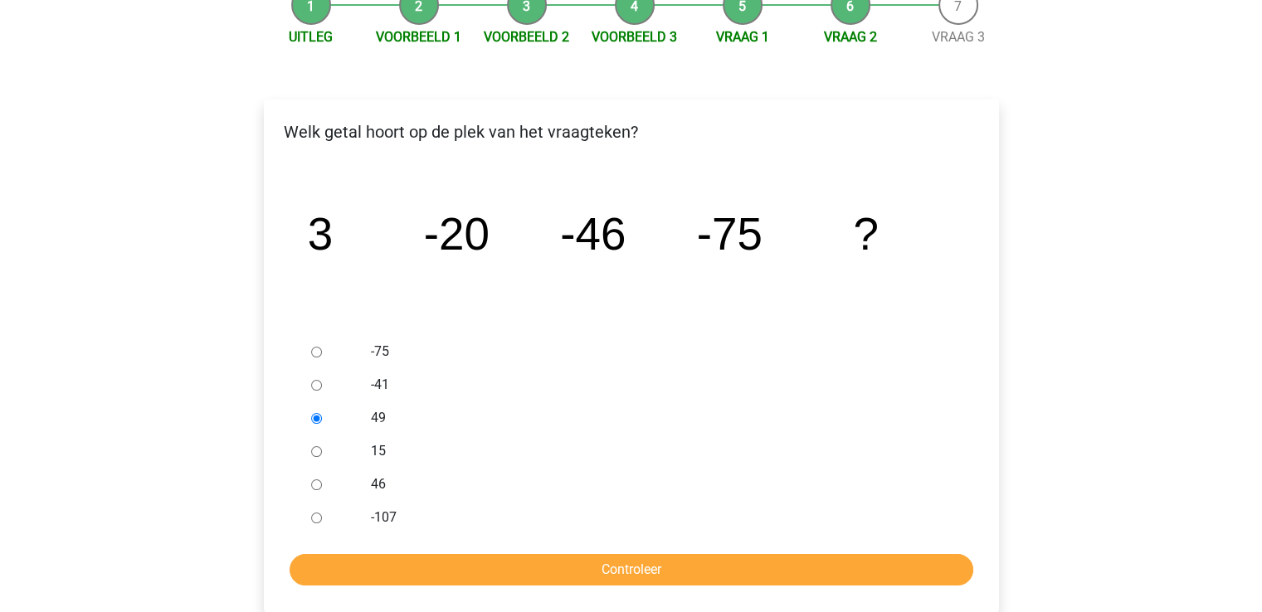
click at [617, 408] on label "49" at bounding box center [658, 418] width 574 height 20
click at [322, 413] on input "49" at bounding box center [316, 418] width 11 height 11
click at [617, 408] on label "49" at bounding box center [658, 418] width 574 height 20
click at [322, 413] on input "49" at bounding box center [316, 418] width 11 height 11
click at [578, 420] on label "49" at bounding box center [658, 418] width 574 height 20
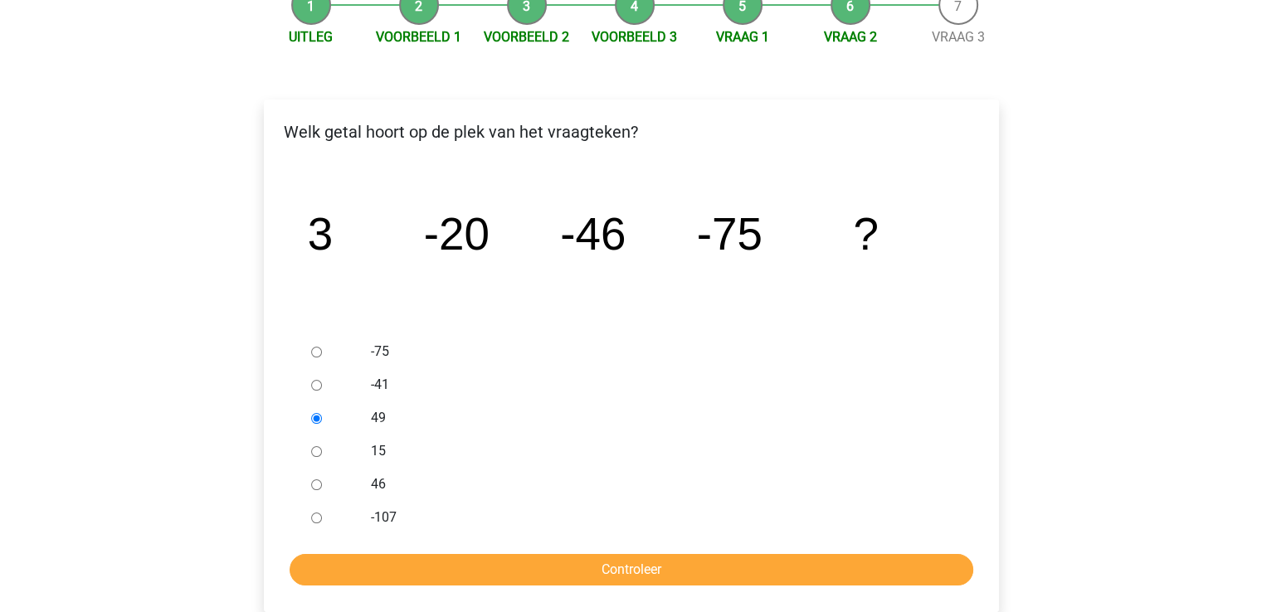
click at [322, 420] on input "49" at bounding box center [316, 418] width 11 height 11
click at [315, 518] on input "-107" at bounding box center [316, 518] width 11 height 11
radio input "true"
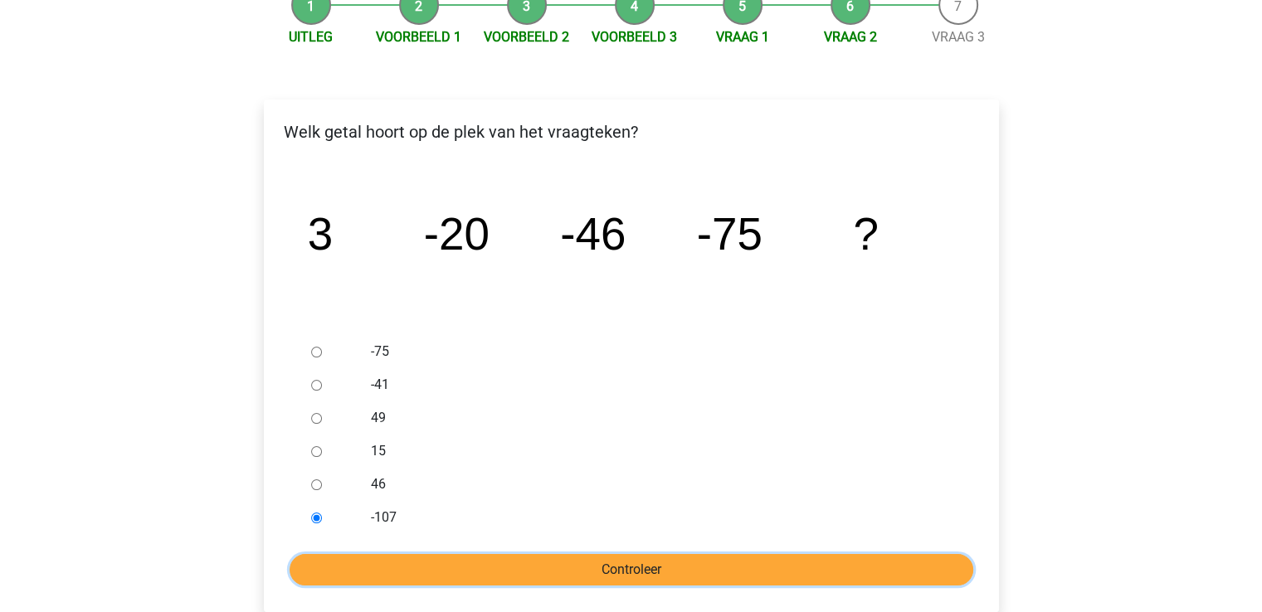
click at [684, 564] on input "Controleer" at bounding box center [632, 570] width 684 height 32
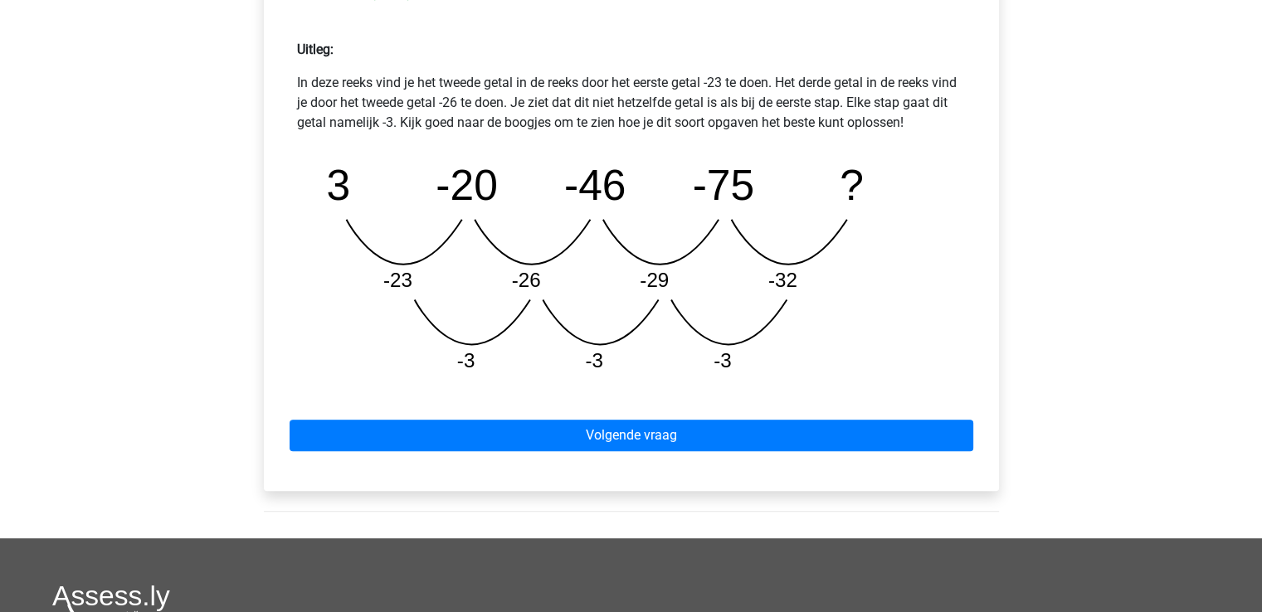
scroll to position [692, 0]
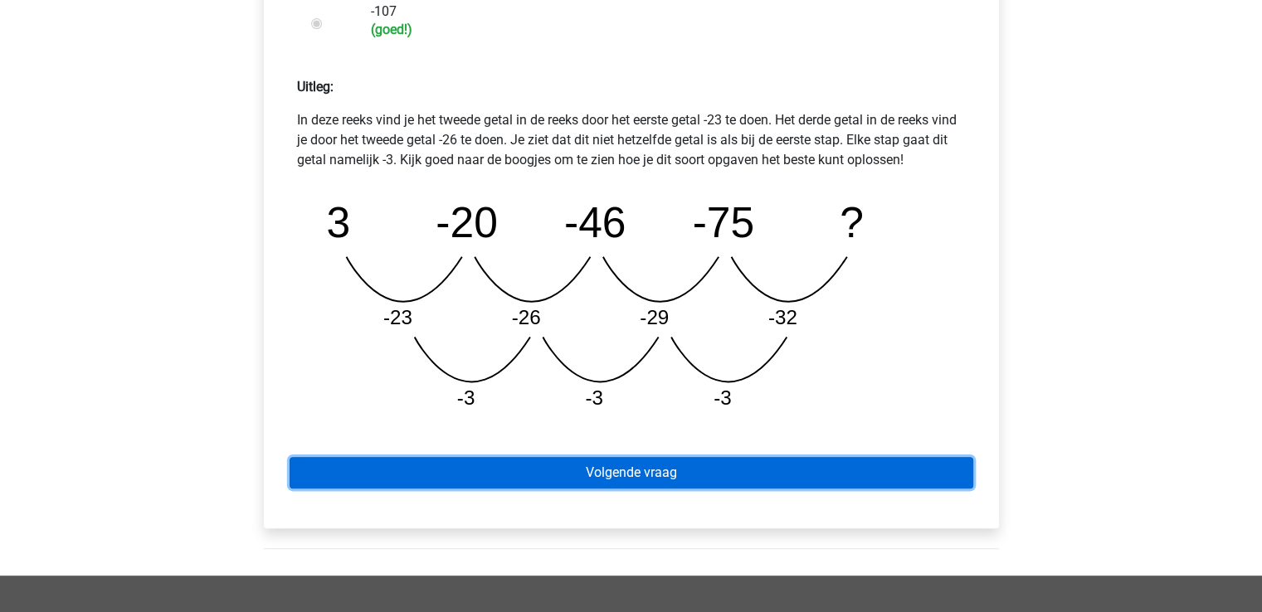
click at [717, 467] on link "Volgende vraag" at bounding box center [632, 473] width 684 height 32
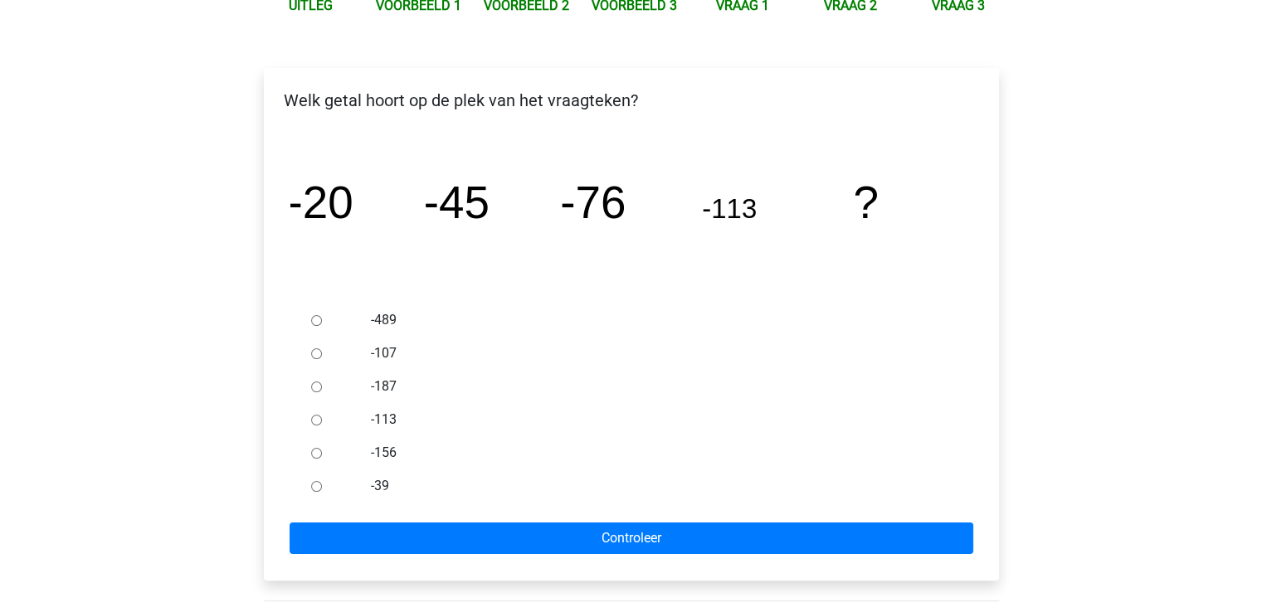
scroll to position [218, 0]
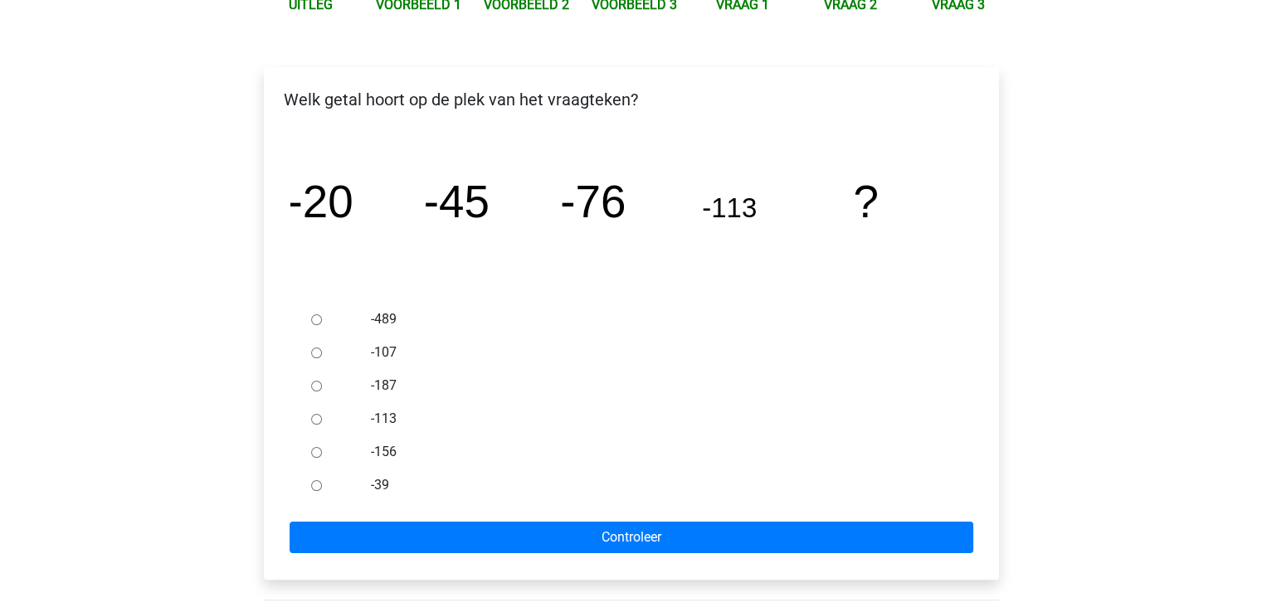
click at [318, 447] on input "-156" at bounding box center [316, 452] width 11 height 11
radio input "true"
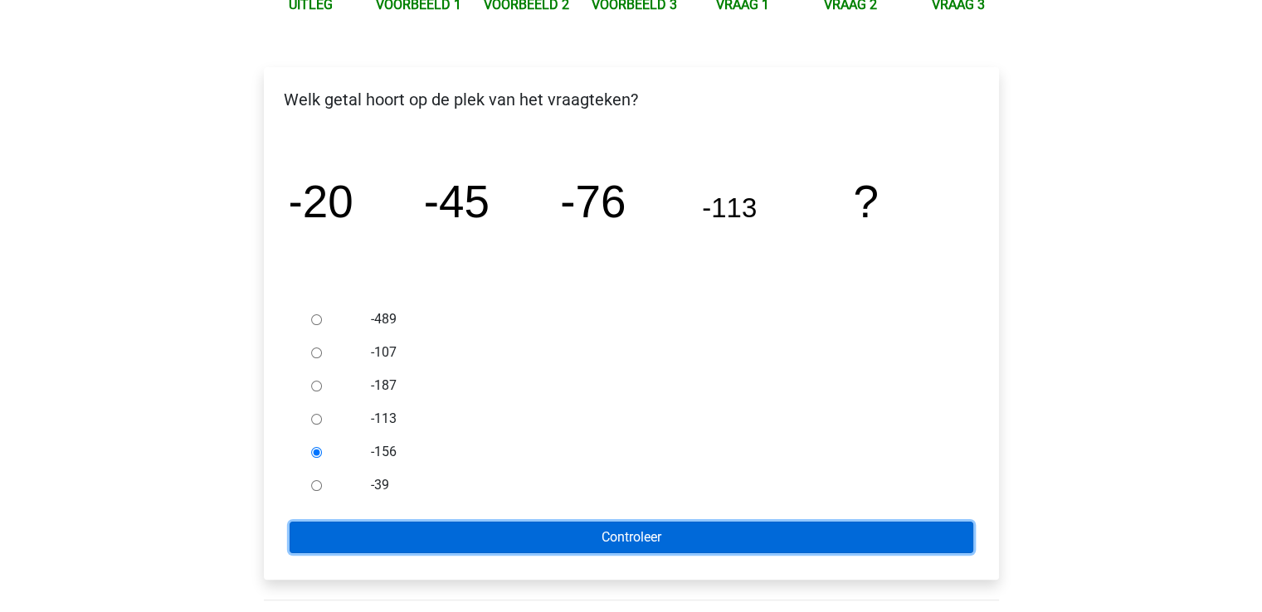
click at [699, 535] on input "Controleer" at bounding box center [632, 538] width 684 height 32
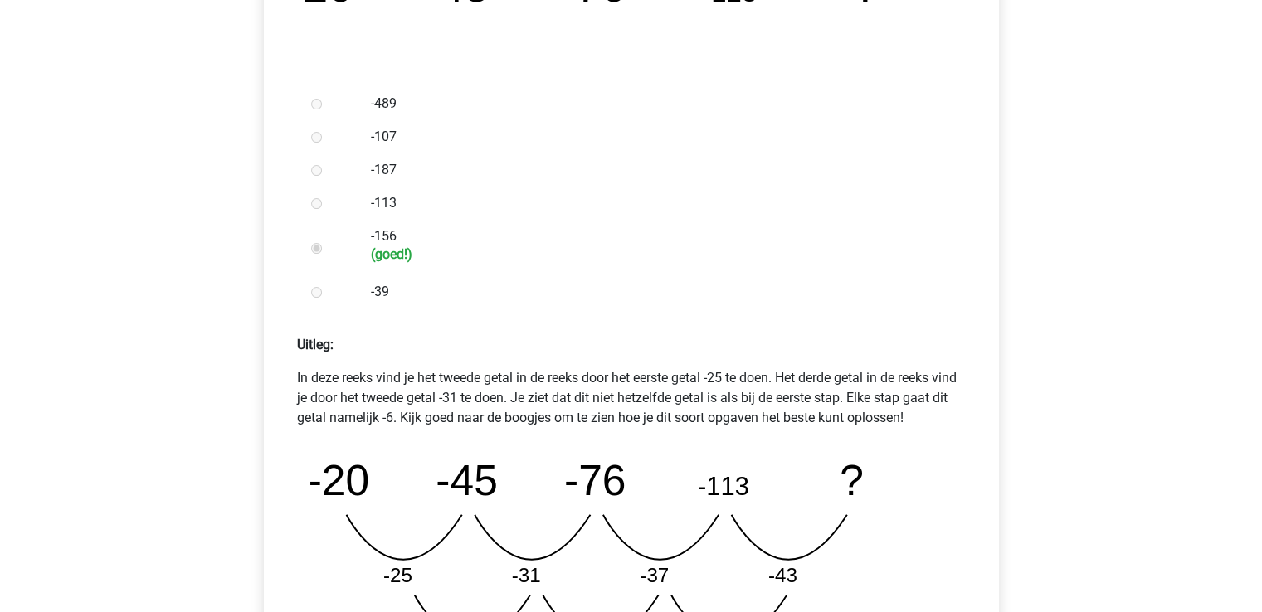
click at [699, 535] on icon "image/svg+xml -20 -45 -76 -113 ? -25 -31 -37 -43 -6 -6 -6" at bounding box center [631, 561] width 642 height 241
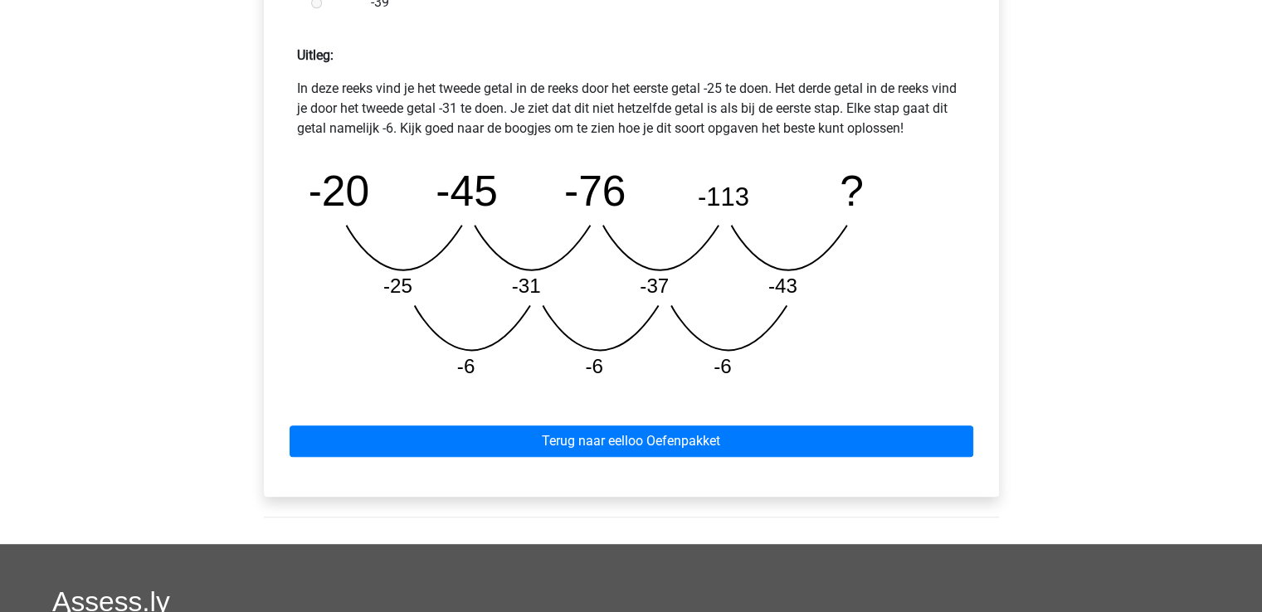
scroll to position [727, 0]
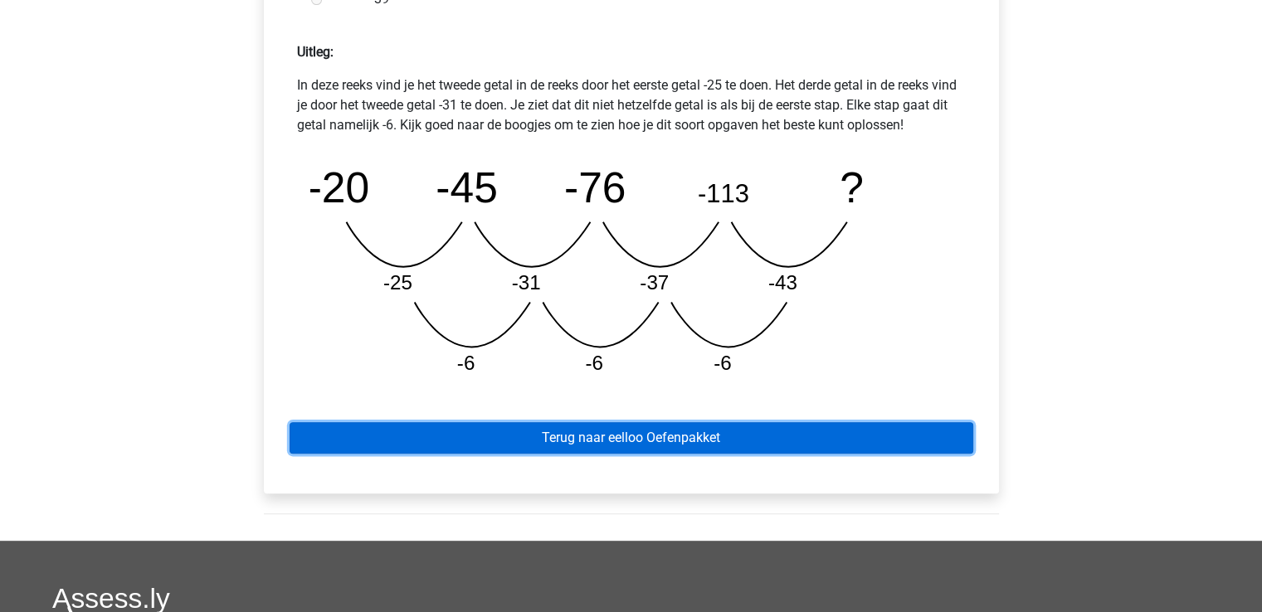
click at [634, 431] on link "Terug naar eelloo Oefenpakket" at bounding box center [632, 438] width 684 height 32
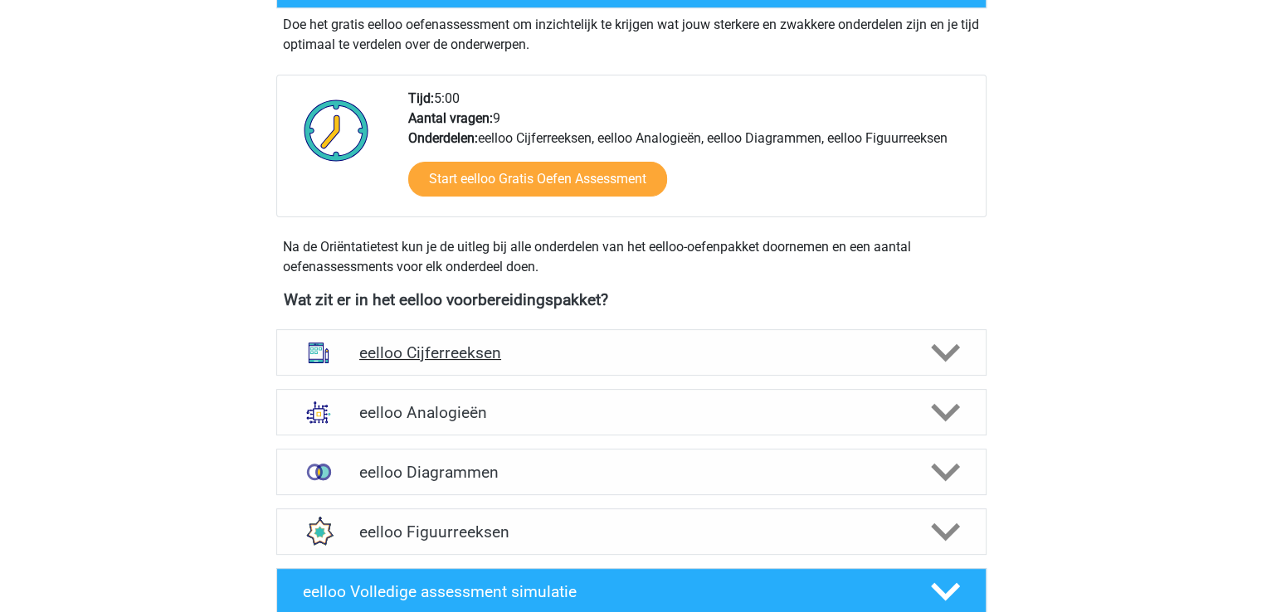
scroll to position [474, 0]
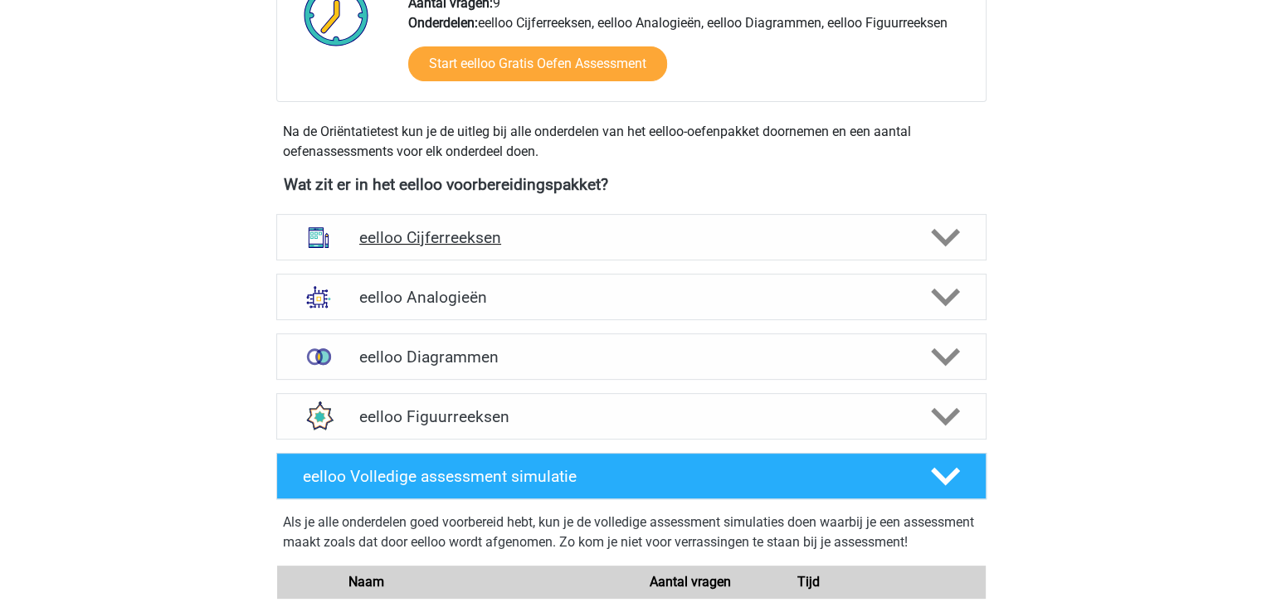
click at [943, 235] on icon at bounding box center [945, 237] width 29 height 29
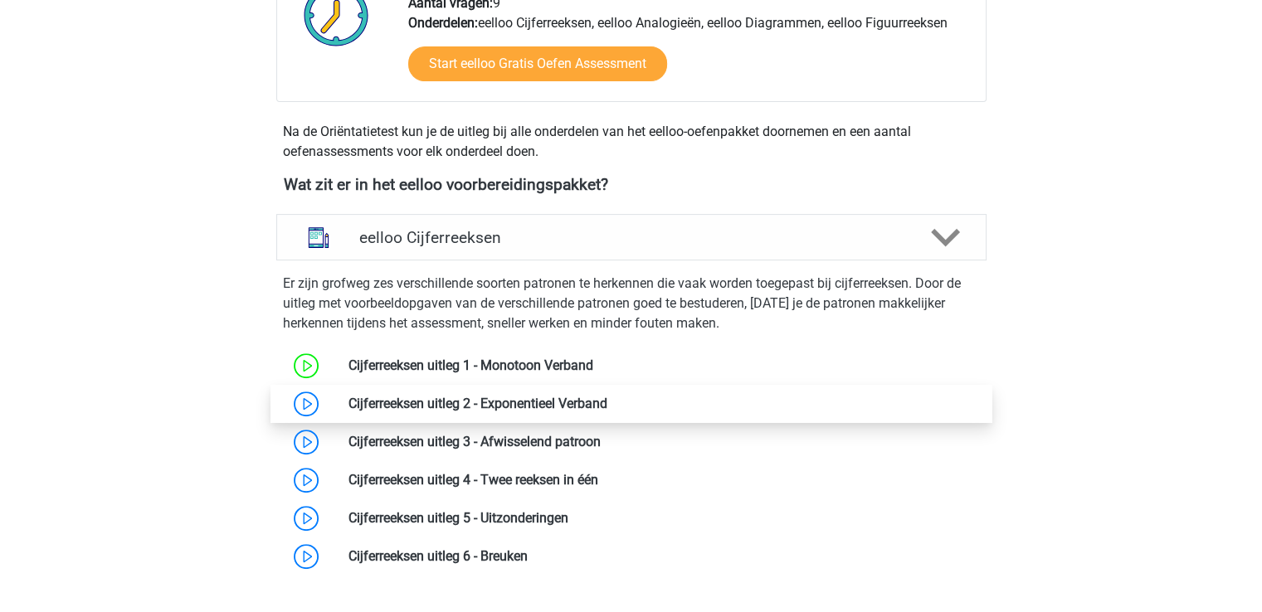
click at [607, 402] on link at bounding box center [607, 404] width 0 height 16
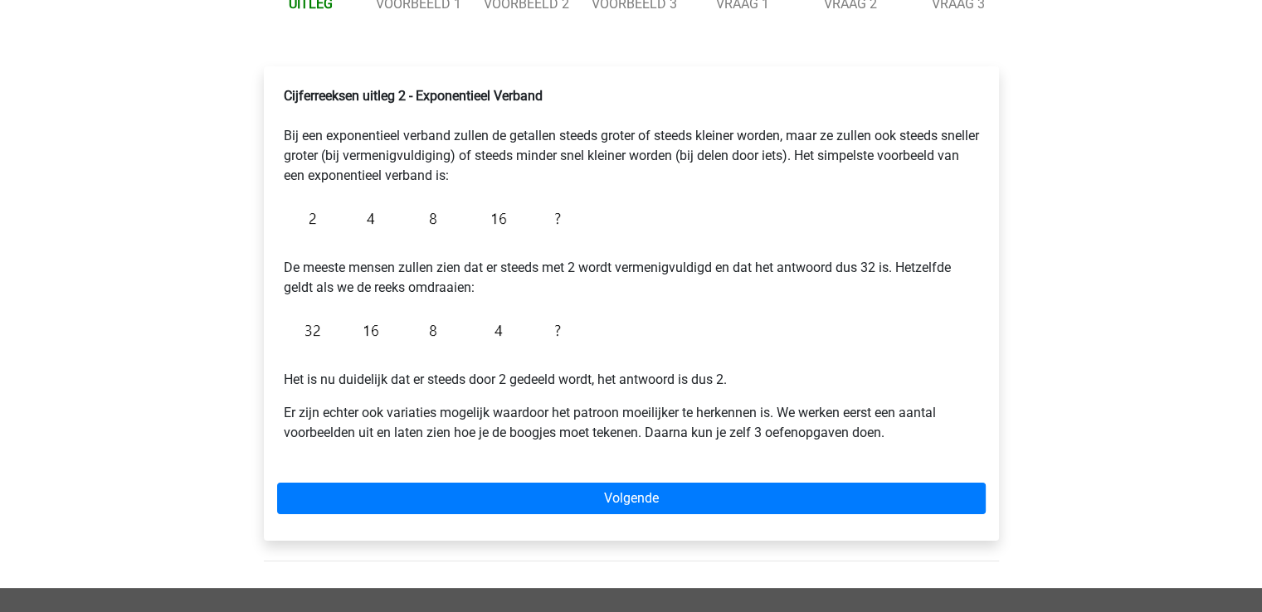
scroll to position [216, 0]
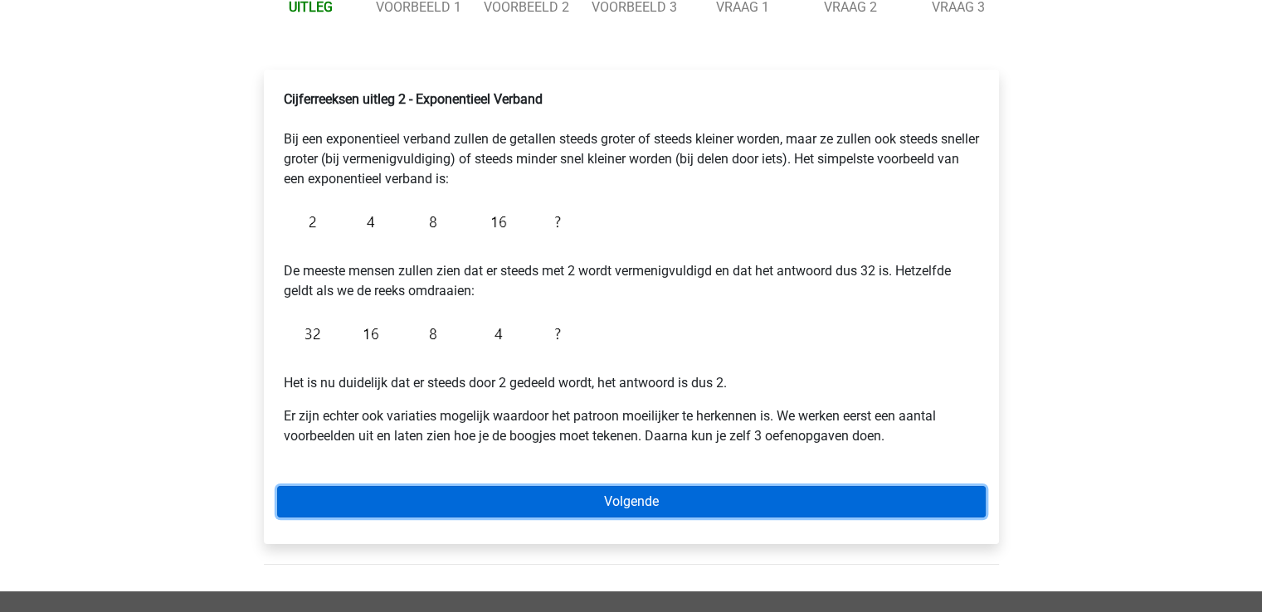
click at [654, 509] on link "Volgende" at bounding box center [631, 502] width 709 height 32
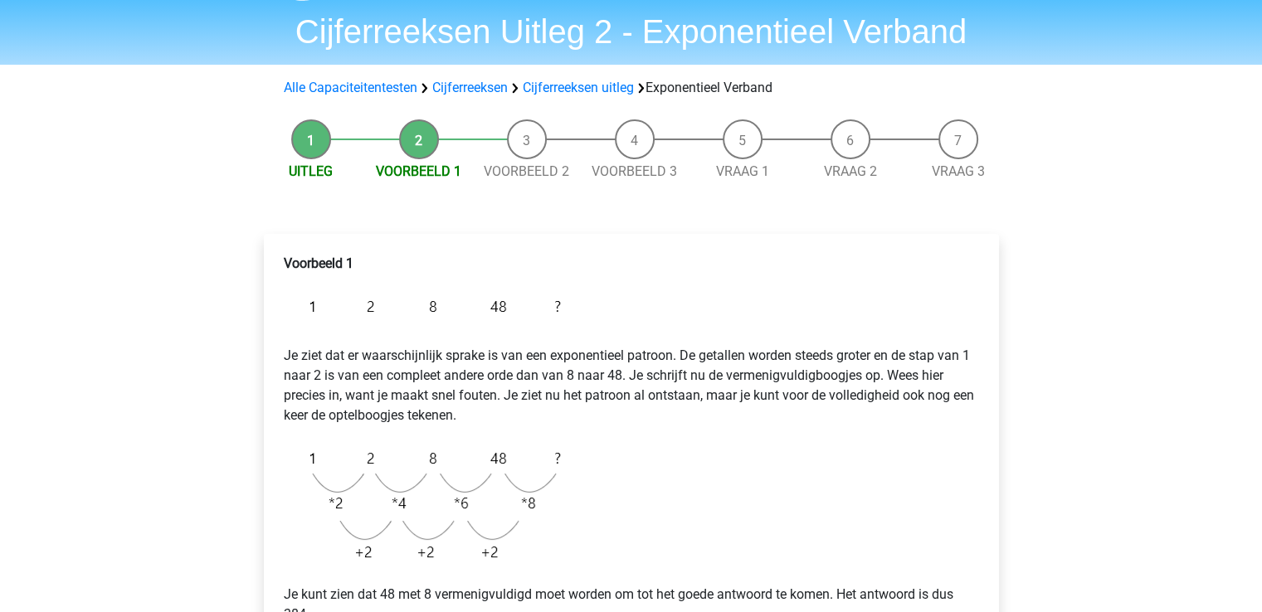
scroll to position [33, 0]
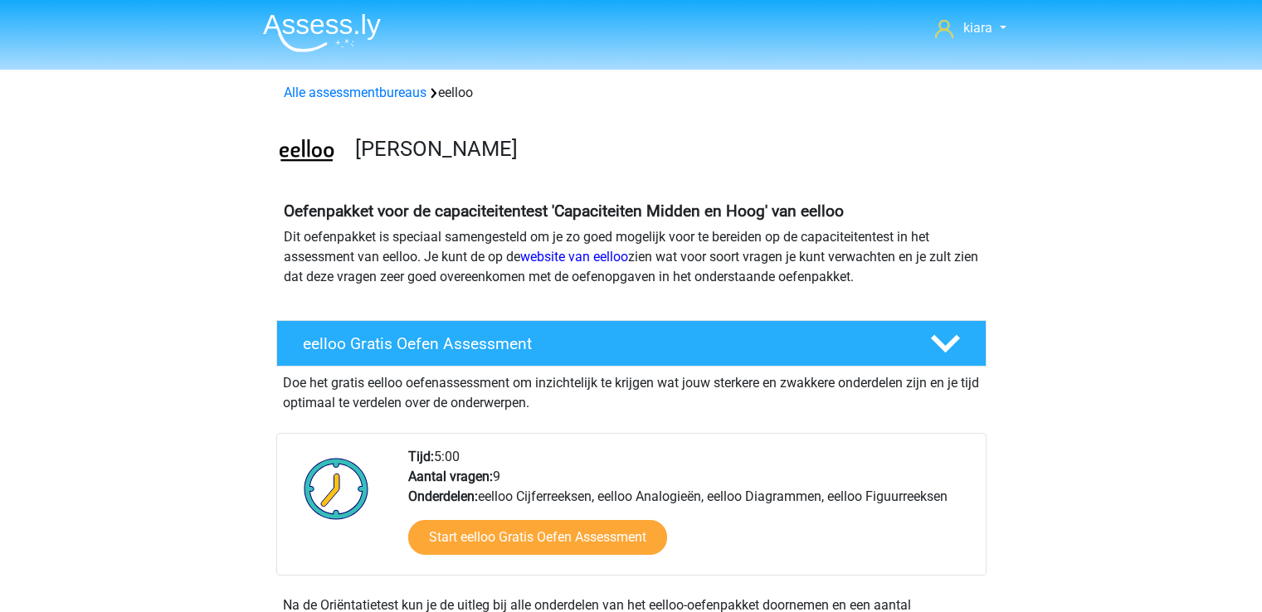
scroll to position [474, 0]
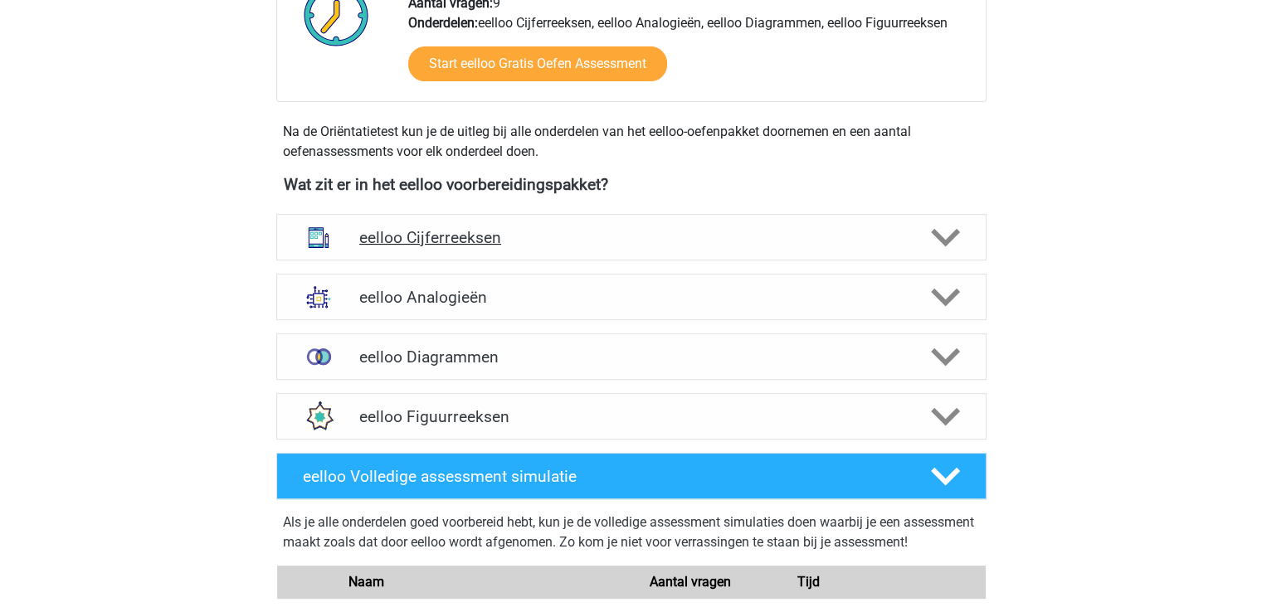
click at [952, 240] on icon at bounding box center [945, 237] width 29 height 29
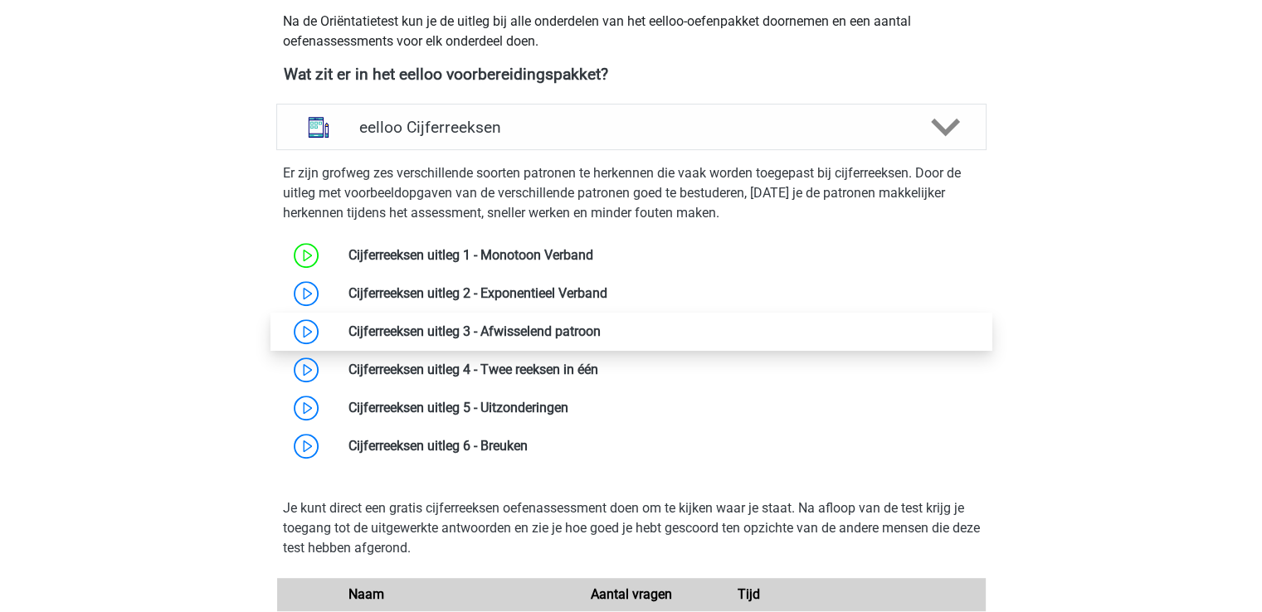
scroll to position [585, 0]
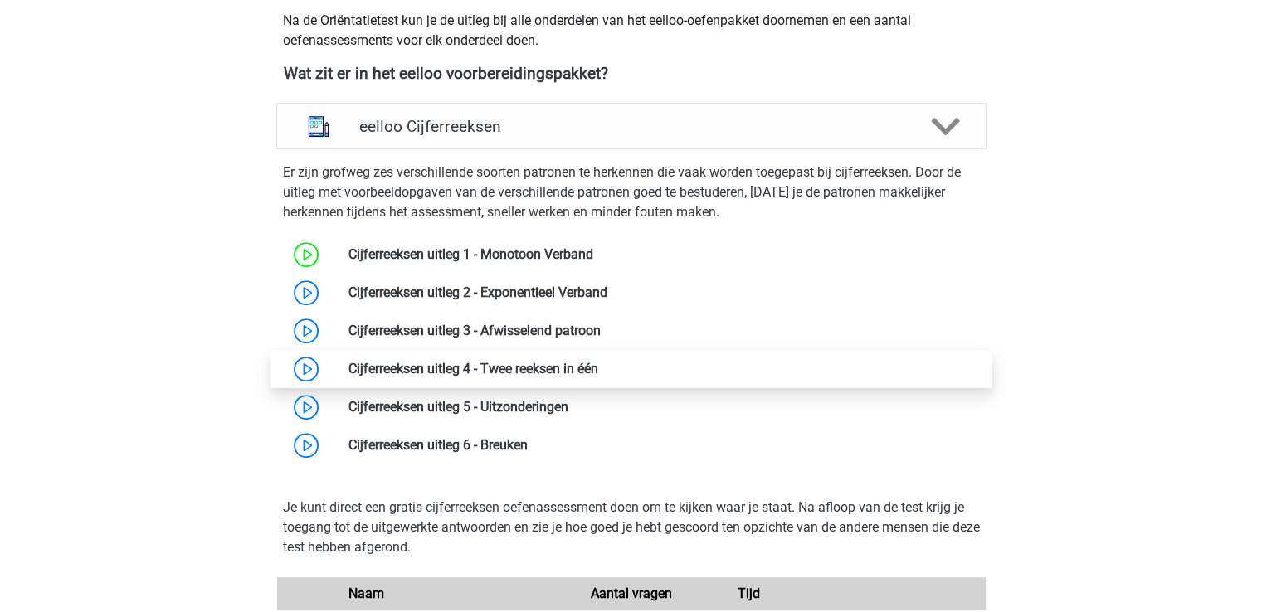
click at [598, 363] on link at bounding box center [598, 369] width 0 height 16
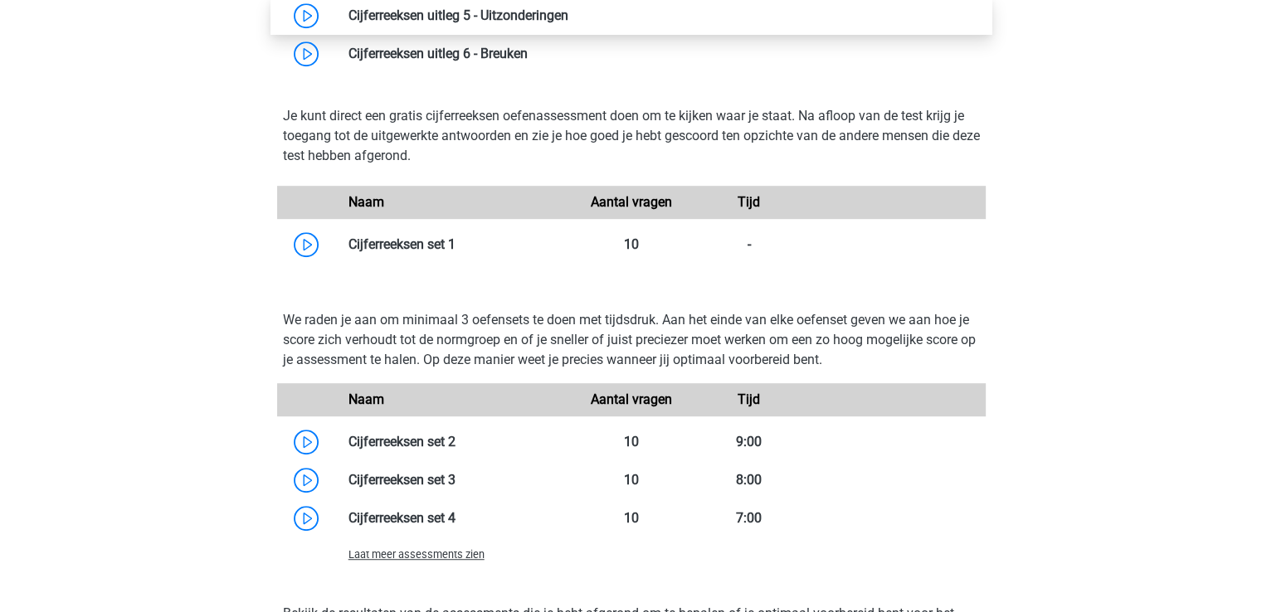
scroll to position [979, 0]
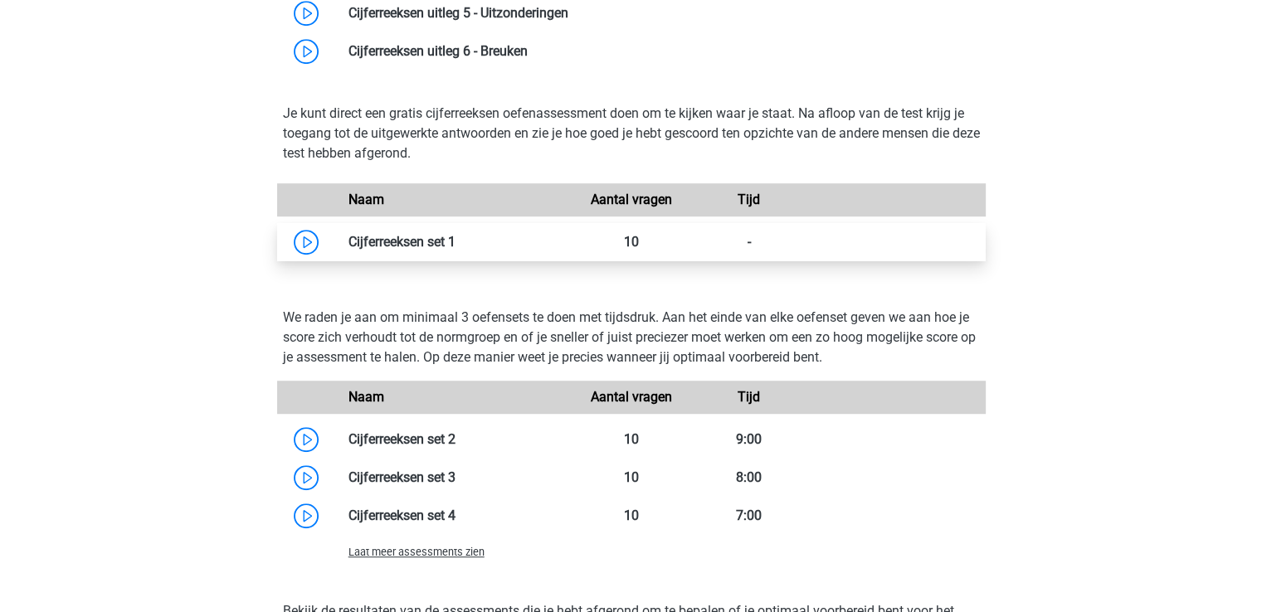
click at [456, 243] on link at bounding box center [456, 242] width 0 height 16
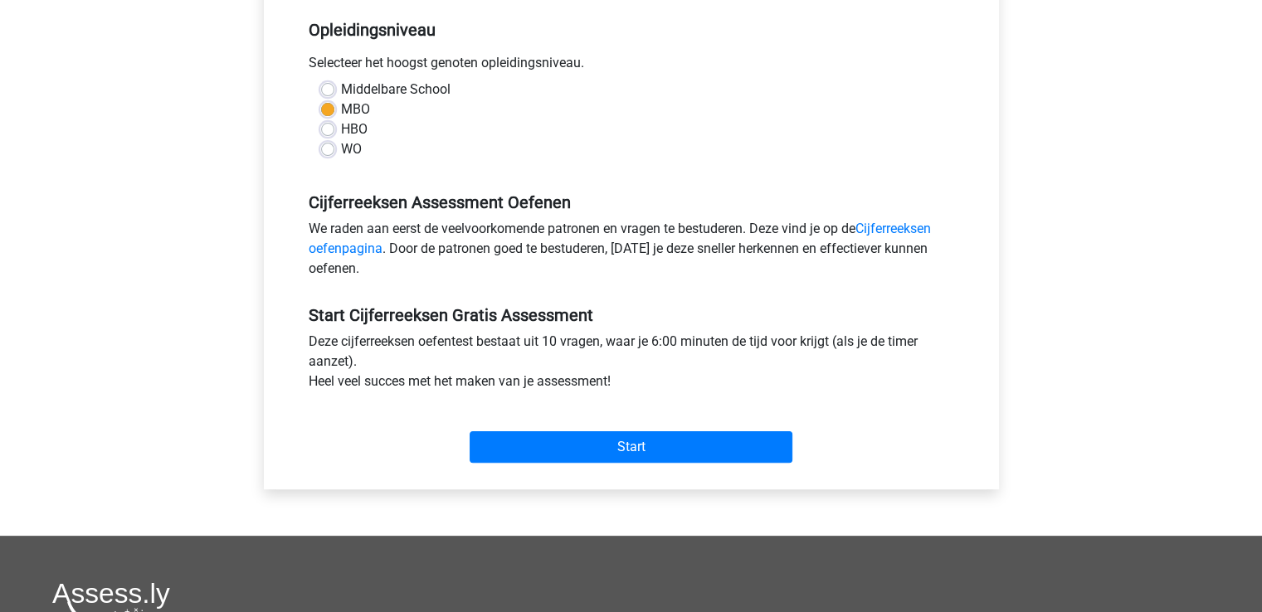
scroll to position [339, 0]
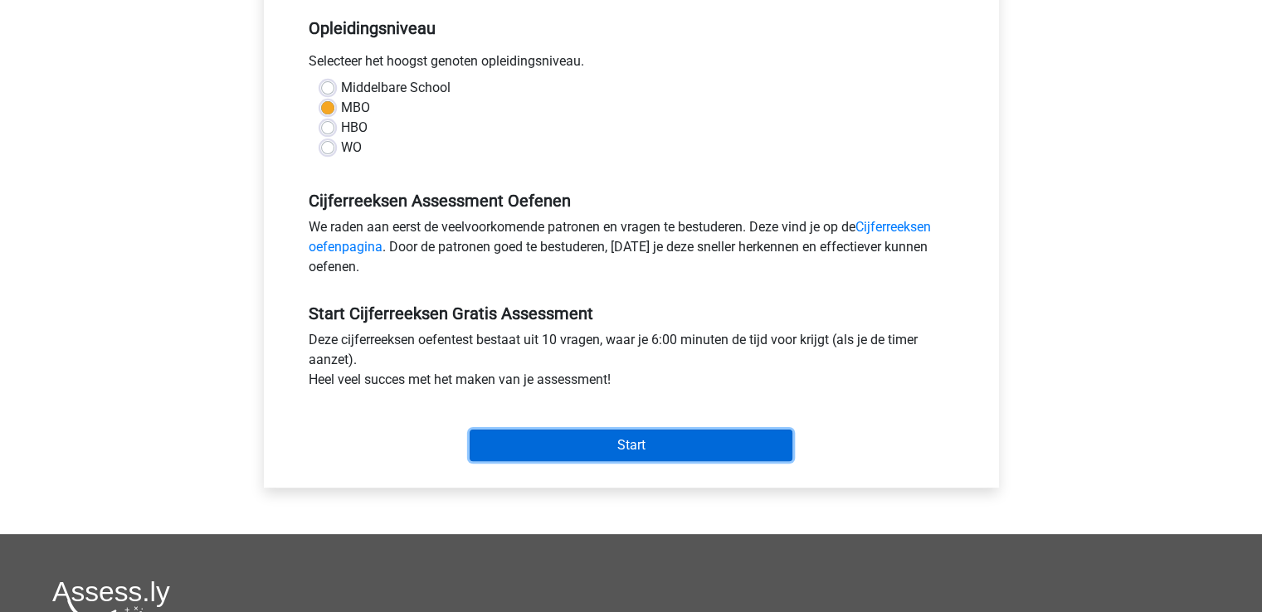
click at [554, 436] on input "Start" at bounding box center [631, 446] width 323 height 32
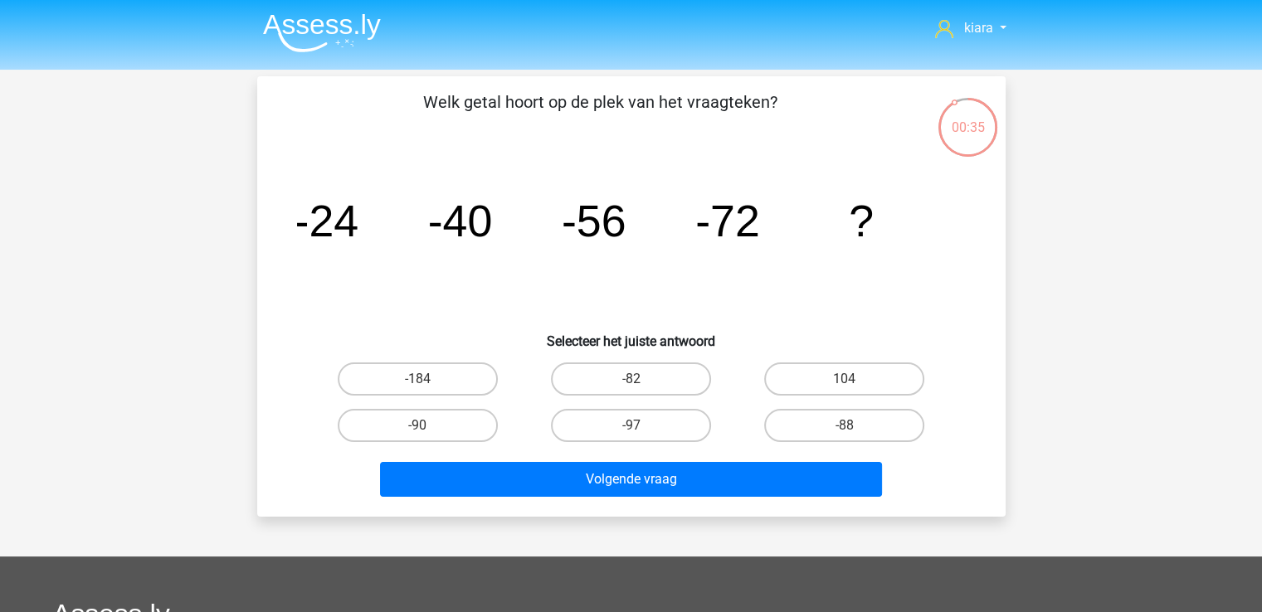
scroll to position [2, 0]
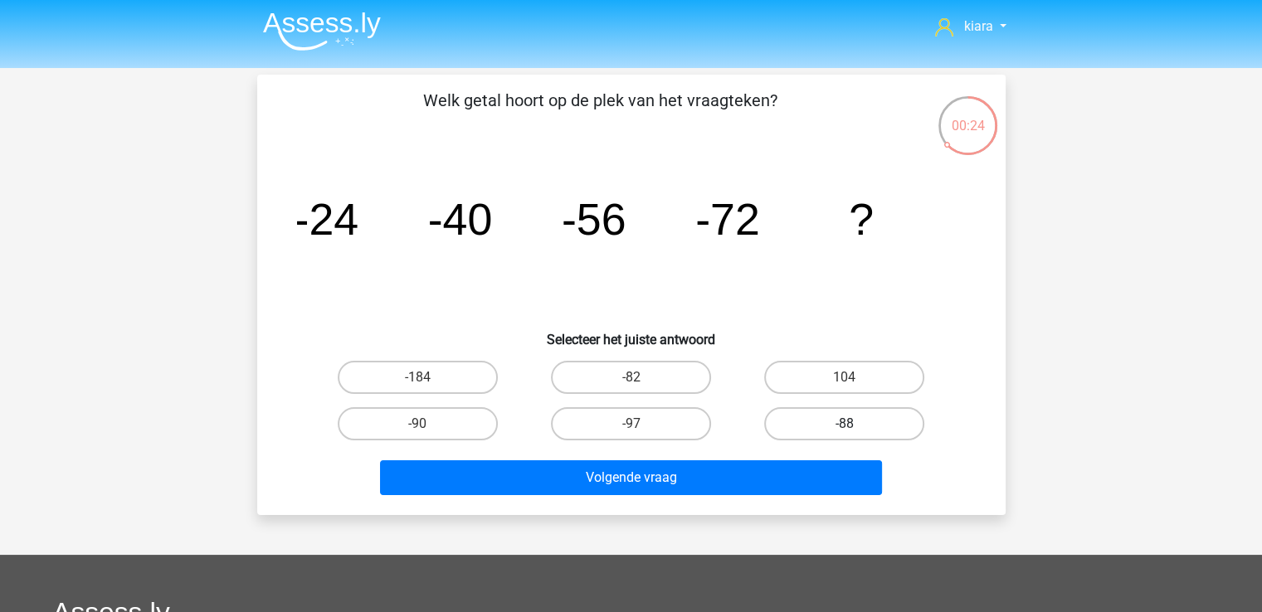
click at [881, 424] on label "-88" at bounding box center [844, 423] width 160 height 33
click at [855, 424] on input "-88" at bounding box center [850, 429] width 11 height 11
radio input "true"
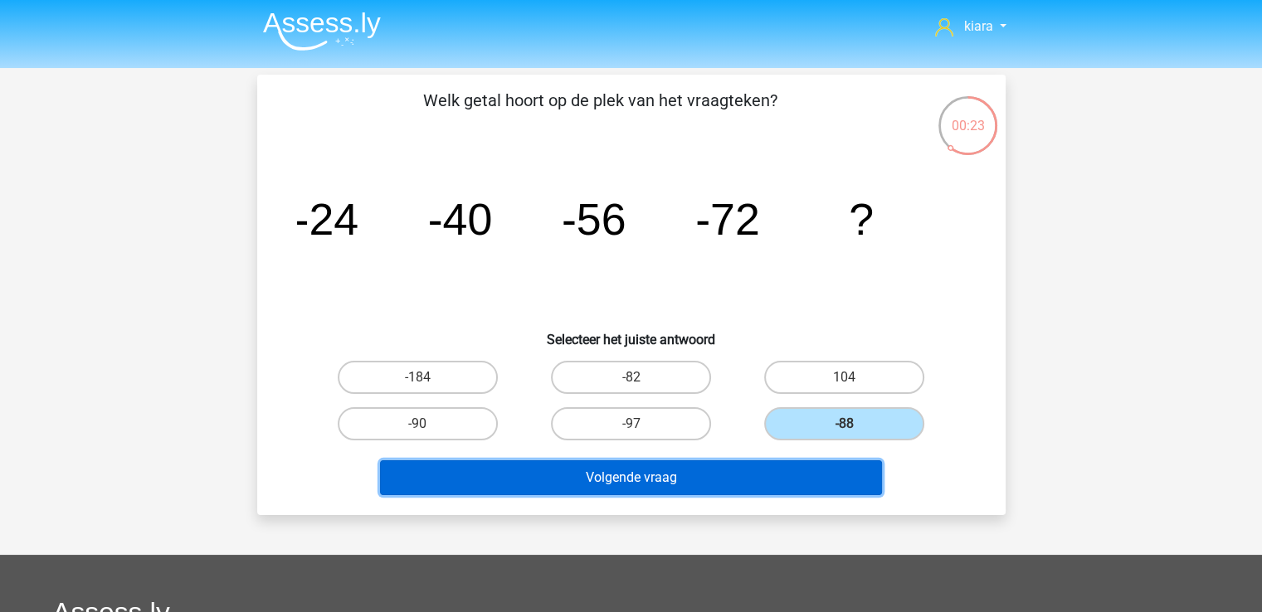
click at [679, 473] on button "Volgende vraag" at bounding box center [631, 478] width 502 height 35
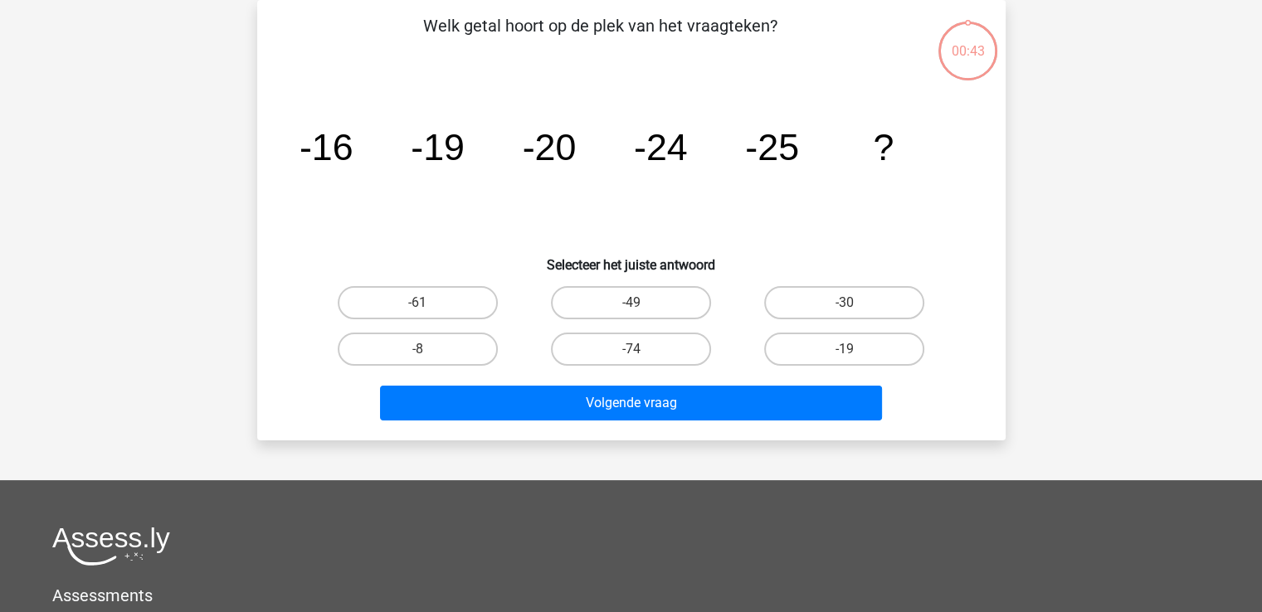
scroll to position [0, 0]
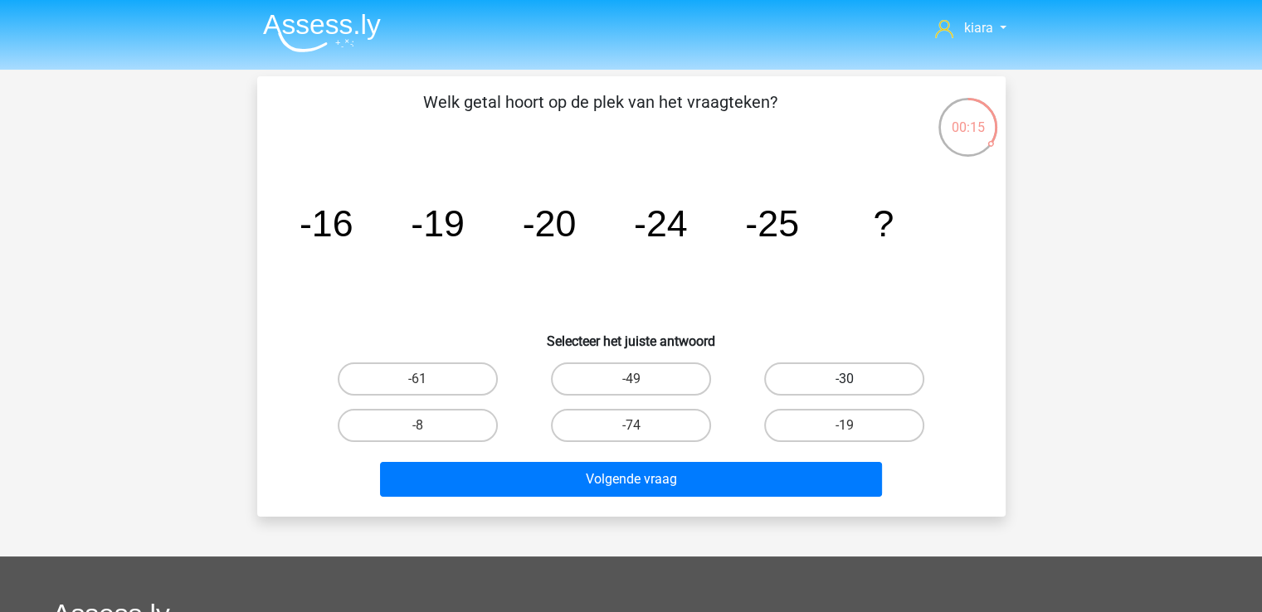
click at [824, 376] on label "-30" at bounding box center [844, 379] width 160 height 33
click at [845, 379] on input "-30" at bounding box center [850, 384] width 11 height 11
radio input "true"
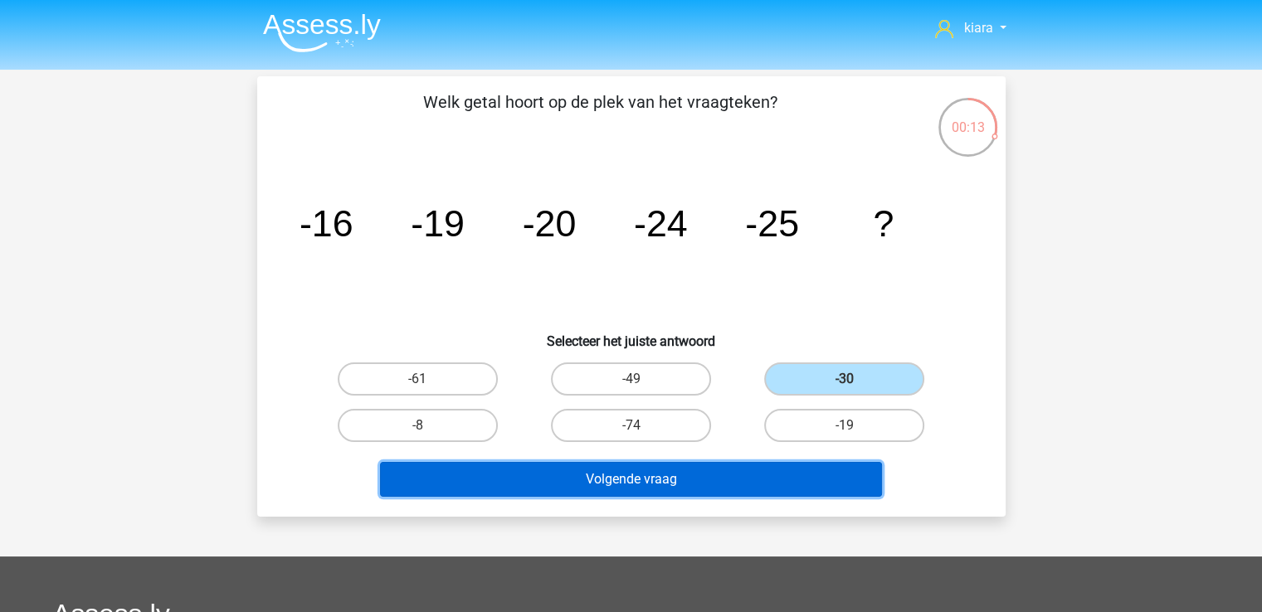
click at [709, 482] on button "Volgende vraag" at bounding box center [631, 479] width 502 height 35
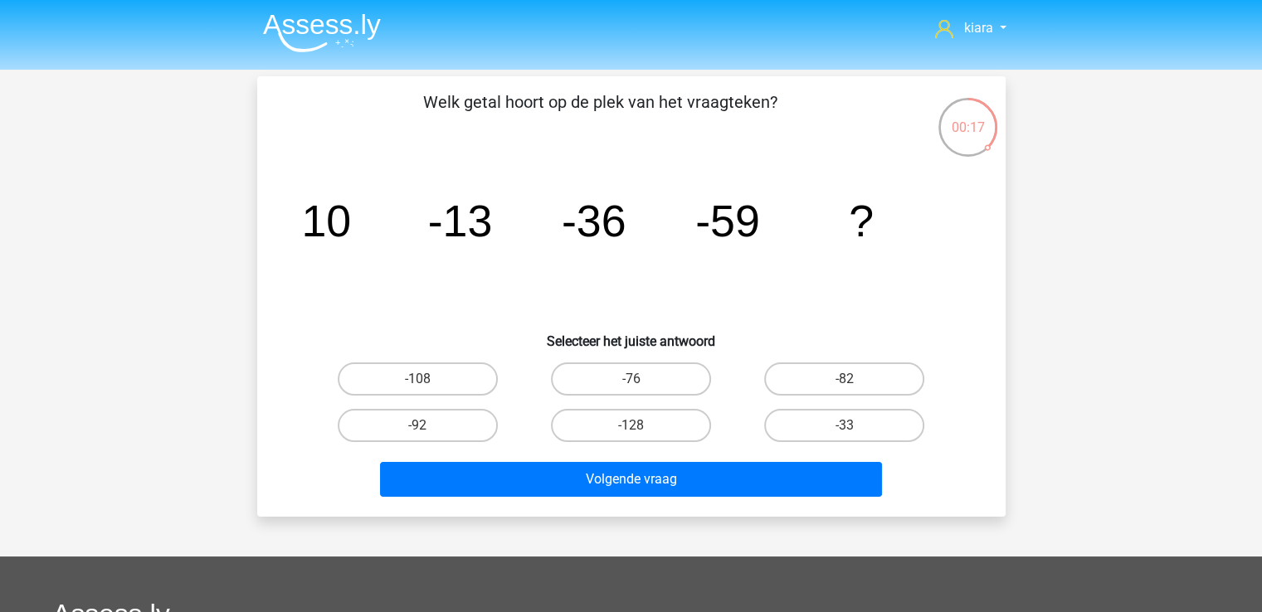
click at [846, 383] on input "-82" at bounding box center [850, 384] width 11 height 11
radio input "true"
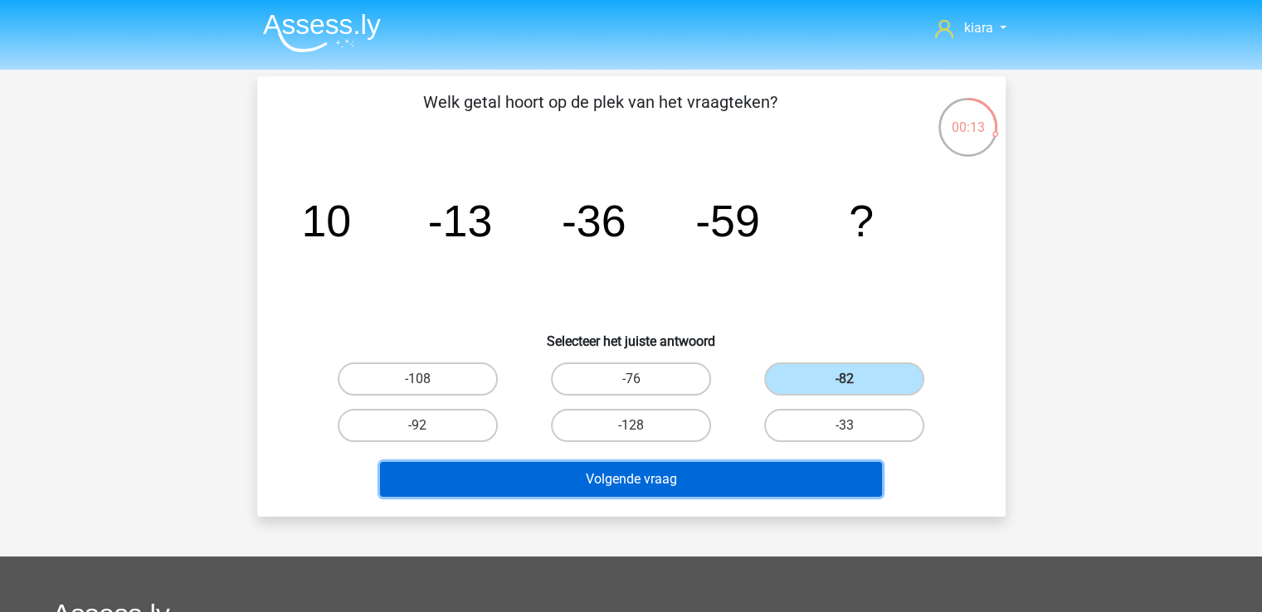
click at [638, 477] on button "Volgende vraag" at bounding box center [631, 479] width 502 height 35
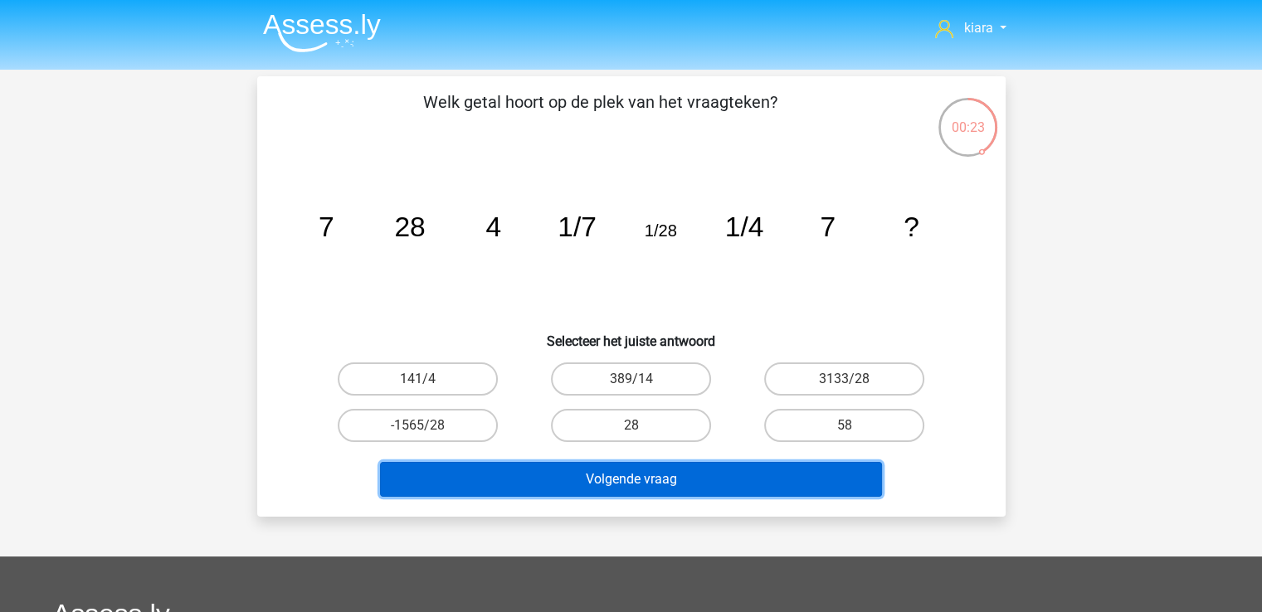
click at [746, 473] on button "Volgende vraag" at bounding box center [631, 479] width 502 height 35
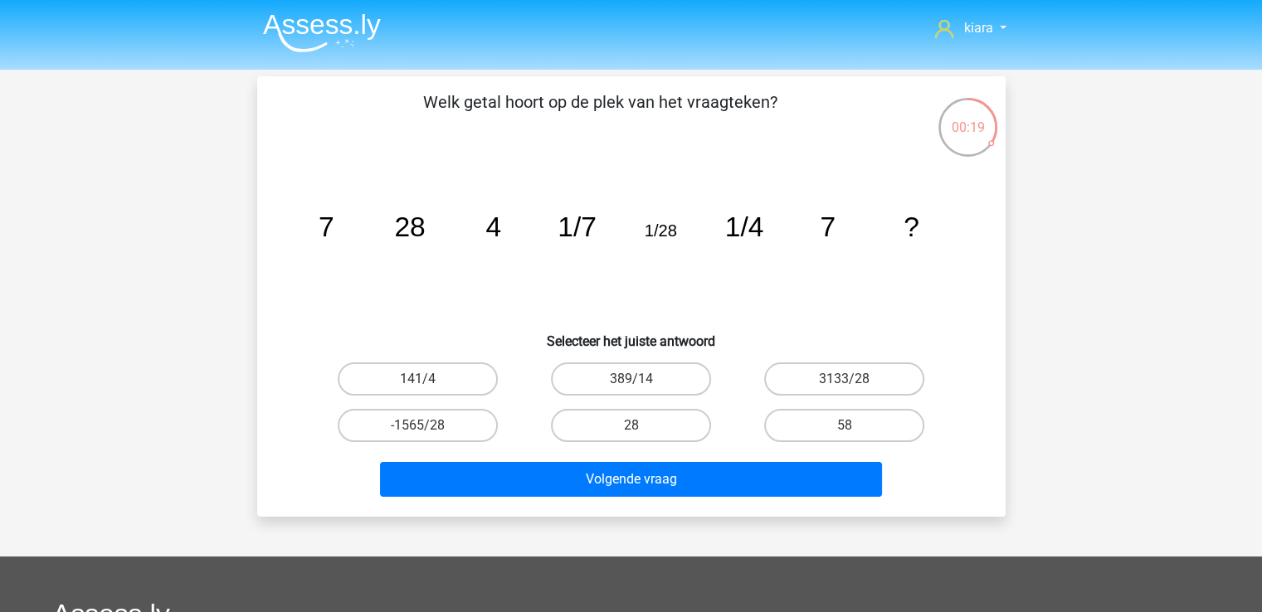
click at [550, 298] on icon "image/svg+xml 7 28 4 1/7 1/28 1/4 7 ?" at bounding box center [631, 237] width 669 height 168
click at [652, 419] on label "28" at bounding box center [631, 425] width 160 height 33
click at [641, 426] on input "28" at bounding box center [636, 431] width 11 height 11
radio input "true"
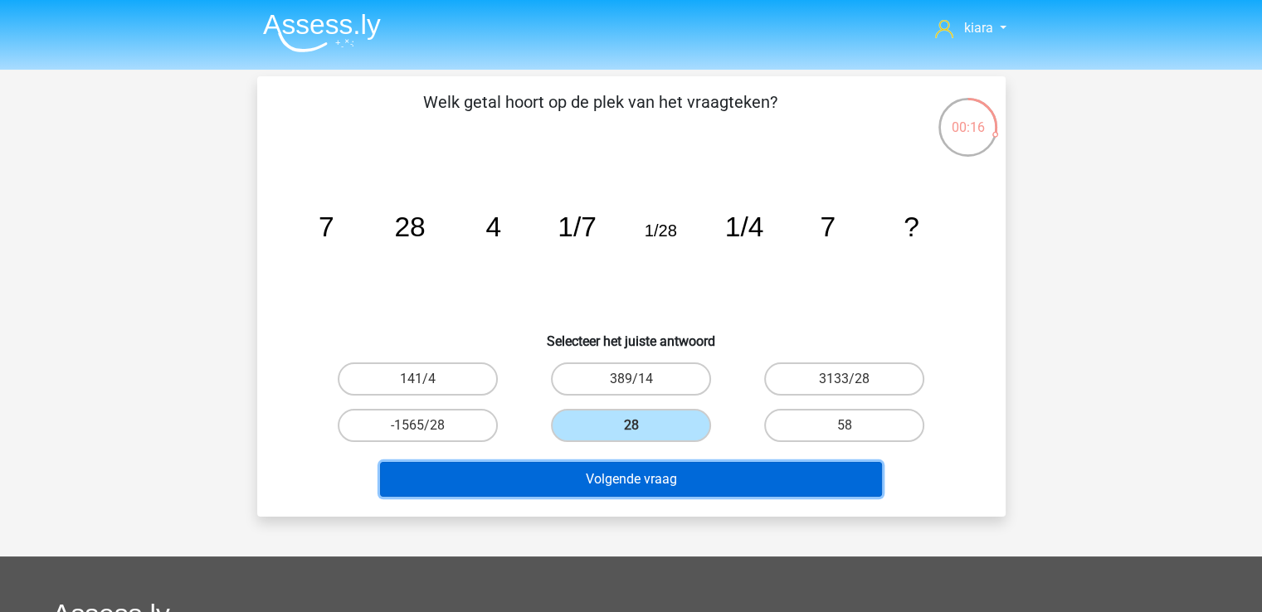
click at [668, 475] on button "Volgende vraag" at bounding box center [631, 479] width 502 height 35
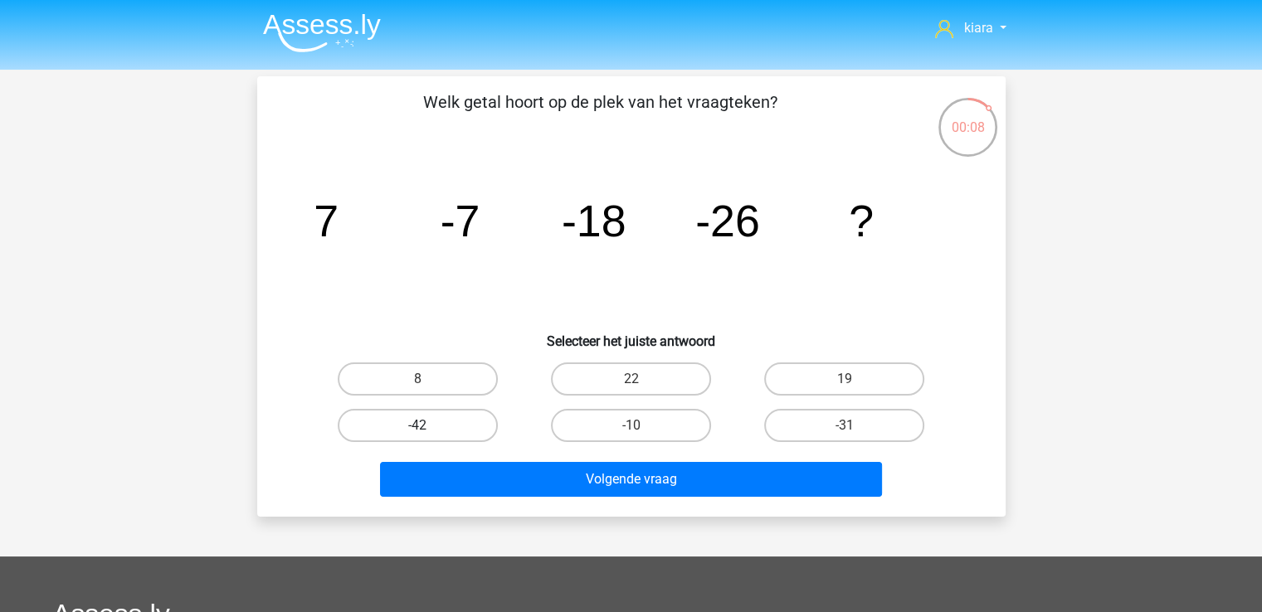
click at [465, 422] on label "-42" at bounding box center [418, 425] width 160 height 33
click at [428, 426] on input "-42" at bounding box center [422, 431] width 11 height 11
radio input "true"
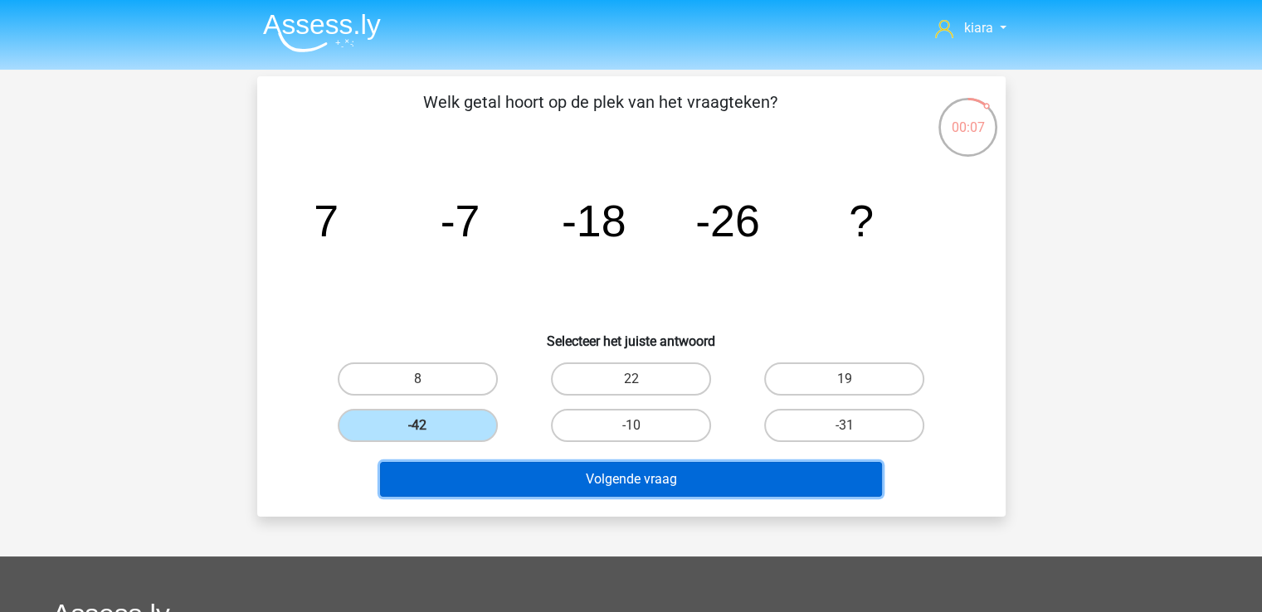
click at [531, 478] on button "Volgende vraag" at bounding box center [631, 479] width 502 height 35
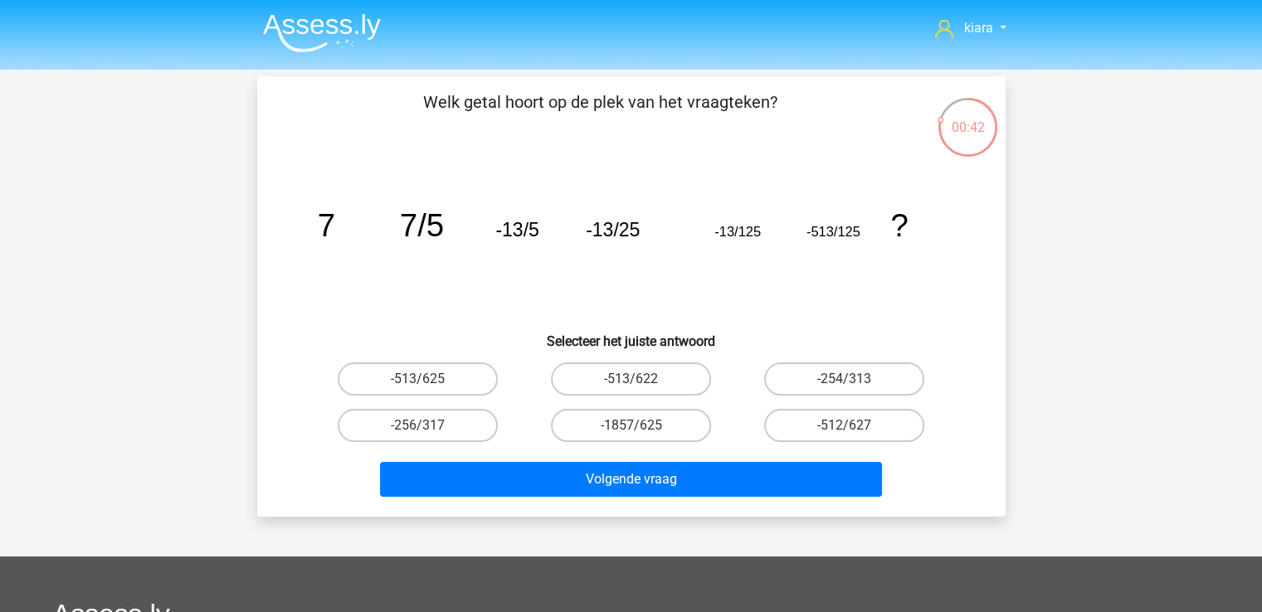
click at [475, 290] on icon "image/svg+xml 7 7/5 -13/5 -13/25 -13/125 -513/125 ?" at bounding box center [631, 237] width 669 height 168
click at [621, 425] on label "-1857/625" at bounding box center [631, 425] width 160 height 33
click at [631, 426] on input "-1857/625" at bounding box center [636, 431] width 11 height 11
radio input "true"
click at [883, 378] on label "-254/313" at bounding box center [844, 379] width 160 height 33
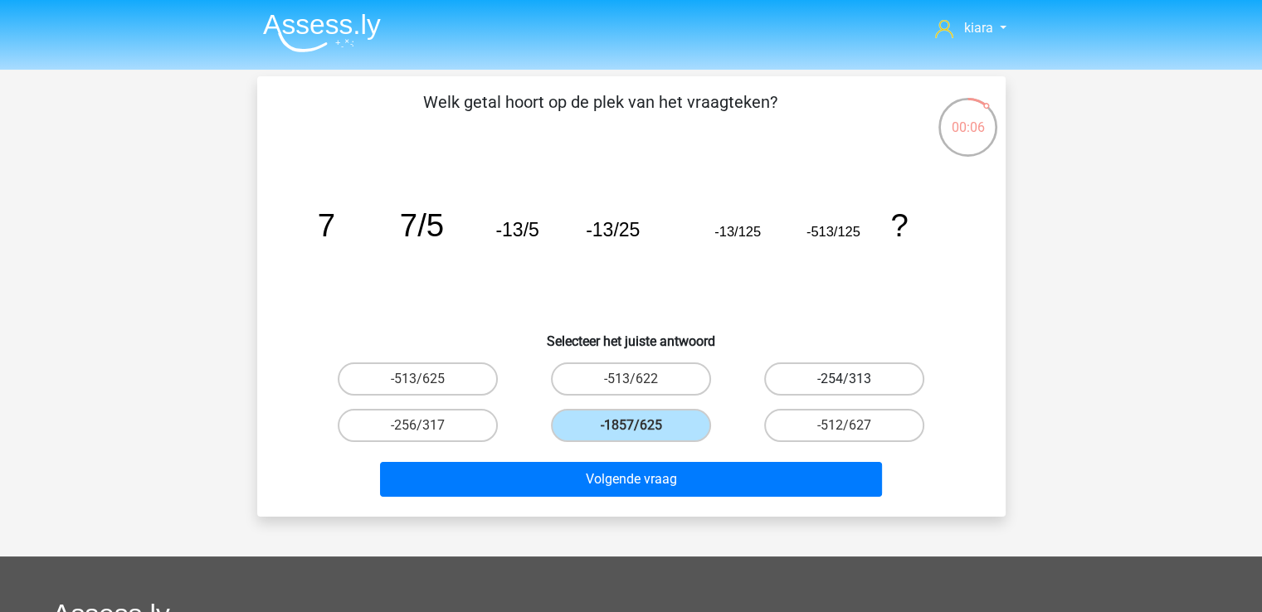
click at [855, 379] on input "-254/313" at bounding box center [850, 384] width 11 height 11
radio input "true"
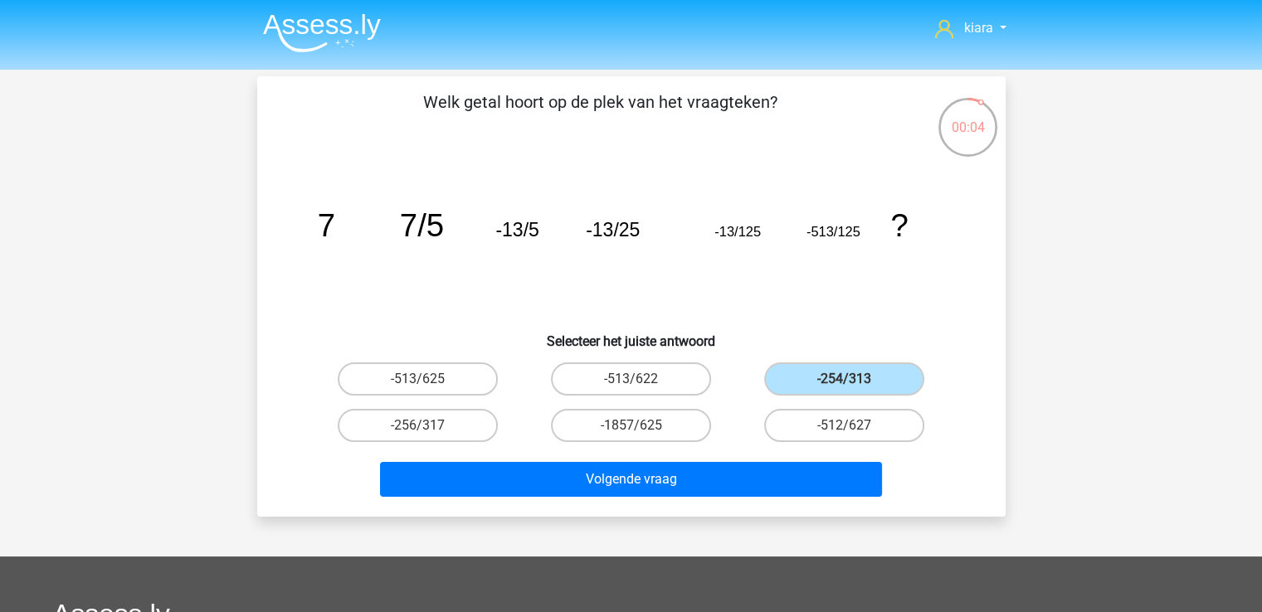
click at [636, 379] on input "-513/622" at bounding box center [636, 384] width 11 height 11
radio input "true"
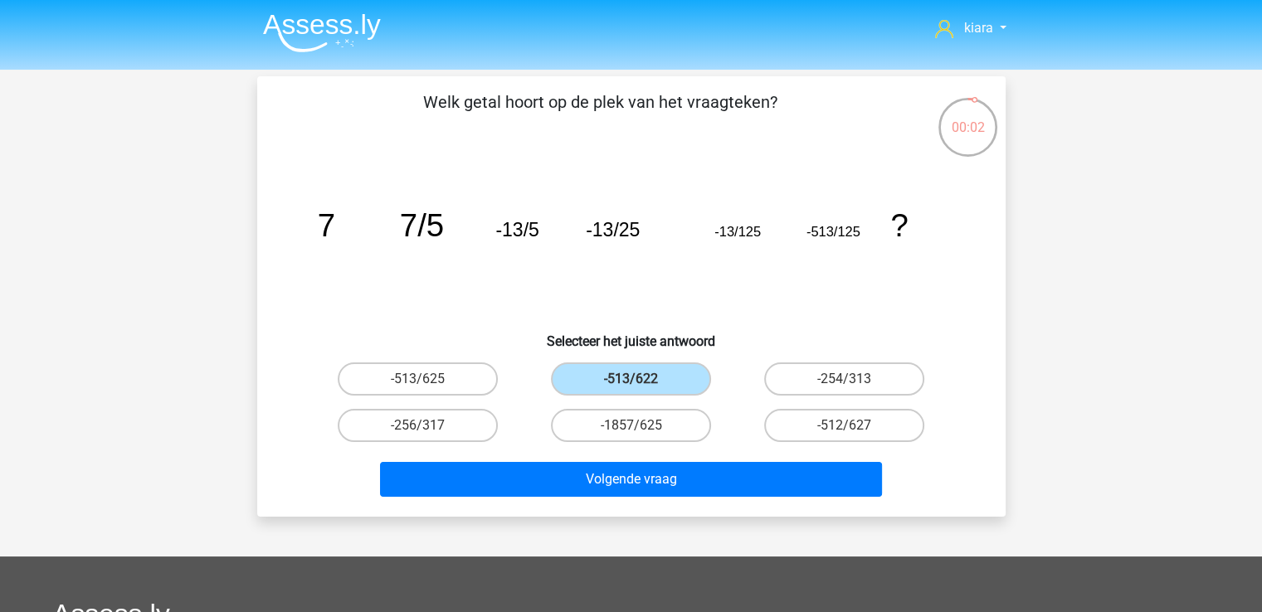
click at [495, 389] on div "-513/625" at bounding box center [418, 379] width 200 height 33
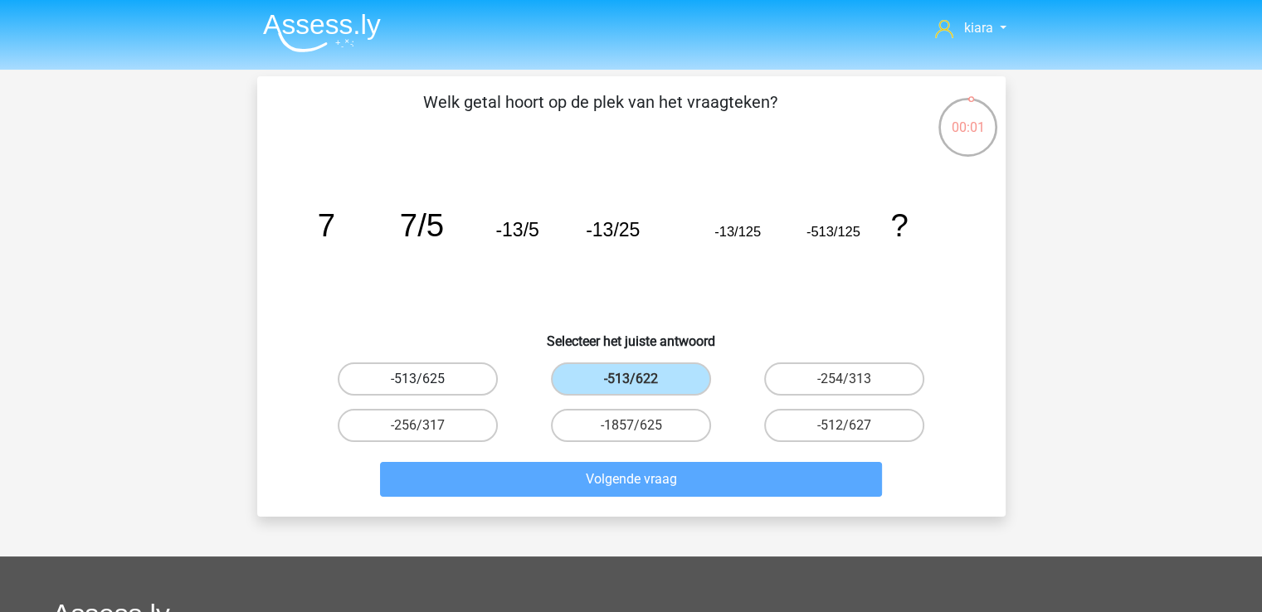
click at [458, 373] on label "-513/625" at bounding box center [418, 379] width 160 height 33
click at [428, 379] on input "-513/625" at bounding box center [422, 384] width 11 height 11
radio input "true"
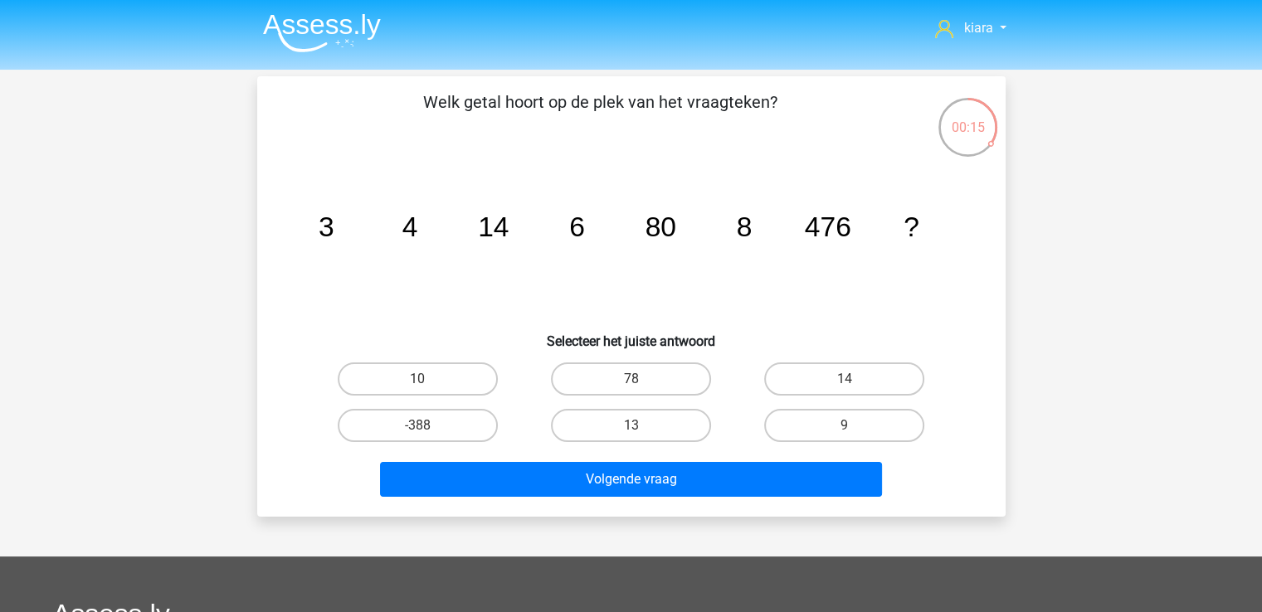
drag, startPoint x: 0, startPoint y: 0, endPoint x: 790, endPoint y: 107, distance: 797.1
click at [790, 107] on p "Welk getal hoort op de plek van het vraagteken?" at bounding box center [600, 115] width 633 height 50
click at [872, 418] on label "9" at bounding box center [844, 425] width 160 height 33
click at [855, 426] on input "9" at bounding box center [850, 431] width 11 height 11
radio input "true"
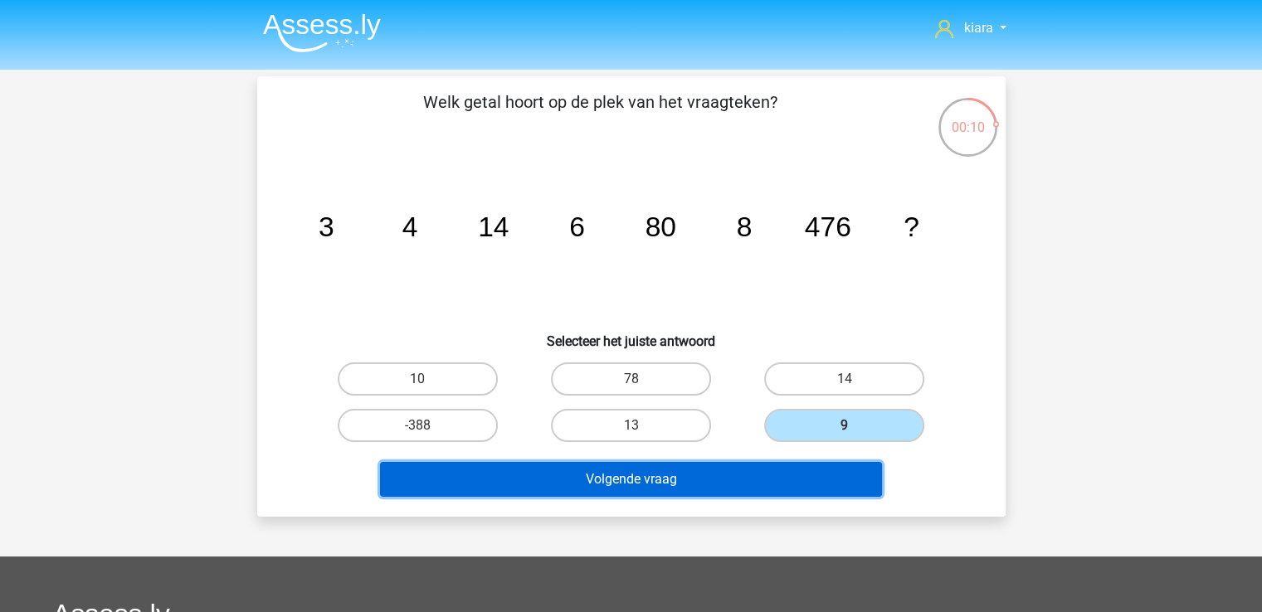
click at [807, 483] on button "Volgende vraag" at bounding box center [631, 479] width 502 height 35
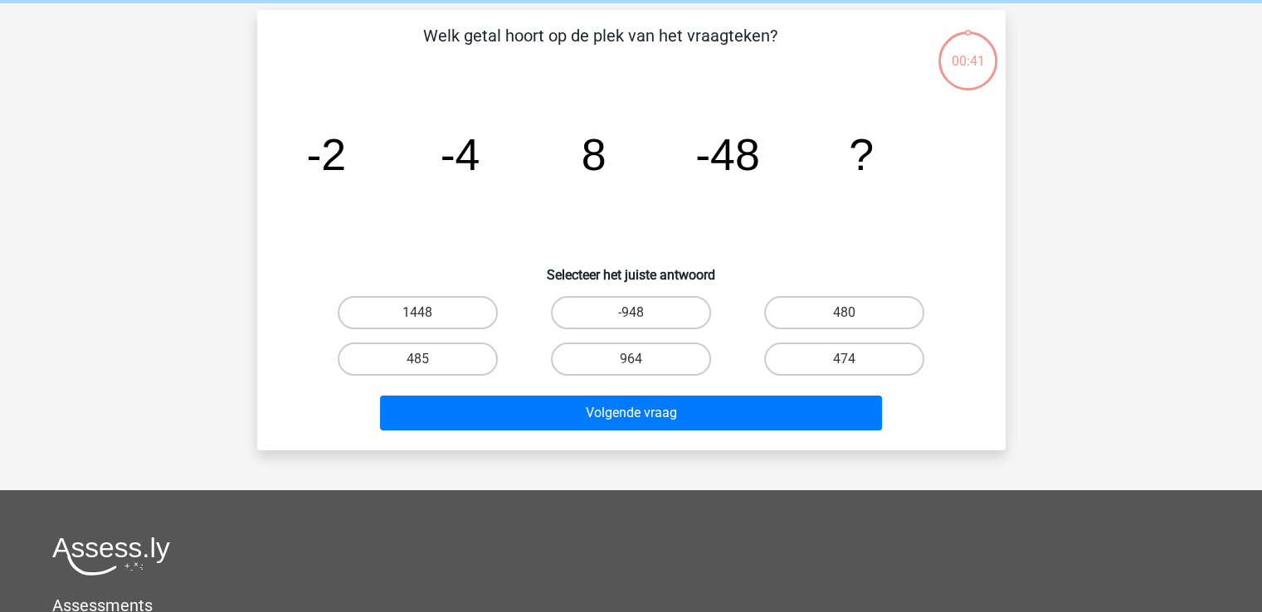
scroll to position [76, 0]
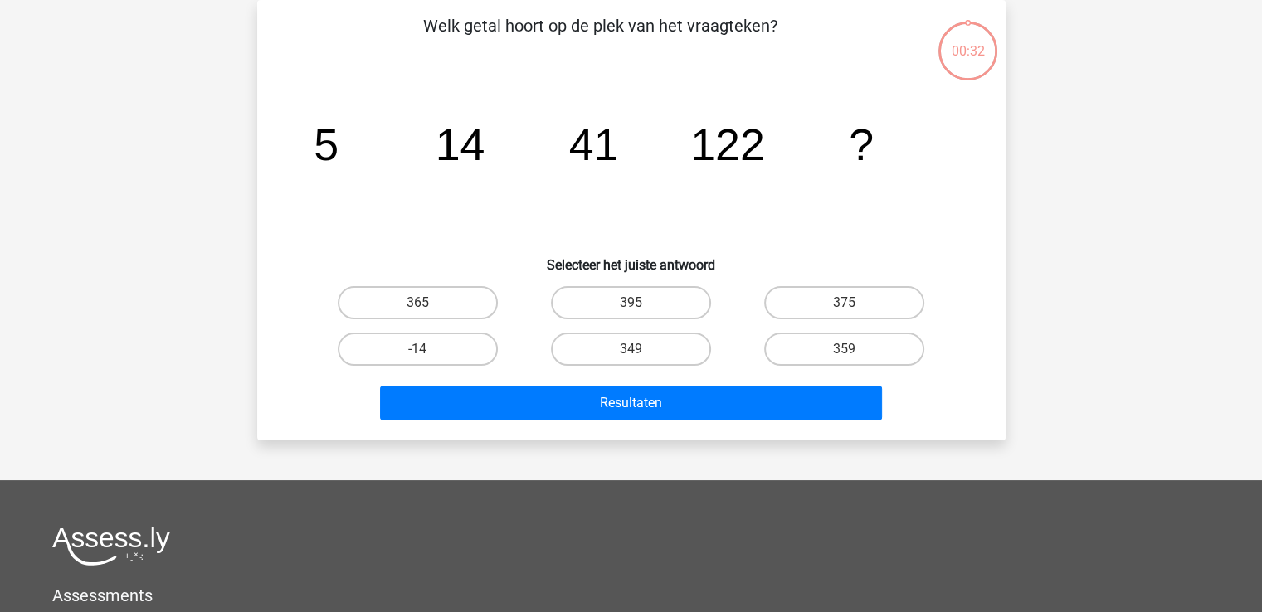
scroll to position [76, 0]
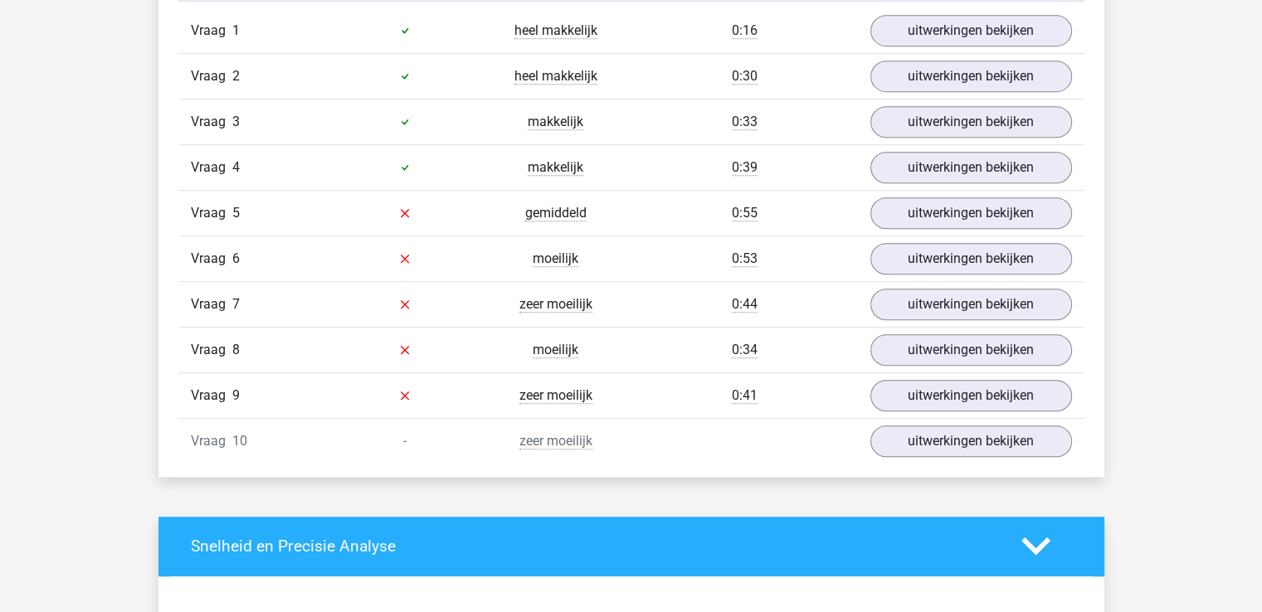
scroll to position [1031, 0]
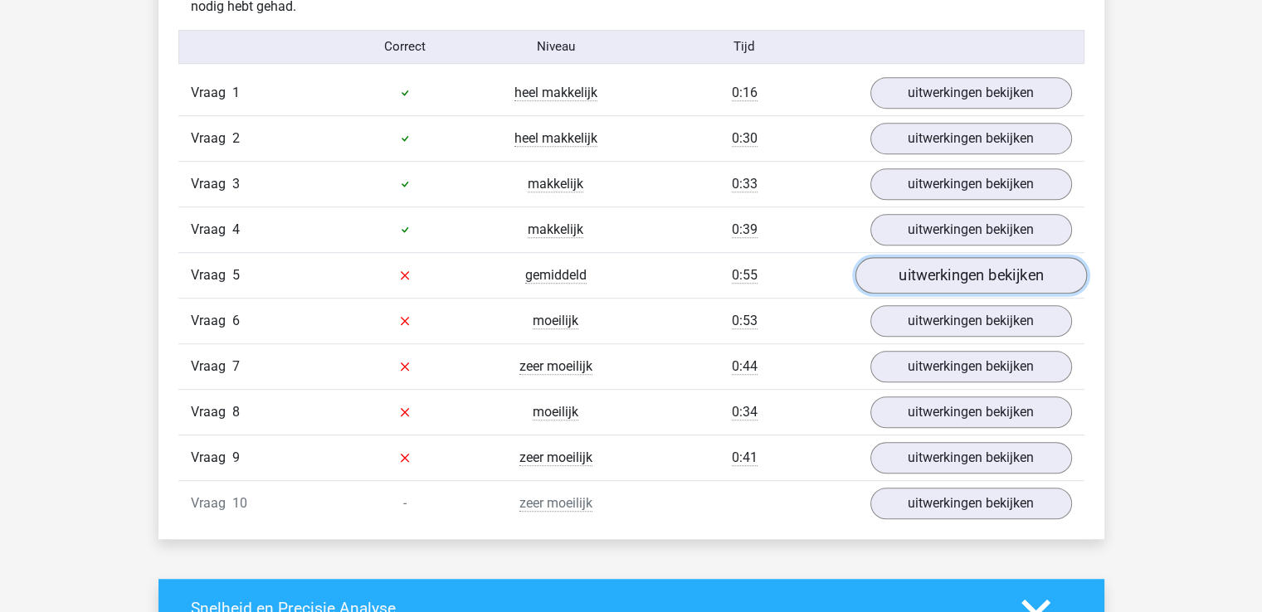
click at [968, 284] on link "uitwerkingen bekijken" at bounding box center [971, 275] width 232 height 37
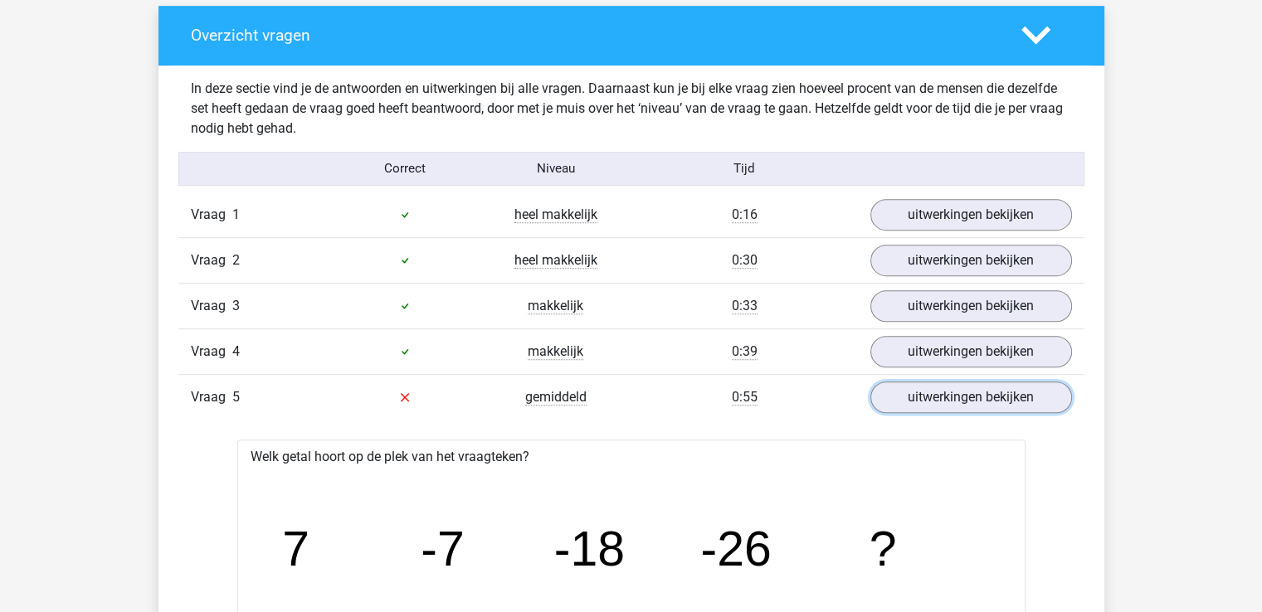
scroll to position [887, 0]
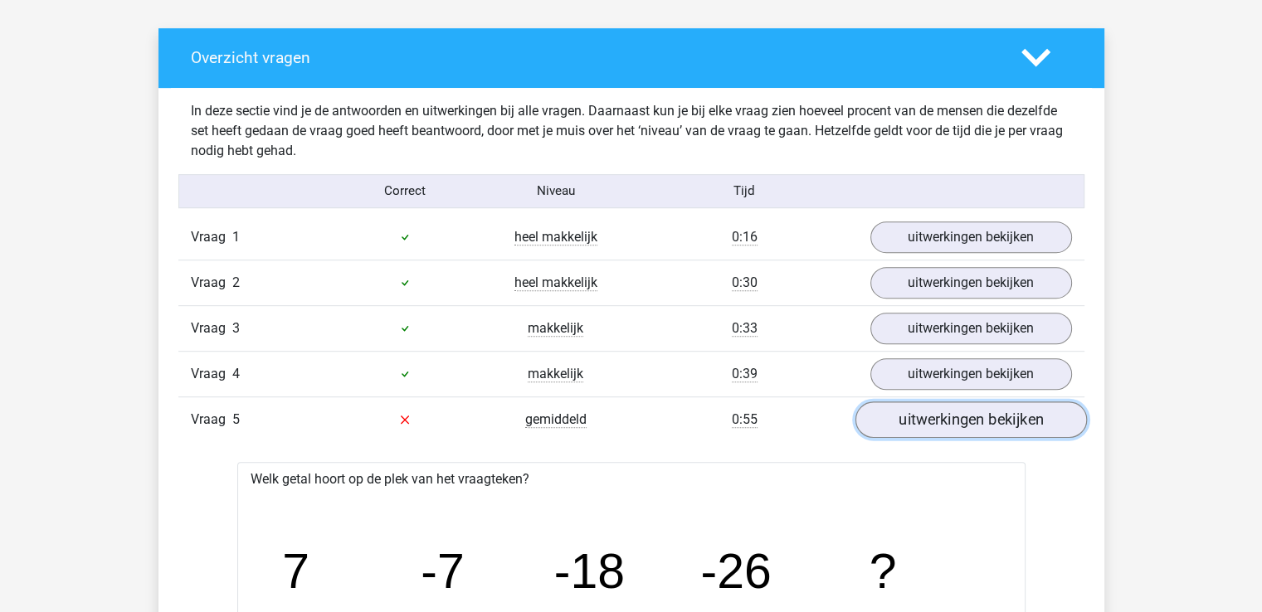
click at [946, 412] on link "uitwerkingen bekijken" at bounding box center [971, 420] width 232 height 37
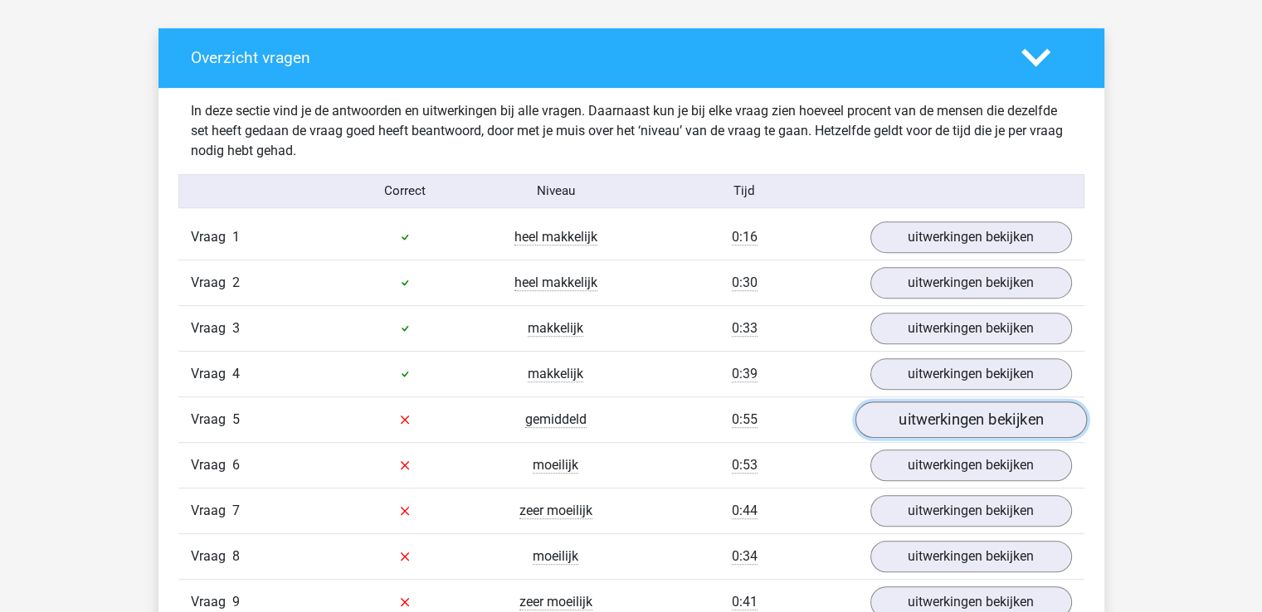
click at [946, 412] on link "uitwerkingen bekijken" at bounding box center [971, 420] width 232 height 37
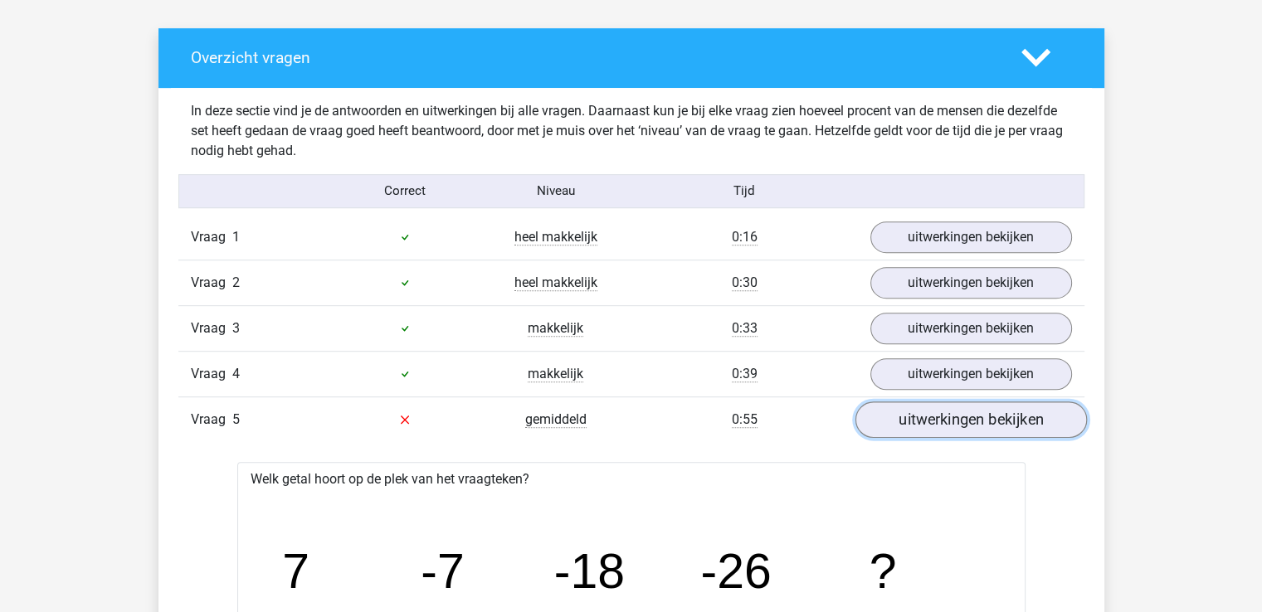
click at [1055, 415] on link "uitwerkingen bekijken" at bounding box center [971, 420] width 232 height 37
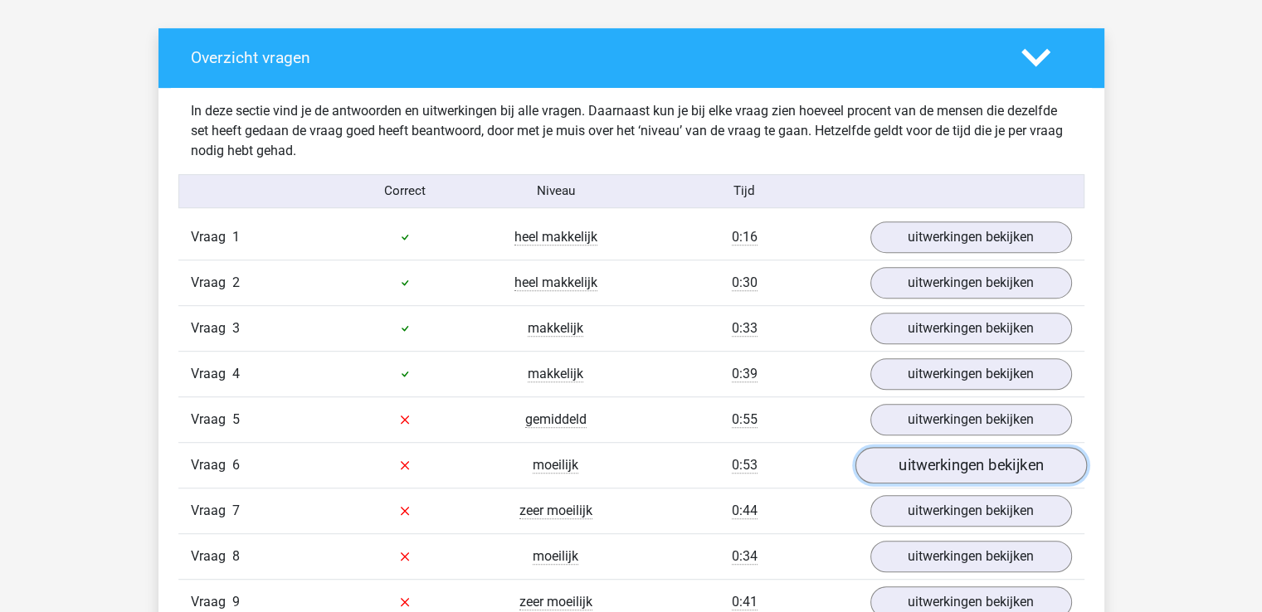
click at [1033, 454] on link "uitwerkingen bekijken" at bounding box center [971, 465] width 232 height 37
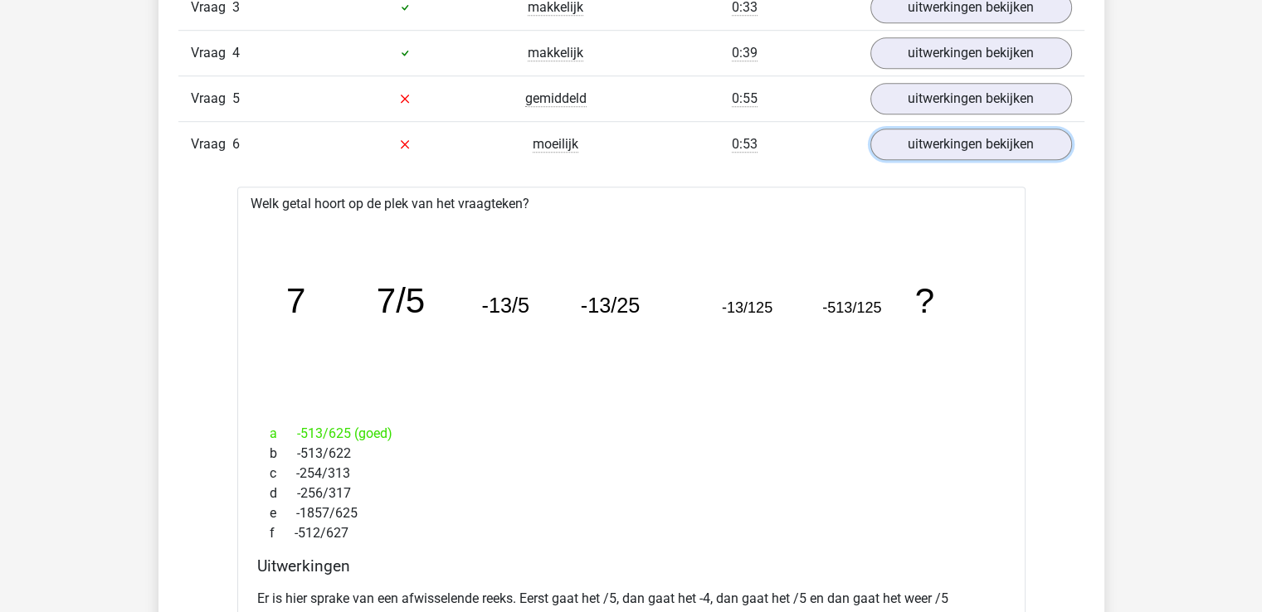
scroll to position [1142, 0]
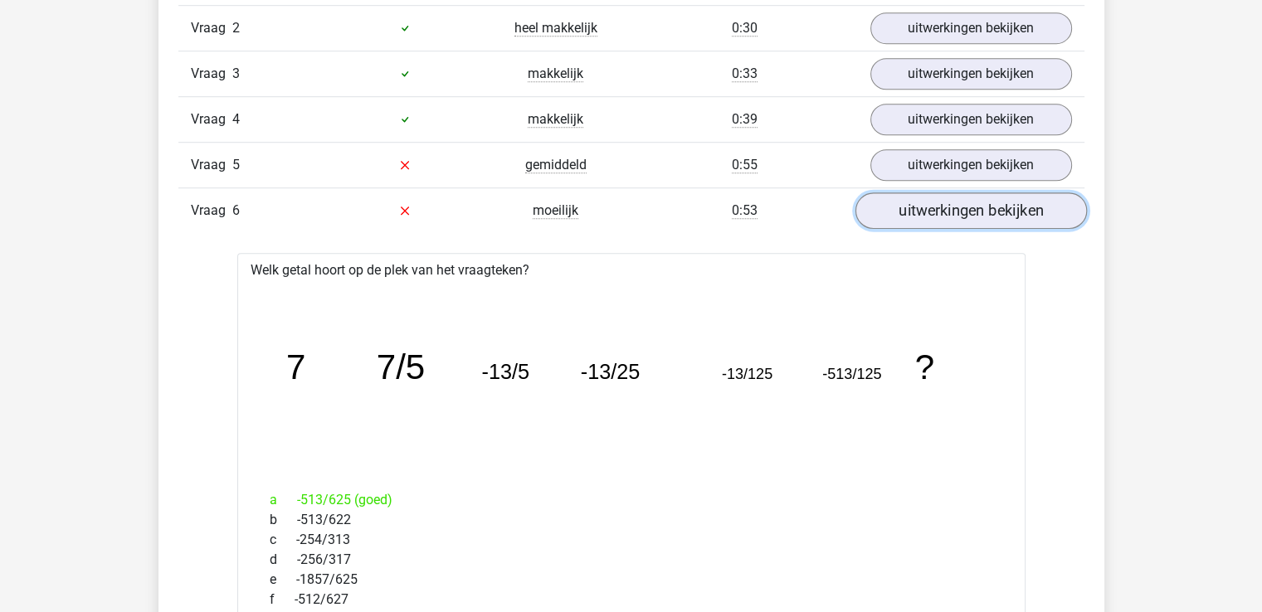
click at [1038, 208] on link "uitwerkingen bekijken" at bounding box center [971, 211] width 232 height 37
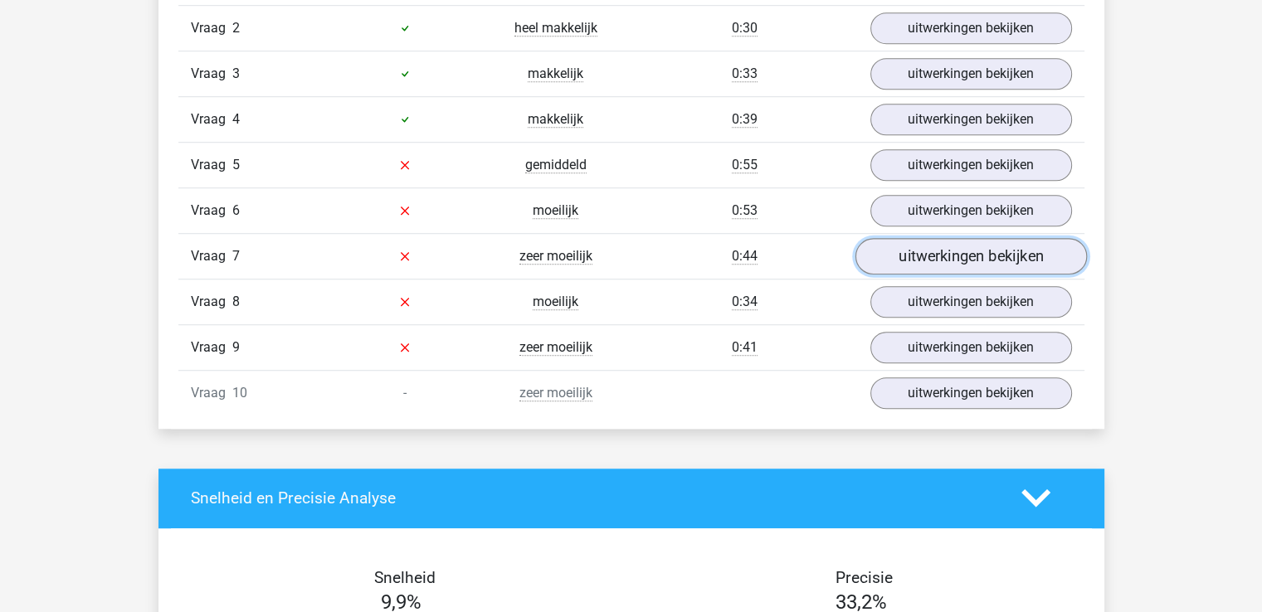
click at [1048, 256] on link "uitwerkingen bekijken" at bounding box center [971, 256] width 232 height 37
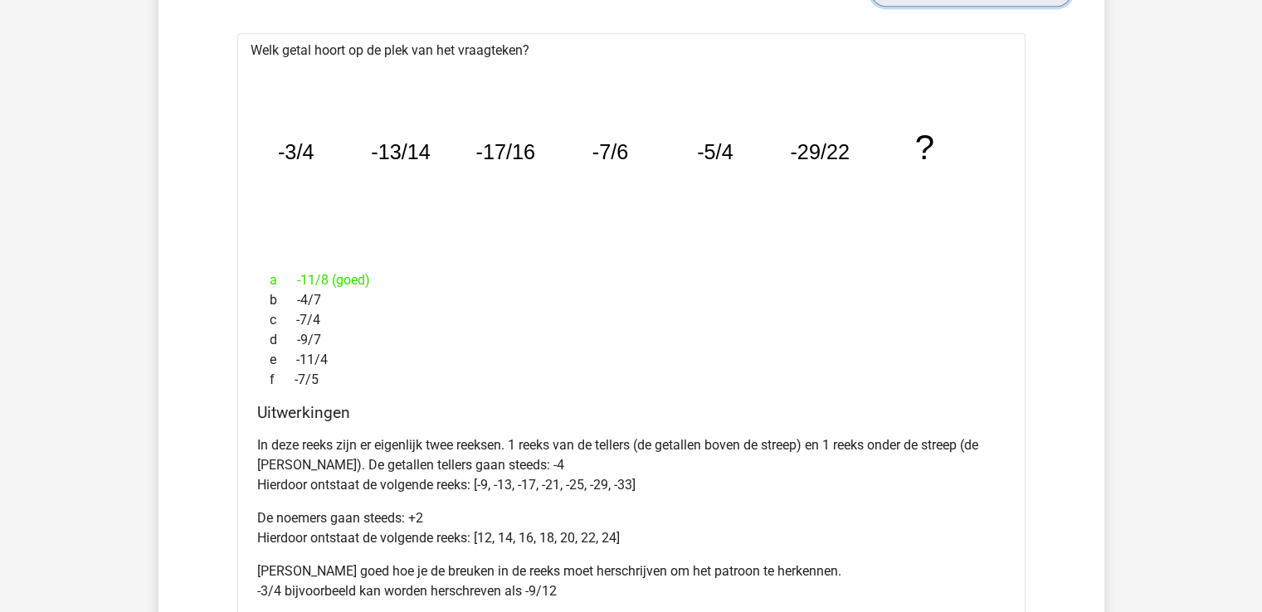
scroll to position [1385, 0]
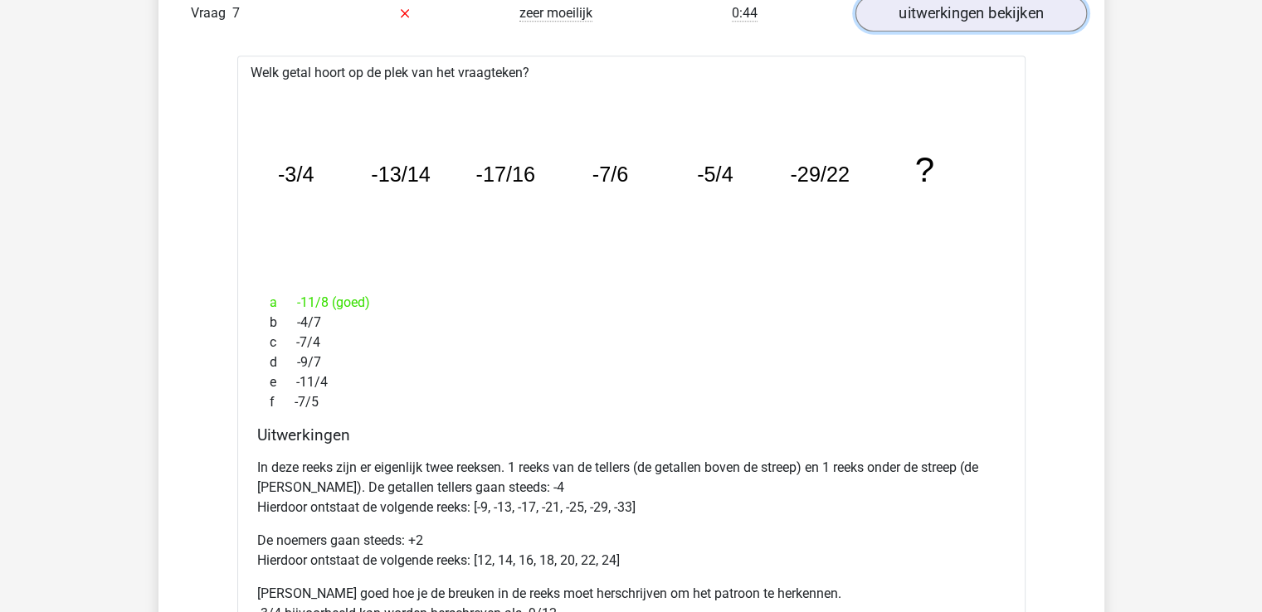
click at [1031, 7] on link "uitwerkingen bekijken" at bounding box center [971, 13] width 232 height 37
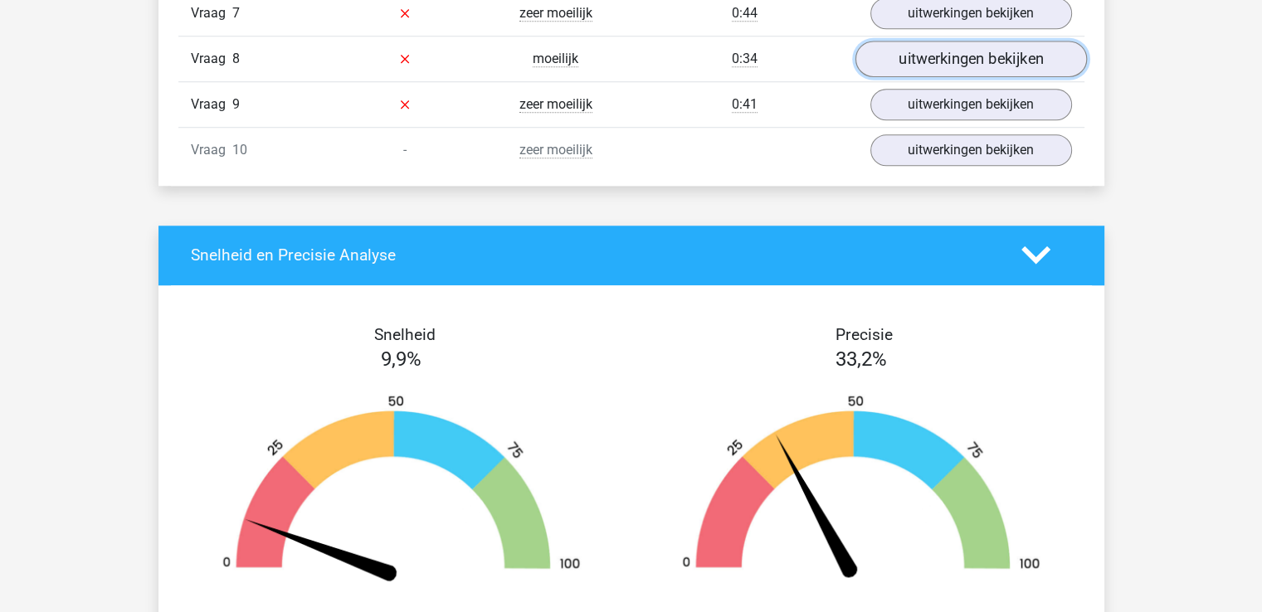
click at [1019, 51] on link "uitwerkingen bekijken" at bounding box center [971, 59] width 232 height 37
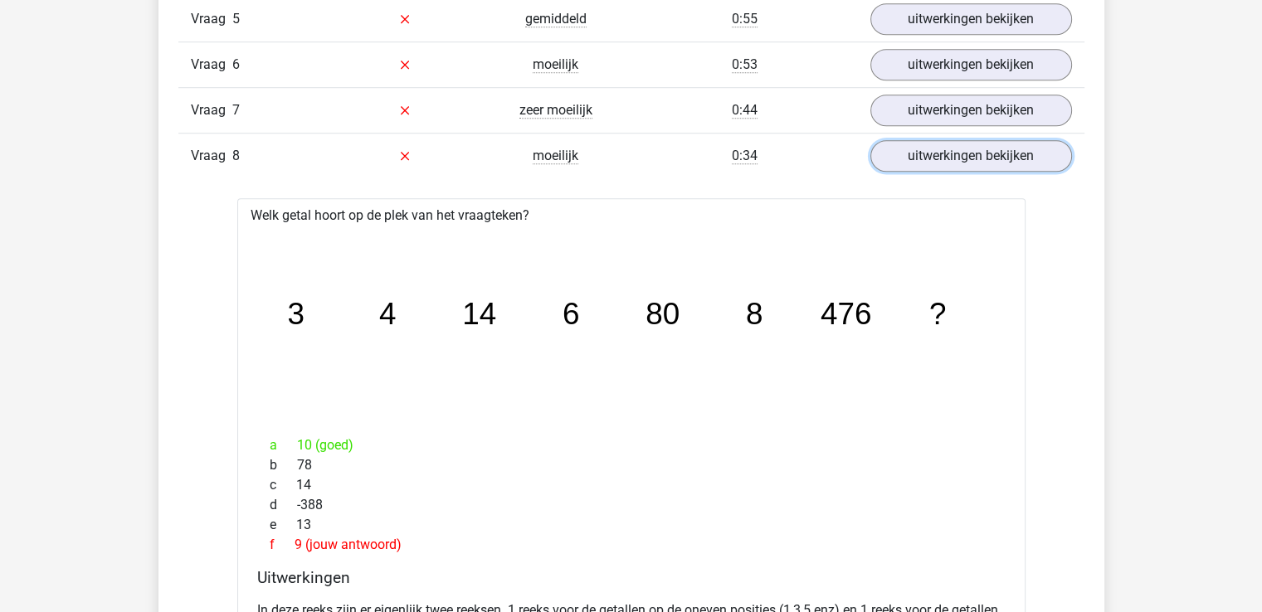
scroll to position [1285, 0]
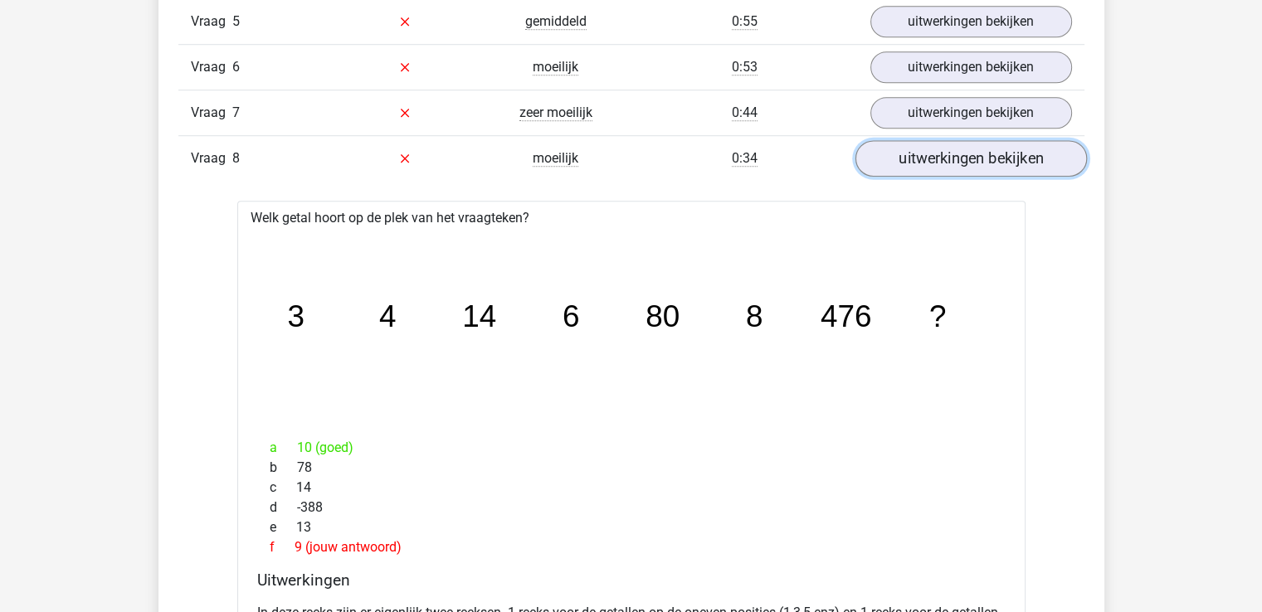
click at [1006, 160] on link "uitwerkingen bekijken" at bounding box center [971, 158] width 232 height 37
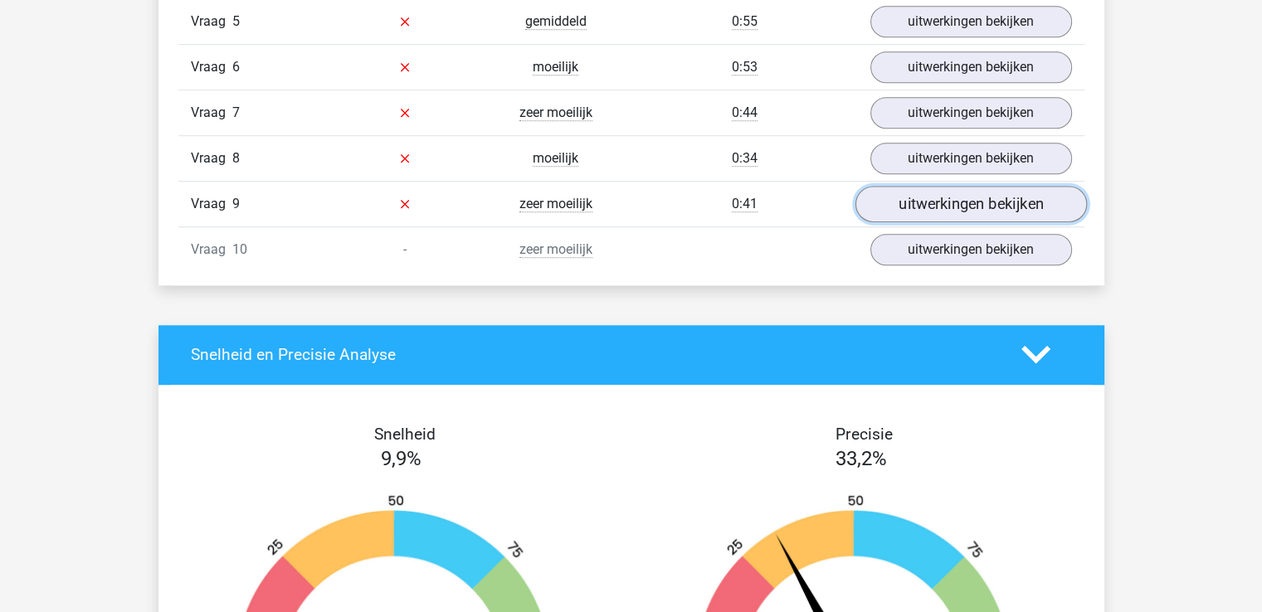
click at [1002, 200] on link "uitwerkingen bekijken" at bounding box center [971, 204] width 232 height 37
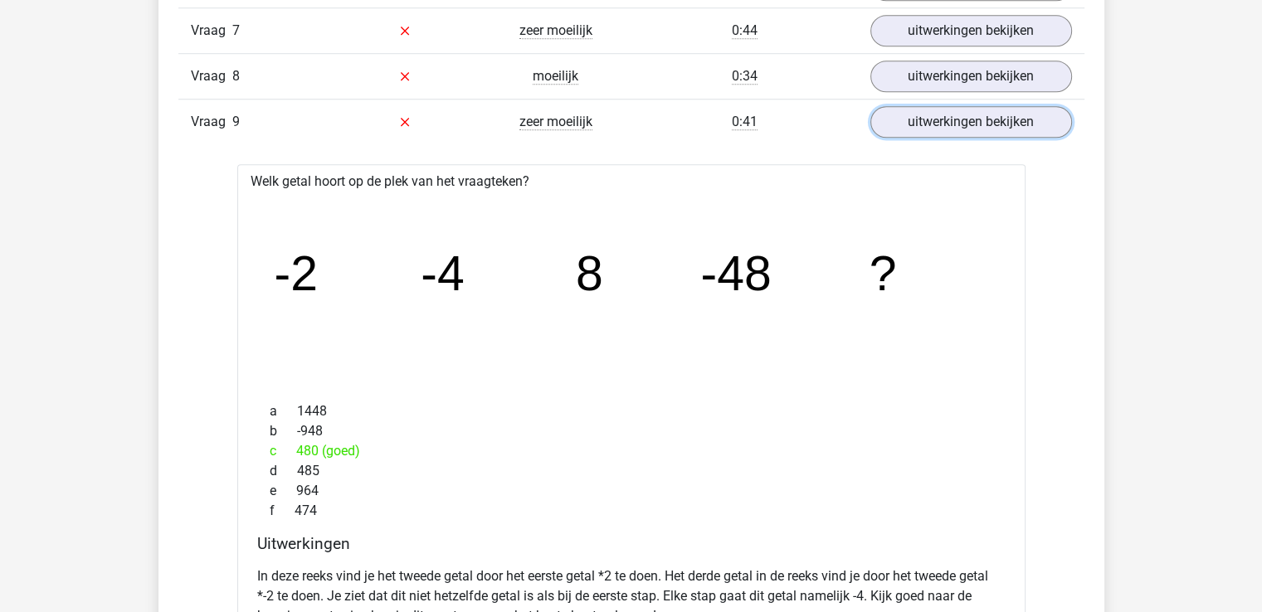
scroll to position [1352, 0]
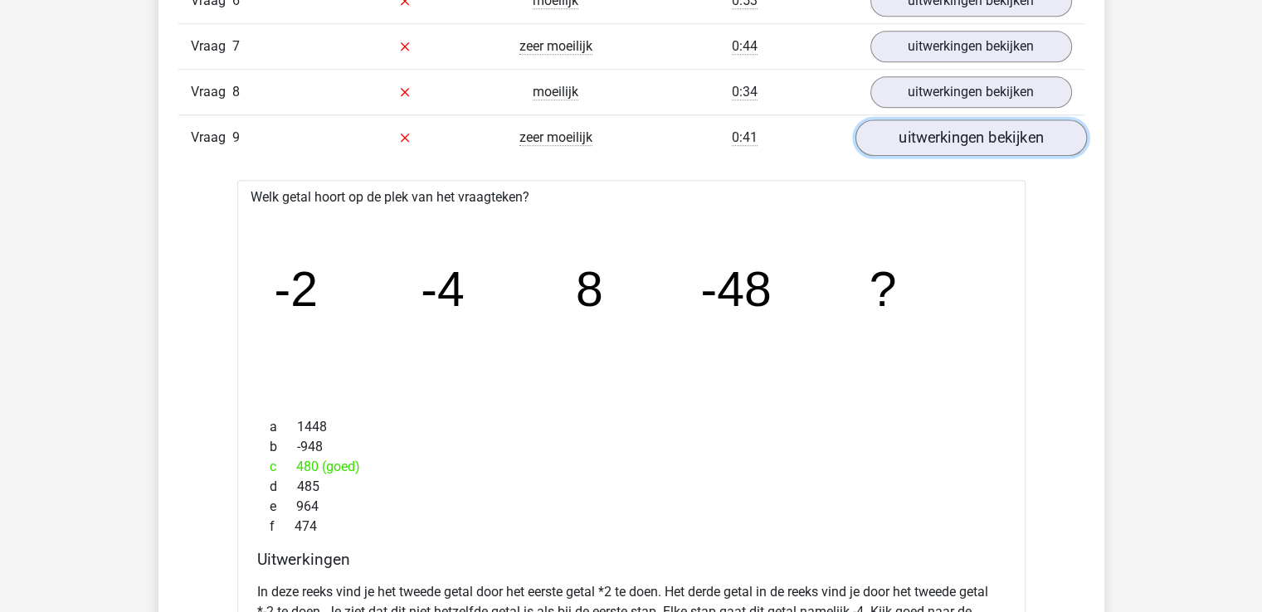
click at [1016, 130] on link "uitwerkingen bekijken" at bounding box center [971, 137] width 232 height 37
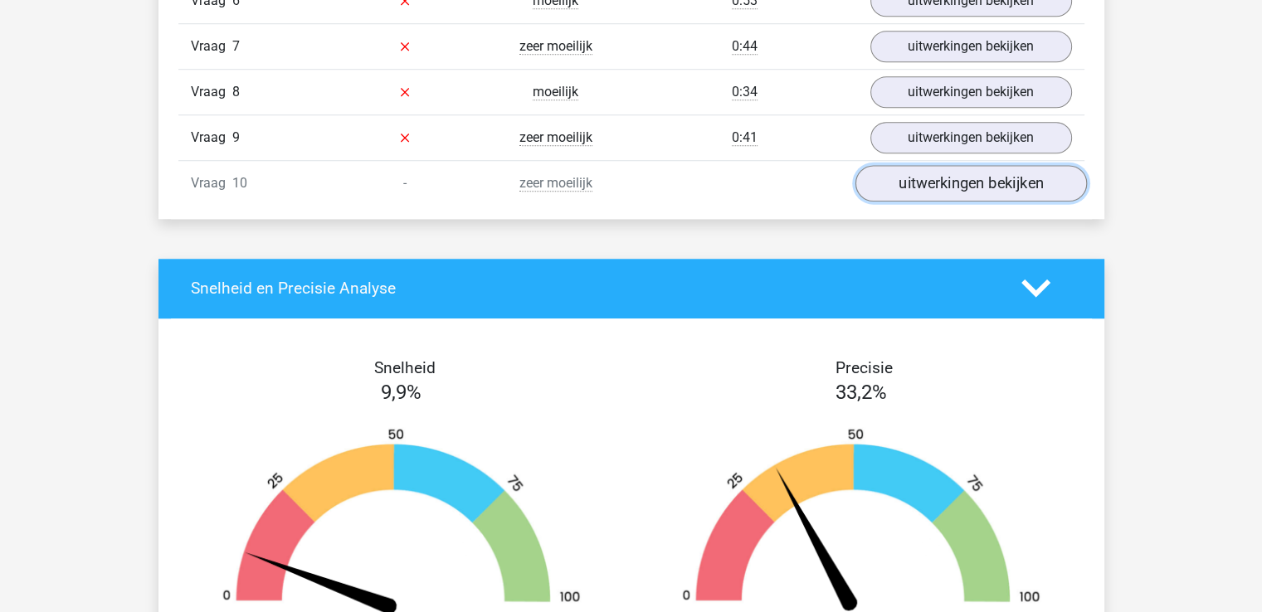
click at [1011, 178] on link "uitwerkingen bekijken" at bounding box center [971, 183] width 232 height 37
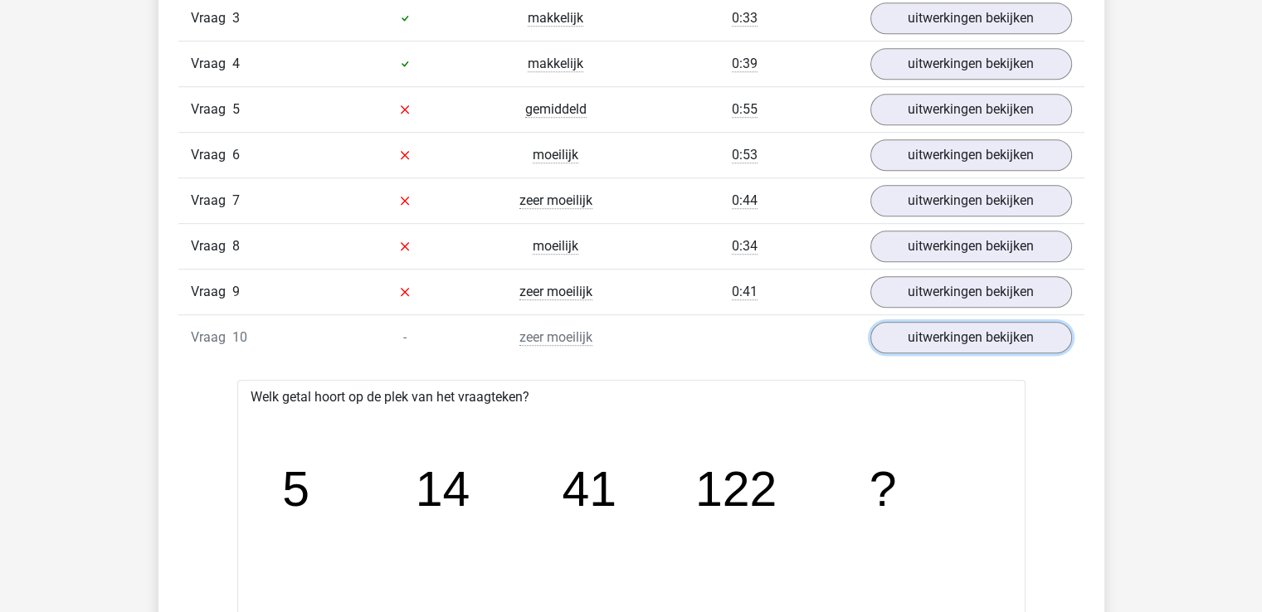
scroll to position [1186, 0]
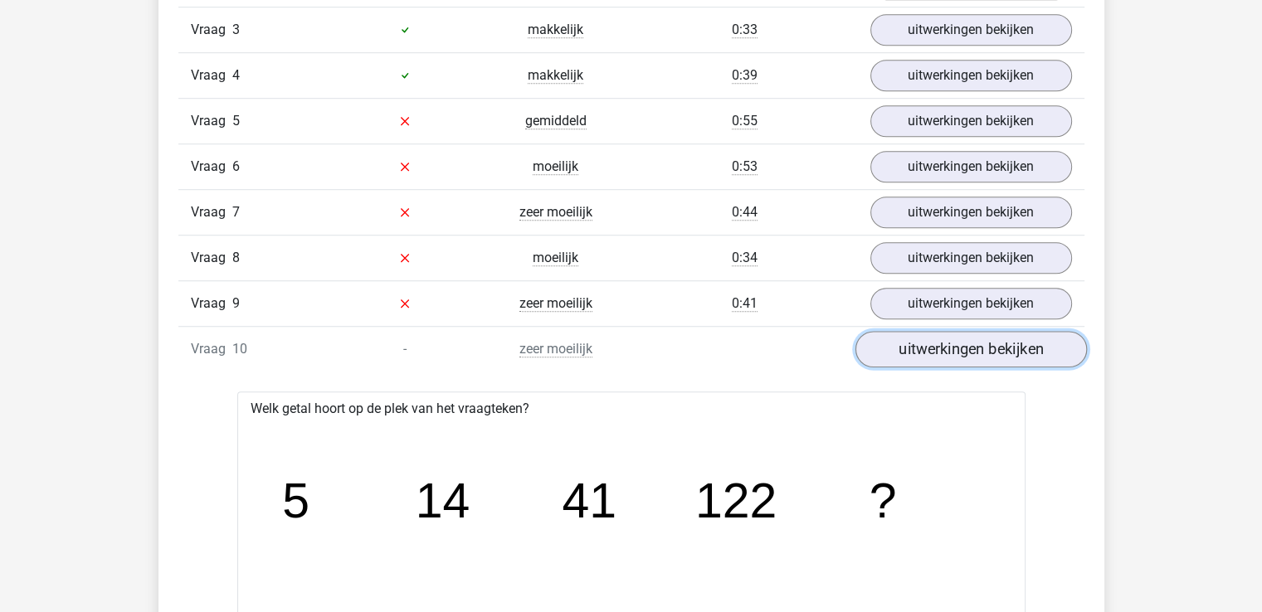
click at [968, 336] on link "uitwerkingen bekijken" at bounding box center [971, 349] width 232 height 37
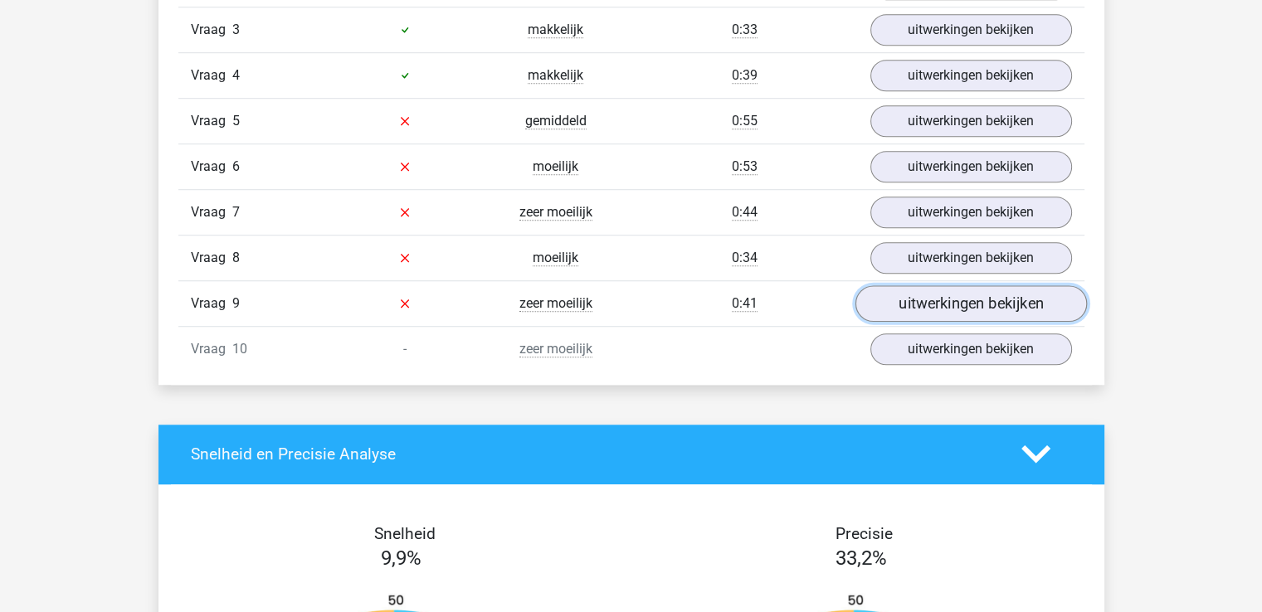
click at [976, 300] on link "uitwerkingen bekijken" at bounding box center [971, 303] width 232 height 37
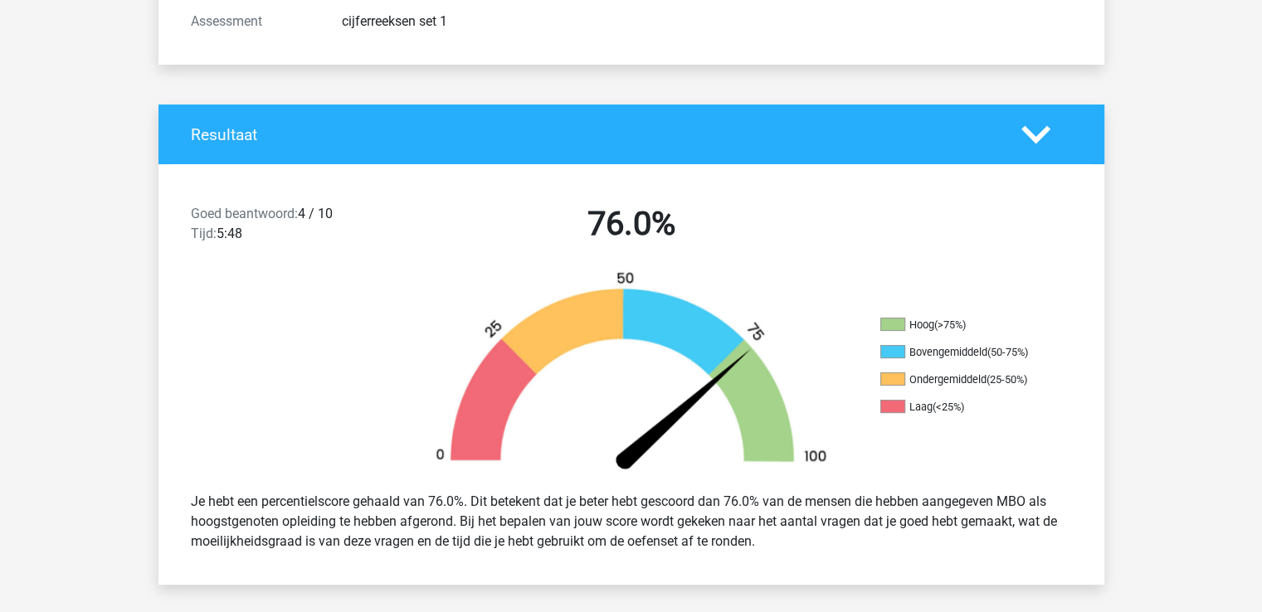
scroll to position [189, 0]
